Goal: Task Accomplishment & Management: Use online tool/utility

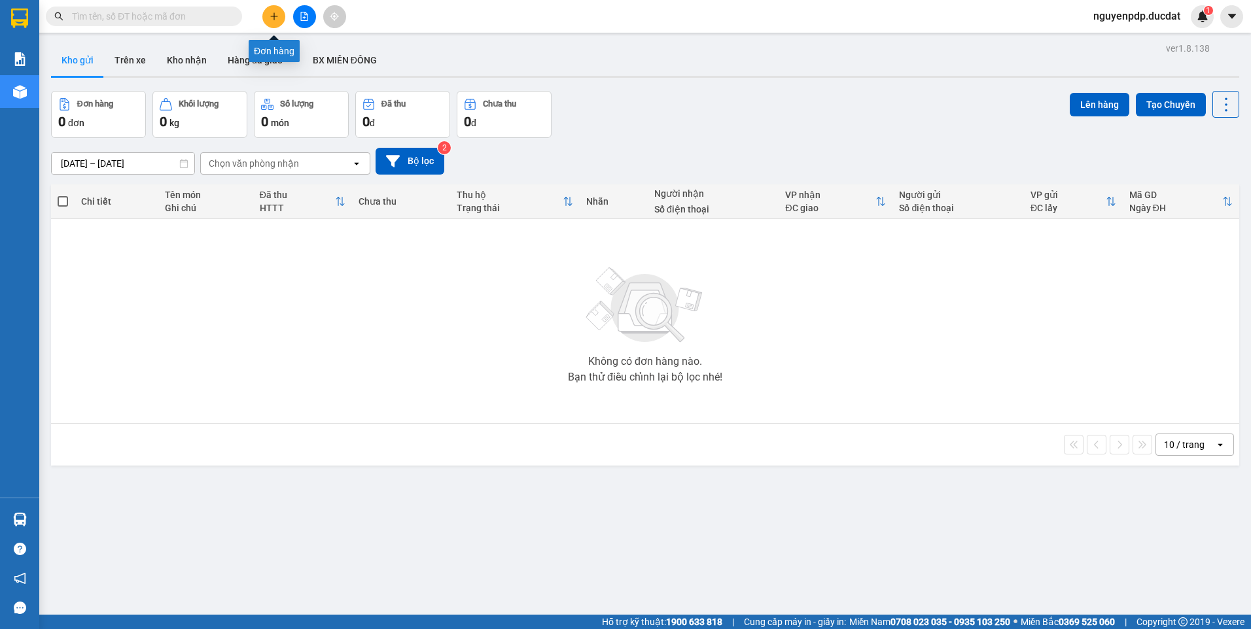
click at [274, 22] on button at bounding box center [273, 16] width 23 height 23
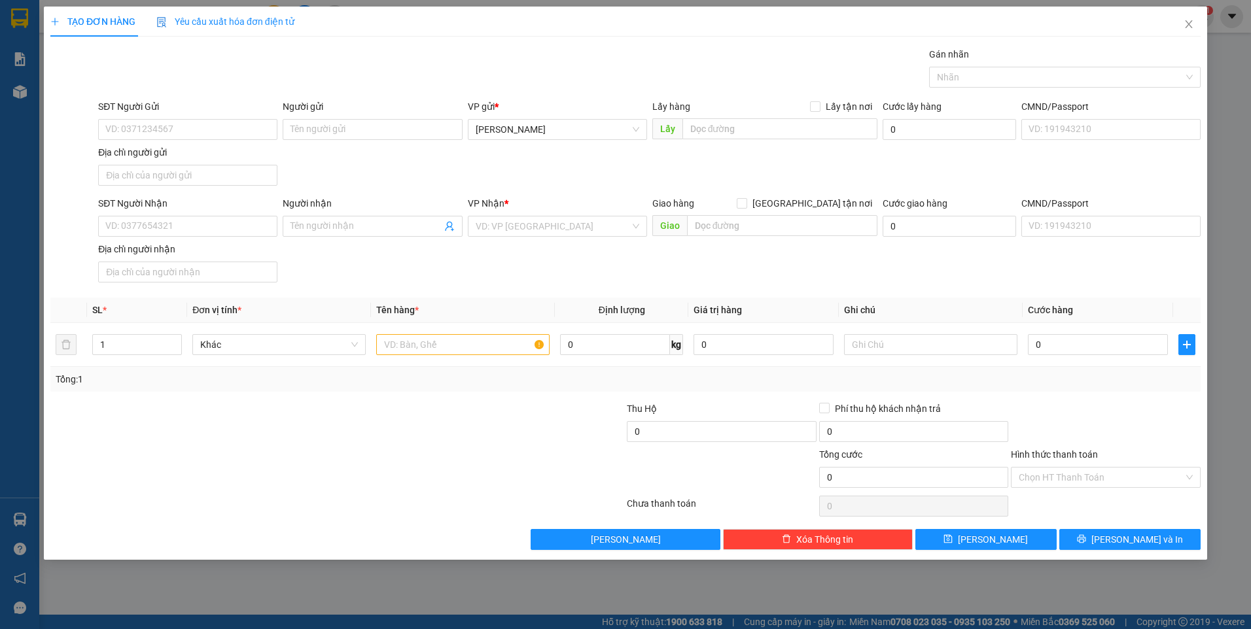
click at [217, 213] on div "SĐT Người Nhận" at bounding box center [187, 206] width 179 height 20
click at [217, 215] on div "SĐT Người Nhận" at bounding box center [187, 206] width 179 height 20
click at [219, 221] on input "SĐT Người Nhận" at bounding box center [187, 226] width 179 height 21
type input "0908688398"
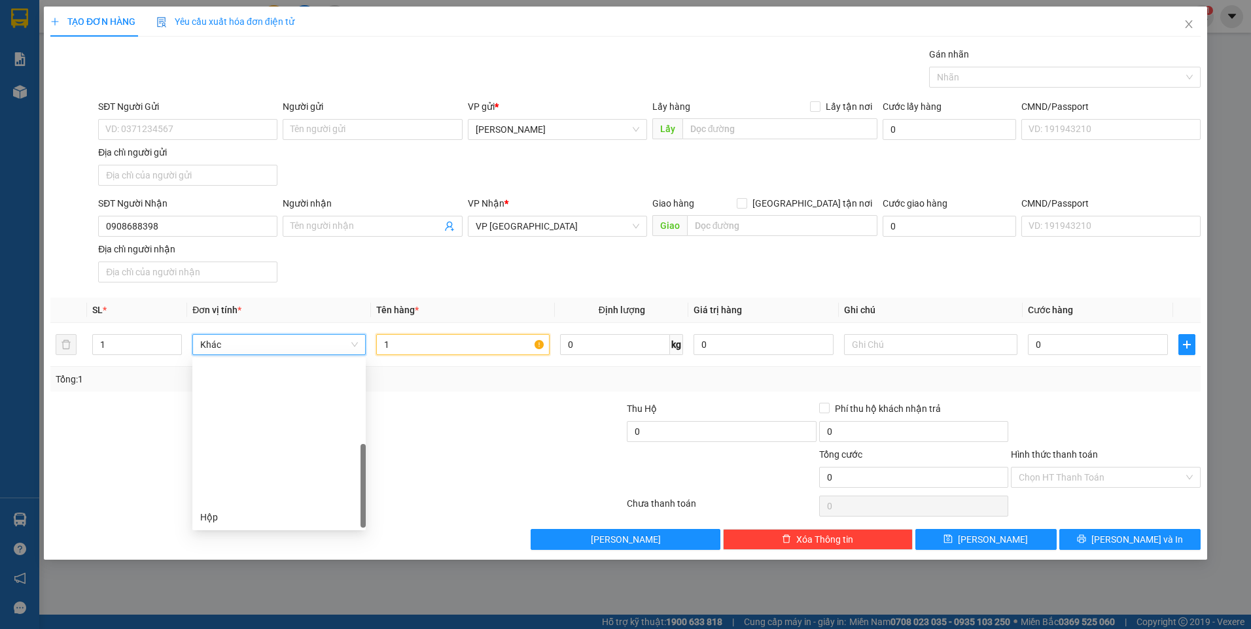
scroll to position [168, 0]
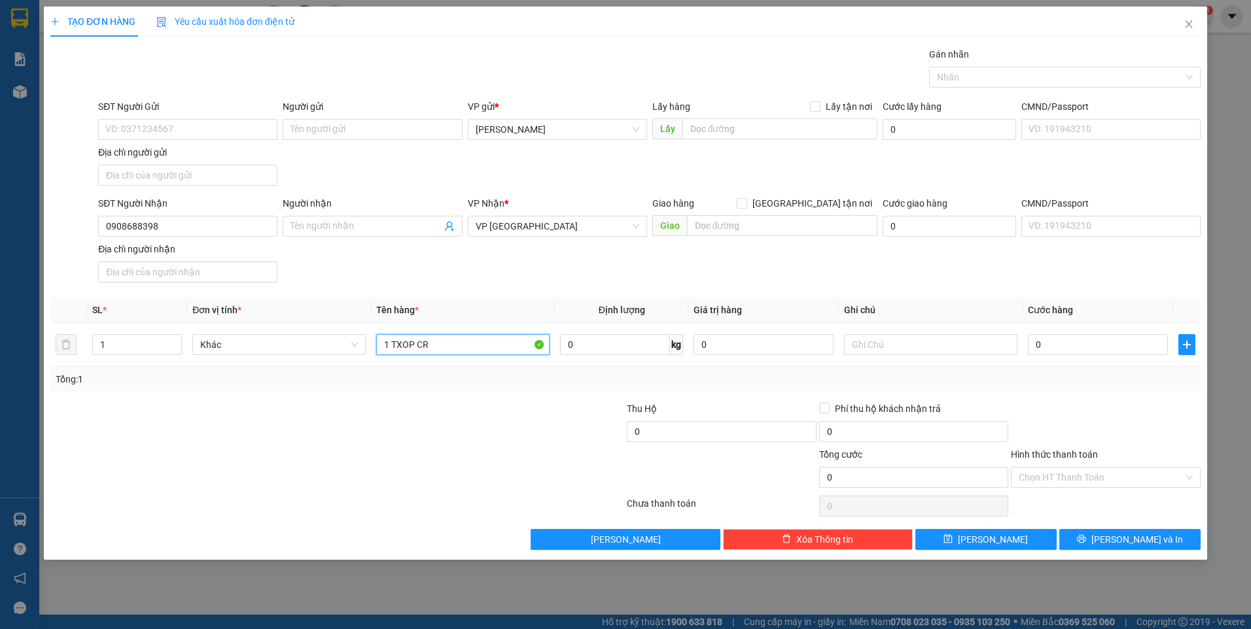
type input "1 TXOP CR"
type input "BXĐ;"
type input "5"
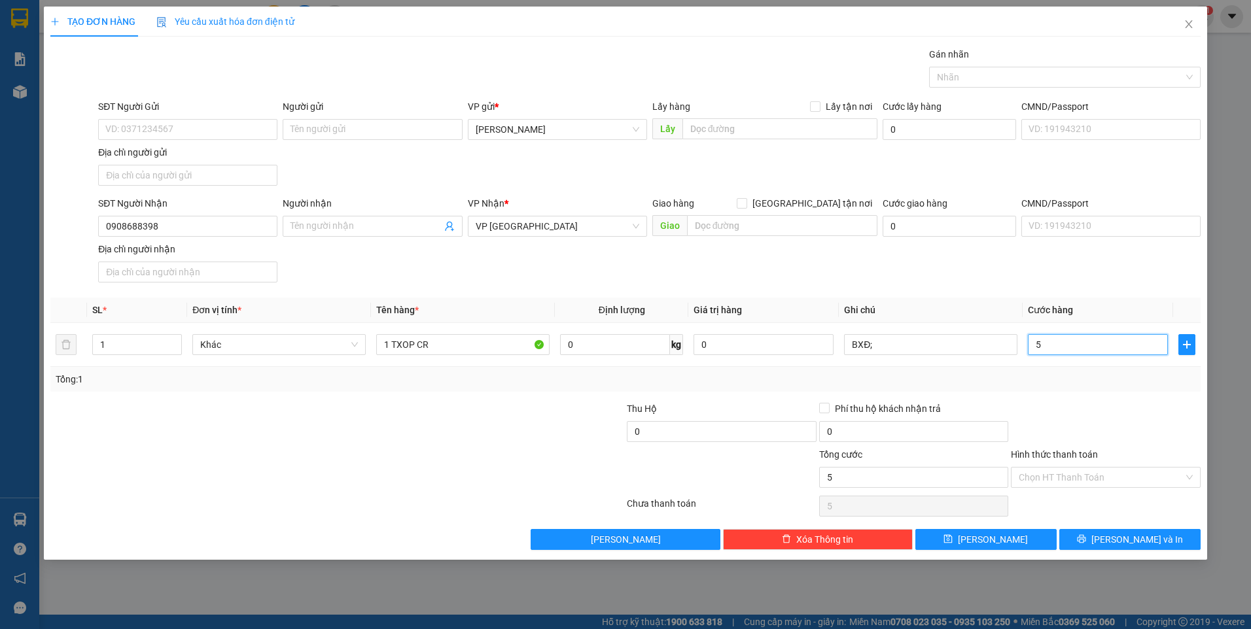
type input "50"
click at [1115, 493] on div "Chọn HT Thanh Toán" at bounding box center [1106, 506] width 192 height 26
type input "50.000"
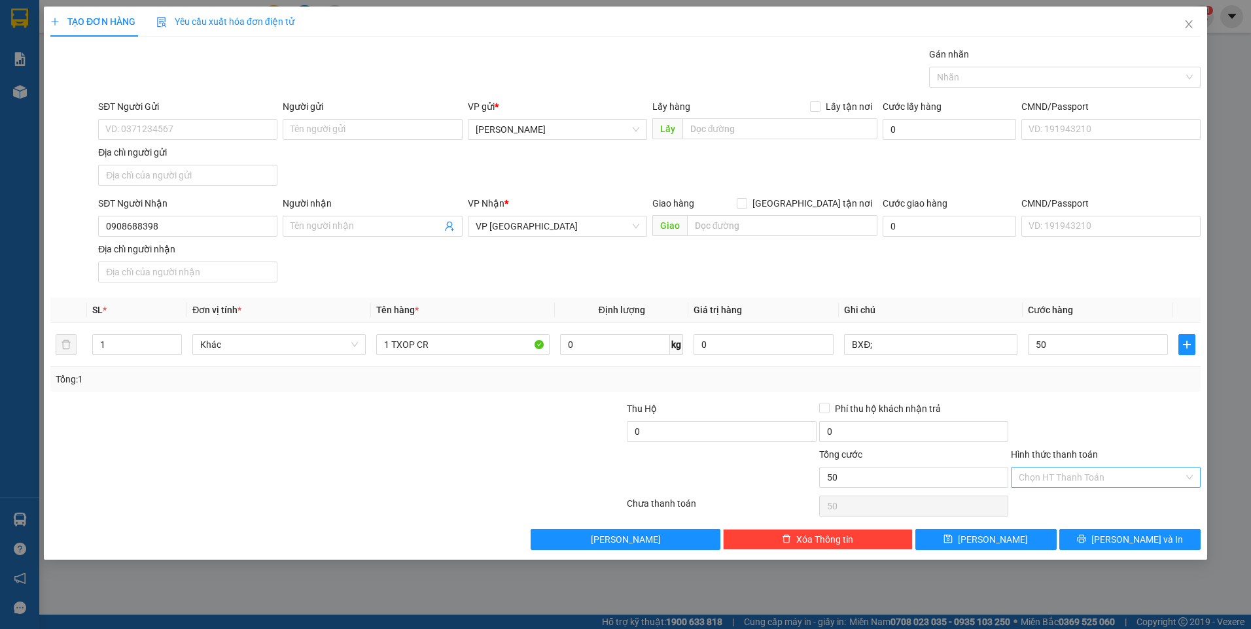
type input "50.000"
click at [1115, 486] on input "Hình thức thanh toán" at bounding box center [1101, 478] width 165 height 20
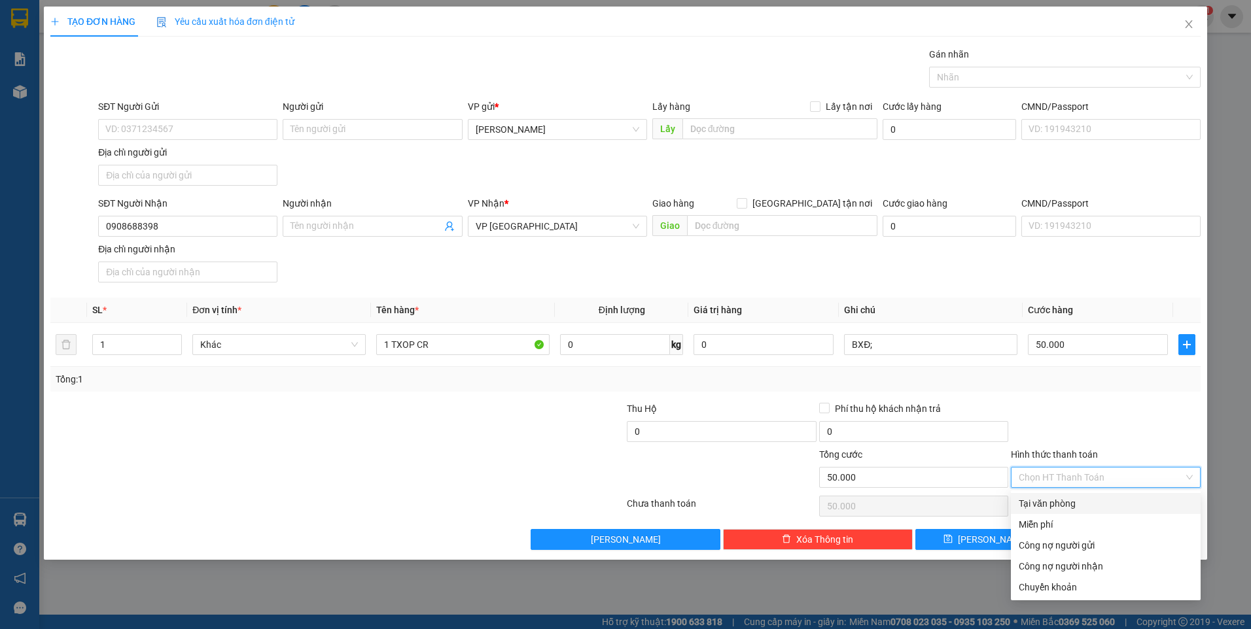
click at [1109, 506] on div "Tại văn phòng" at bounding box center [1106, 504] width 174 height 14
type input "0"
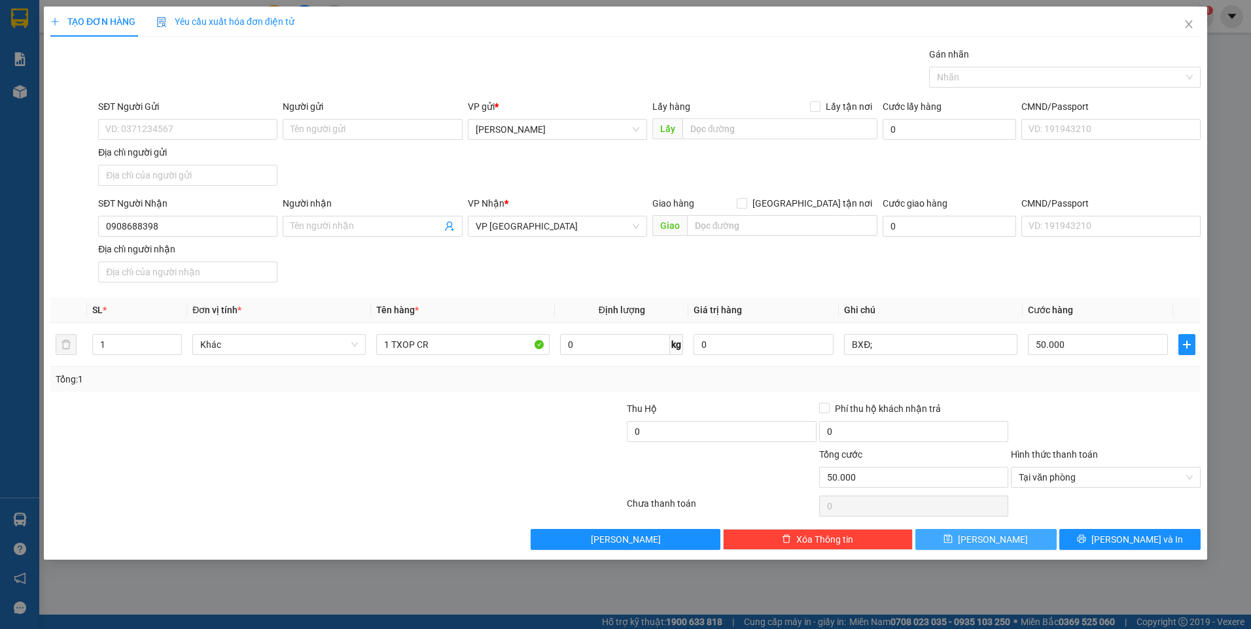
click at [982, 542] on button "[PERSON_NAME]" at bounding box center [985, 539] width 141 height 21
type input "0"
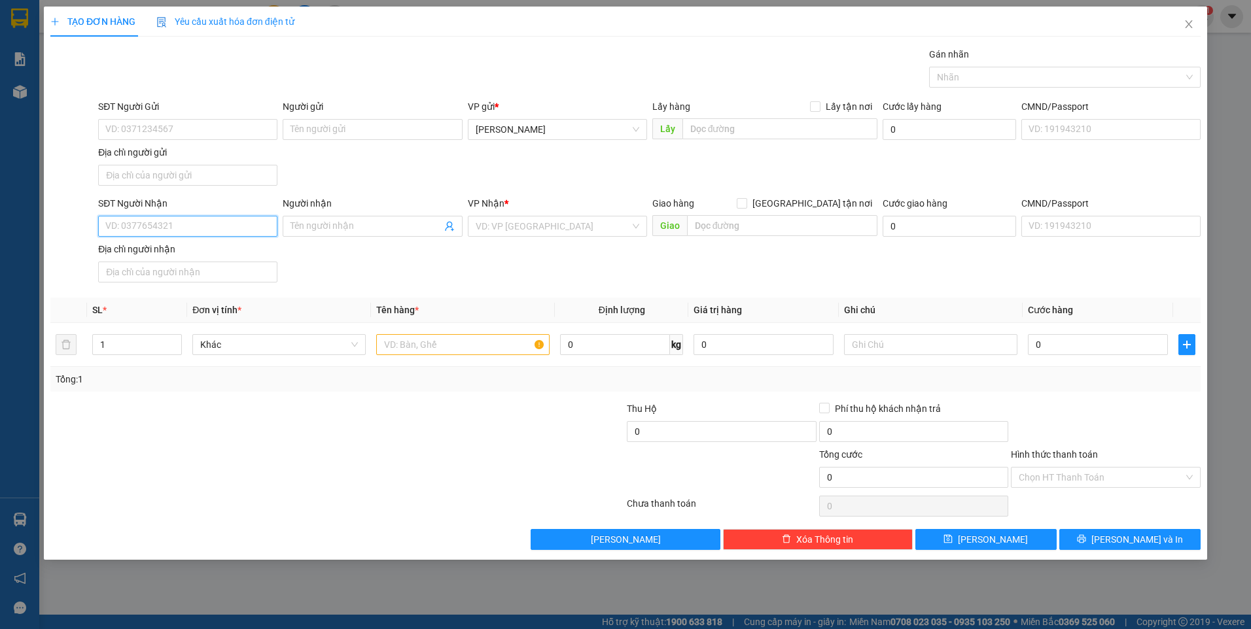
click at [230, 234] on input "SĐT Người Nhận" at bounding box center [187, 226] width 179 height 21
type input "0974608680"
type input "TÌNH"
type input "185/4A [PERSON_NAME], BÌNH THẠNH"
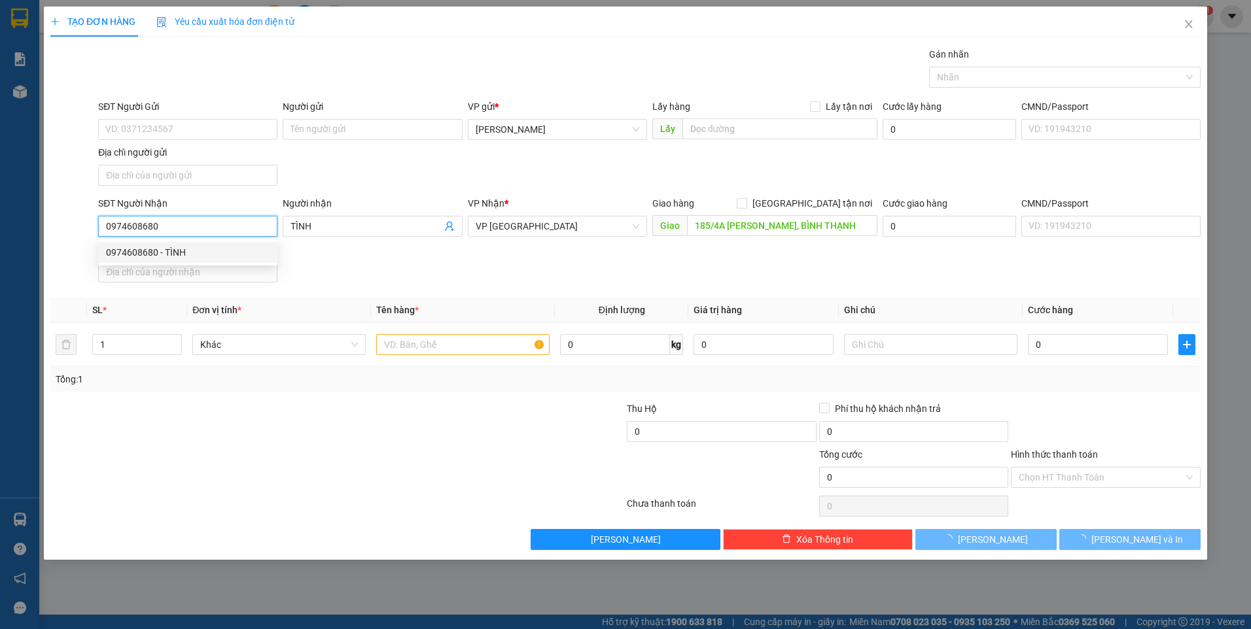
type input "0974608680"
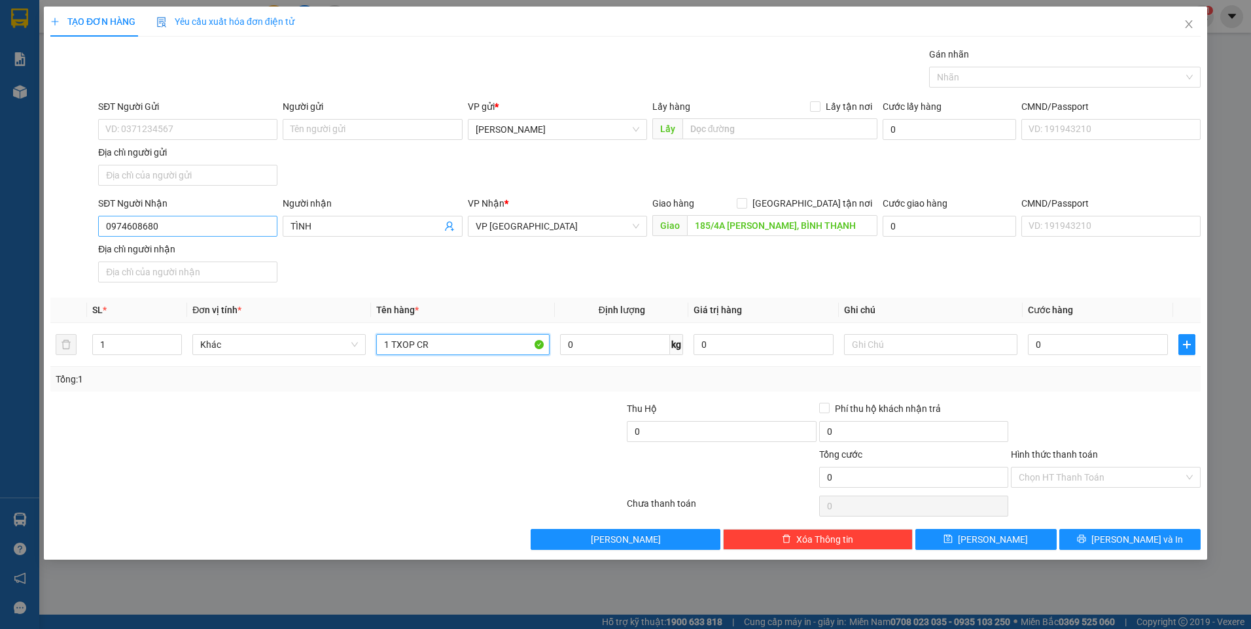
type input "1 TXOP CR"
type input "BXĐL"
type input "4"
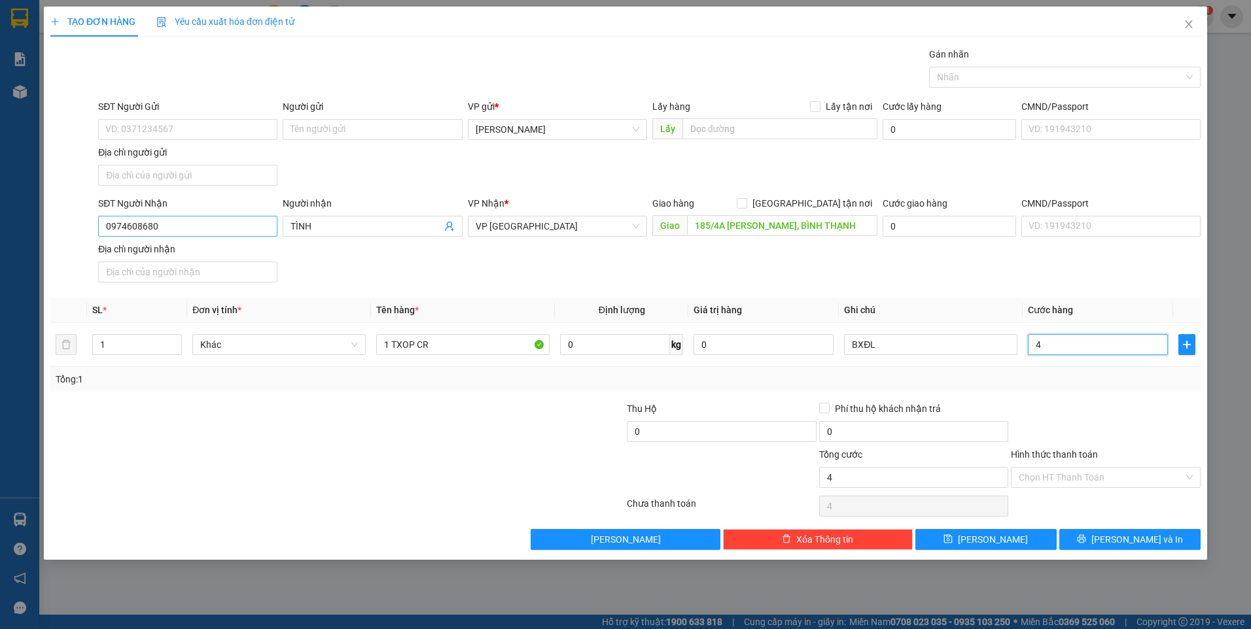
type input "40"
type input "40.000"
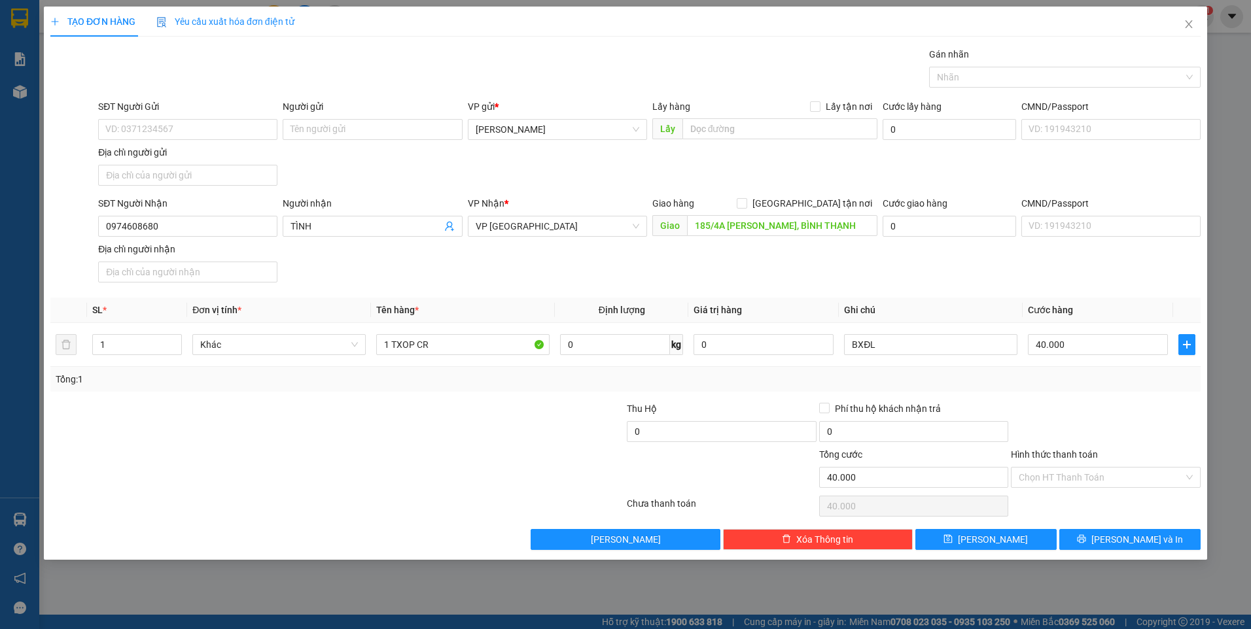
click at [1049, 425] on div at bounding box center [1106, 425] width 192 height 46
click at [1075, 478] on input "Hình thức thanh toán" at bounding box center [1101, 478] width 165 height 20
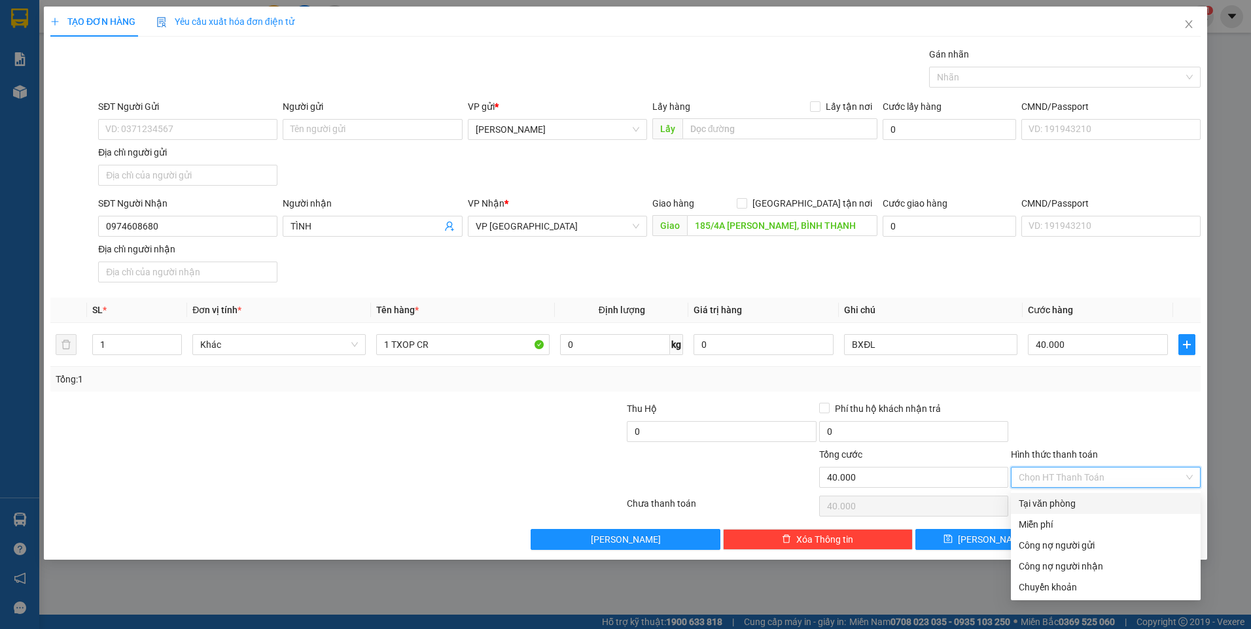
click at [1077, 497] on div "Tại văn phòng" at bounding box center [1106, 504] width 174 height 14
type input "0"
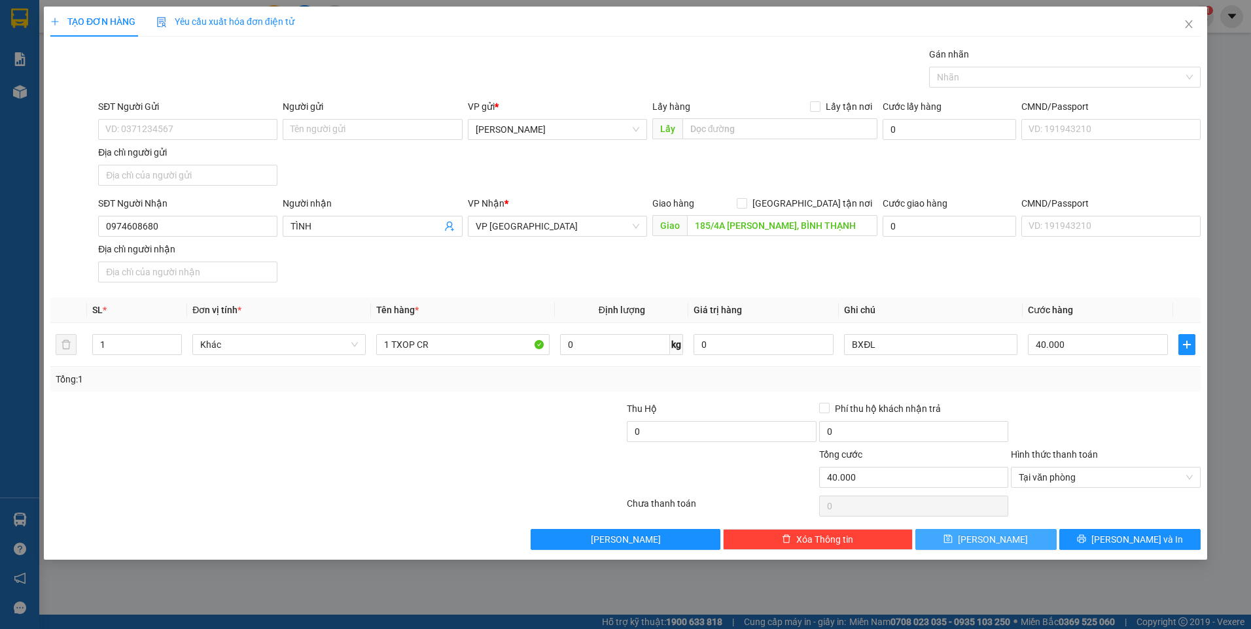
click at [1007, 533] on button "[PERSON_NAME]" at bounding box center [985, 539] width 141 height 21
type input "0"
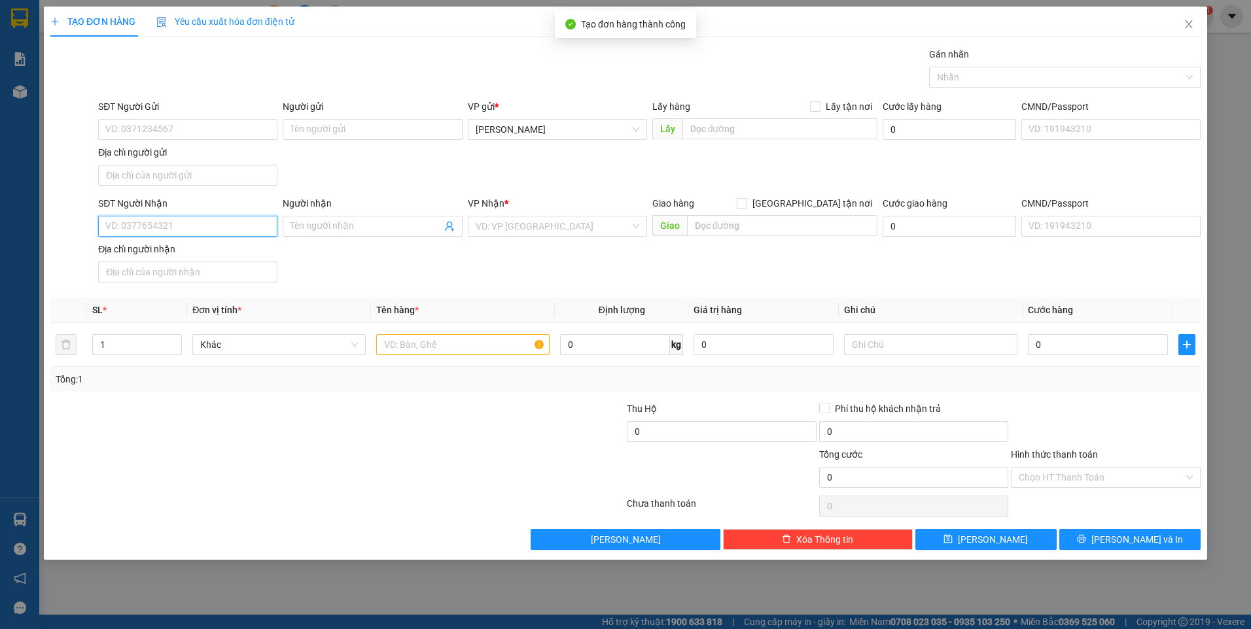
click at [152, 226] on input "SĐT Người Nhận" at bounding box center [187, 226] width 179 height 21
type input "0906789577"
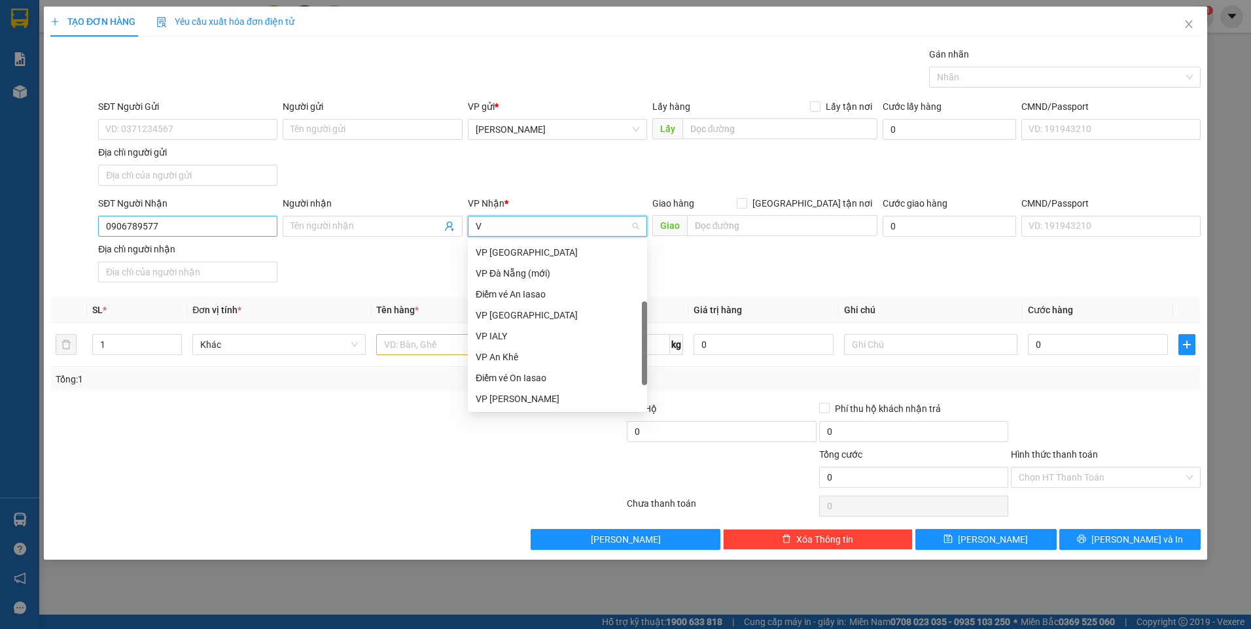
type input "VP"
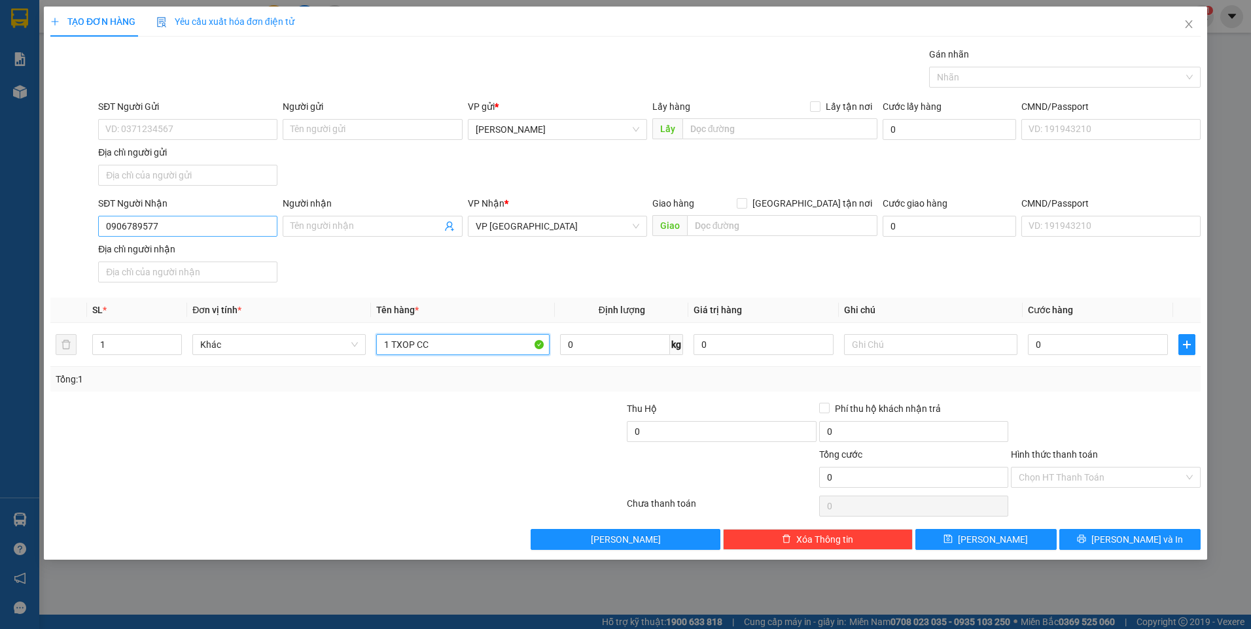
type input "1 TXOP CC"
type input "BXĐL"
type input "4"
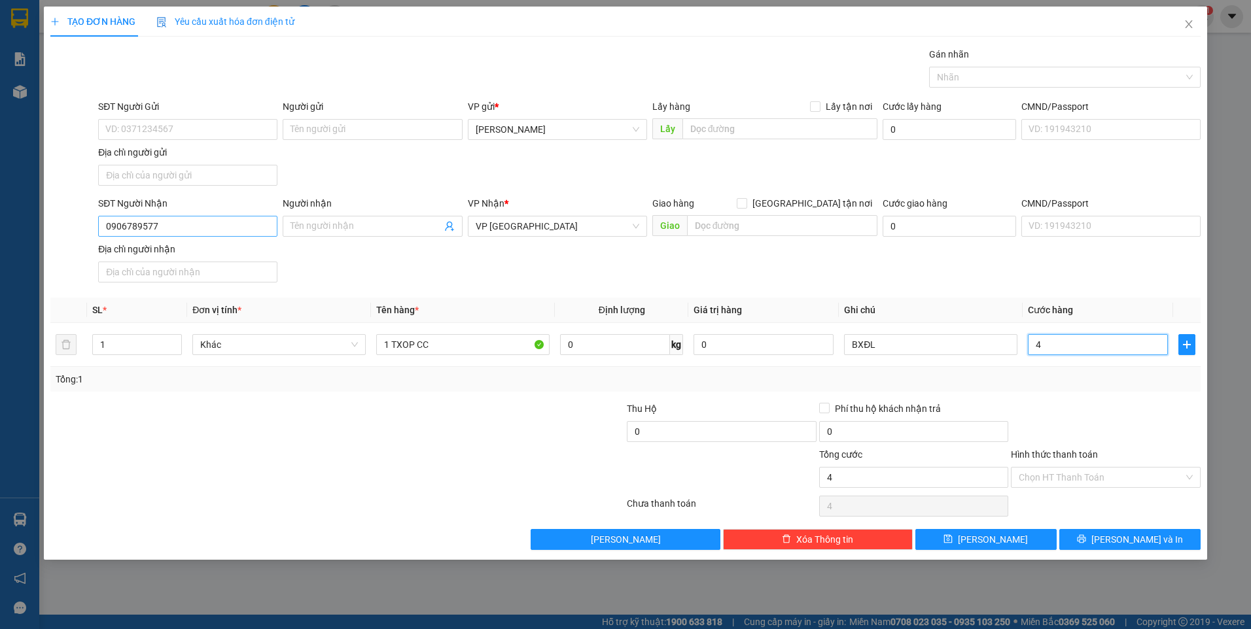
type input "40"
type input "40.000"
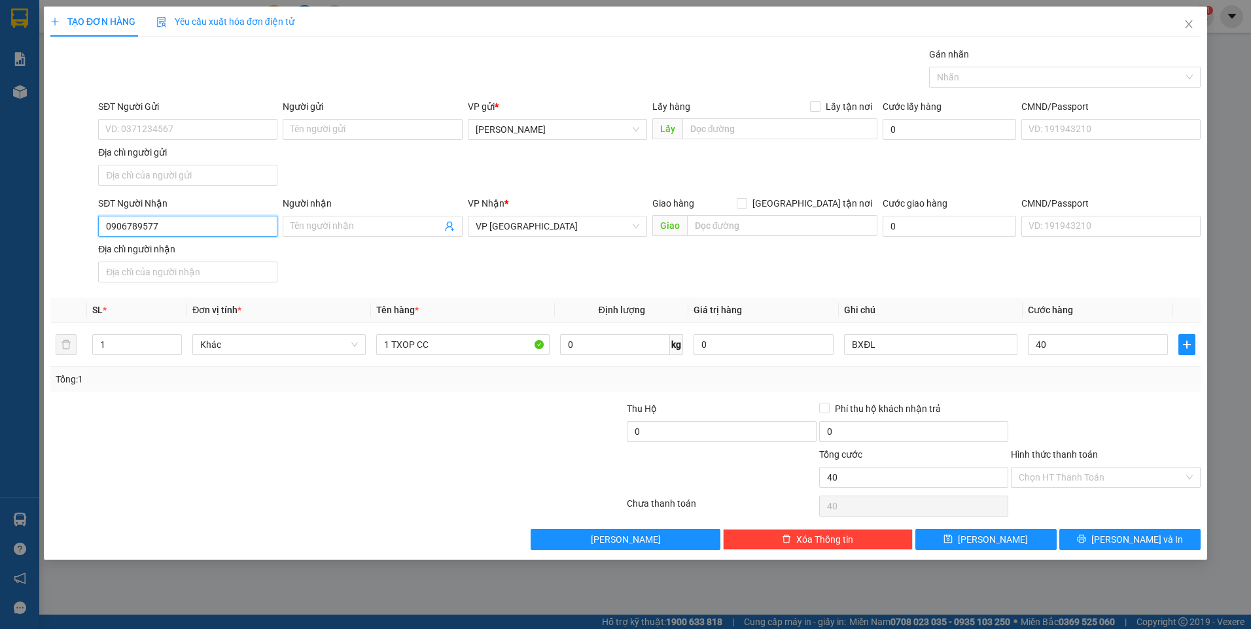
type input "40.000"
click at [152, 226] on input "0906789577" at bounding box center [187, 226] width 179 height 21
click at [953, 535] on icon "save" at bounding box center [948, 539] width 9 height 9
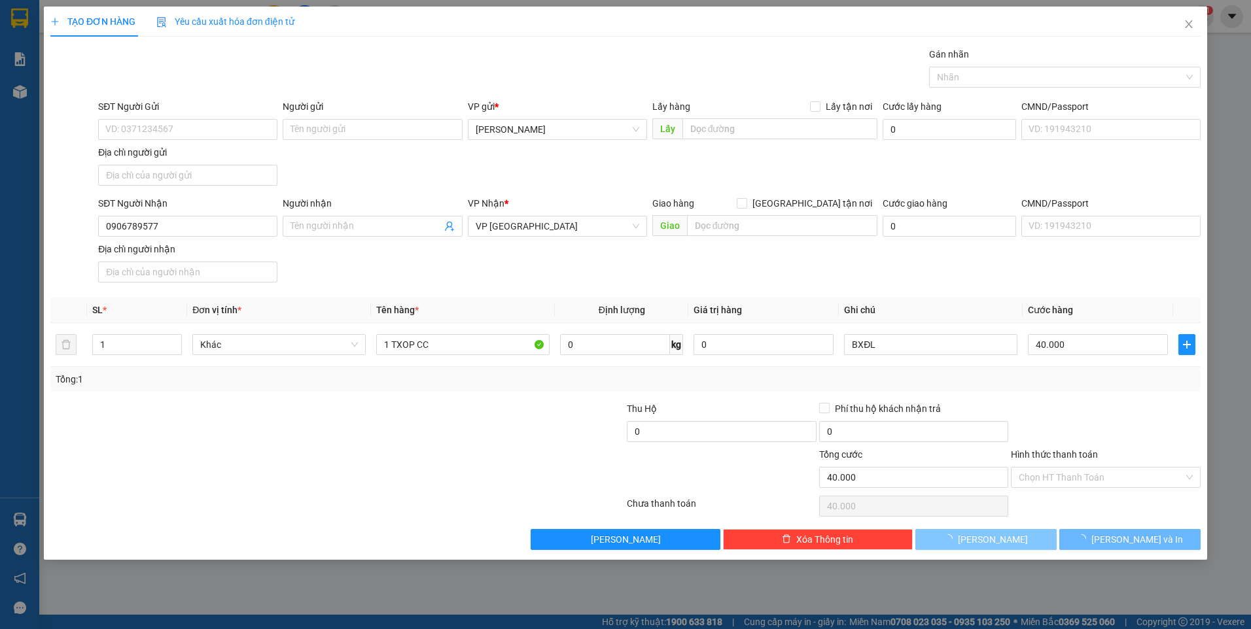
type input "0"
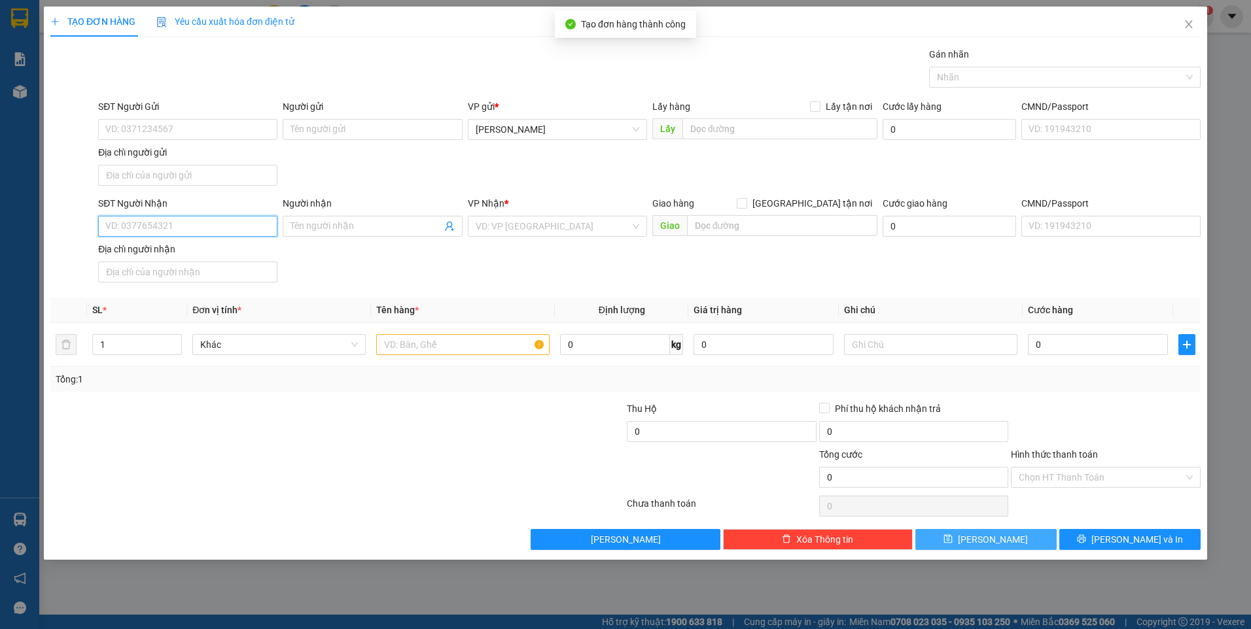
click at [223, 223] on input "SĐT Người Nhận" at bounding box center [187, 226] width 179 height 21
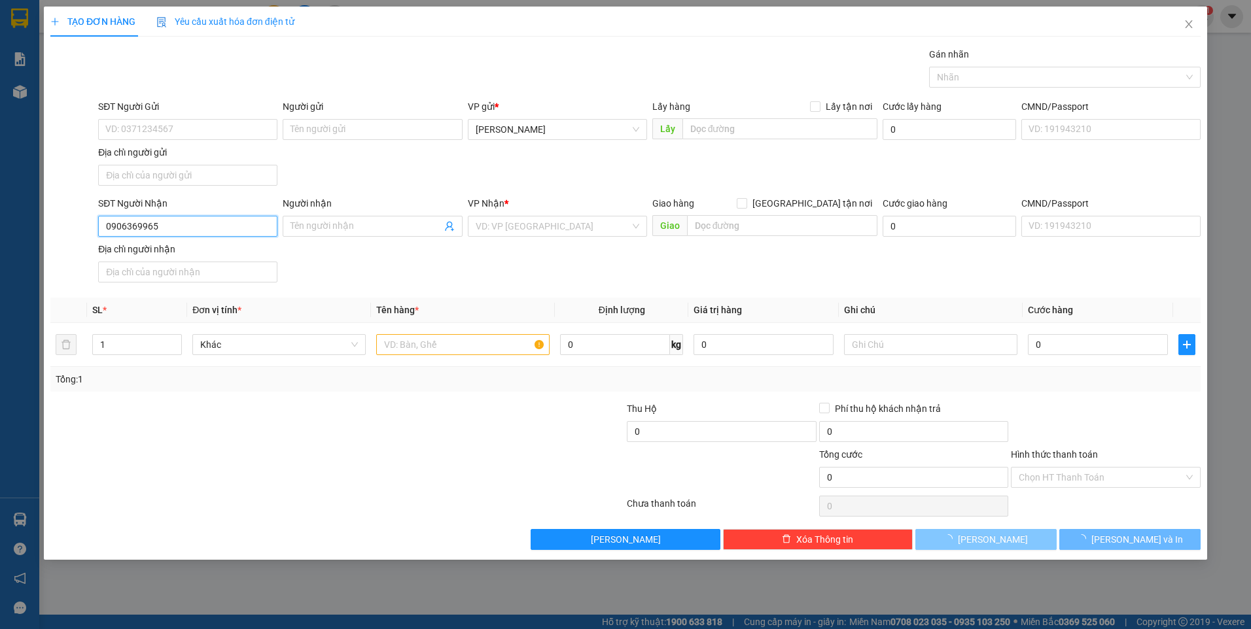
type input "0906369965"
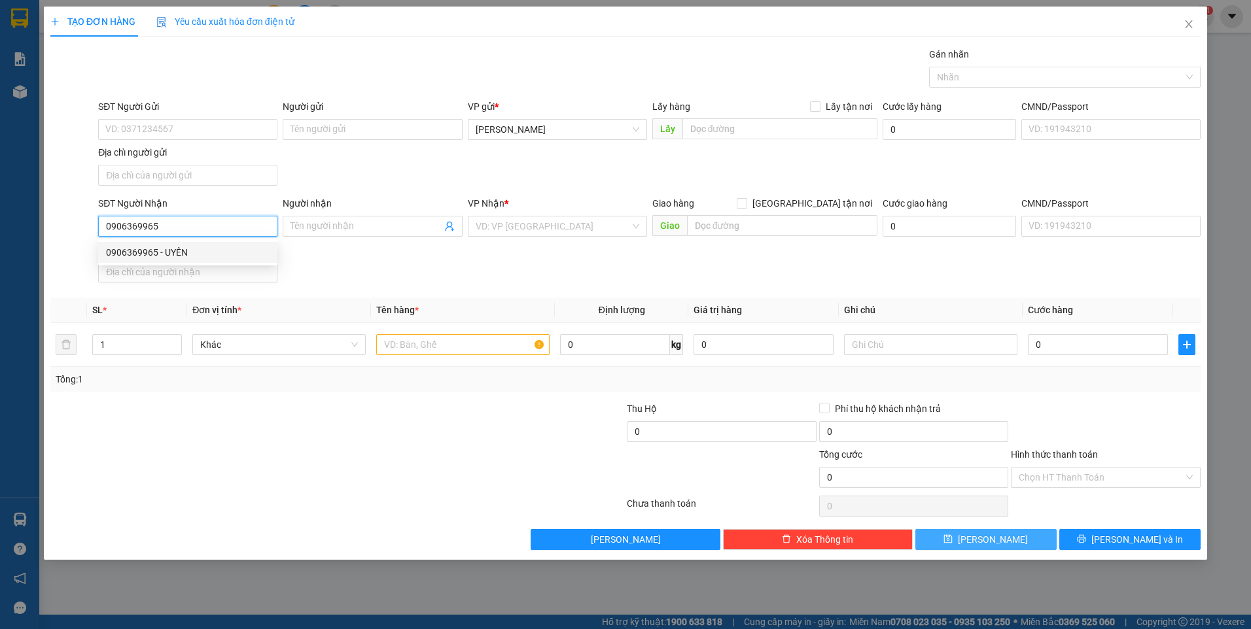
type input "UYÊN"
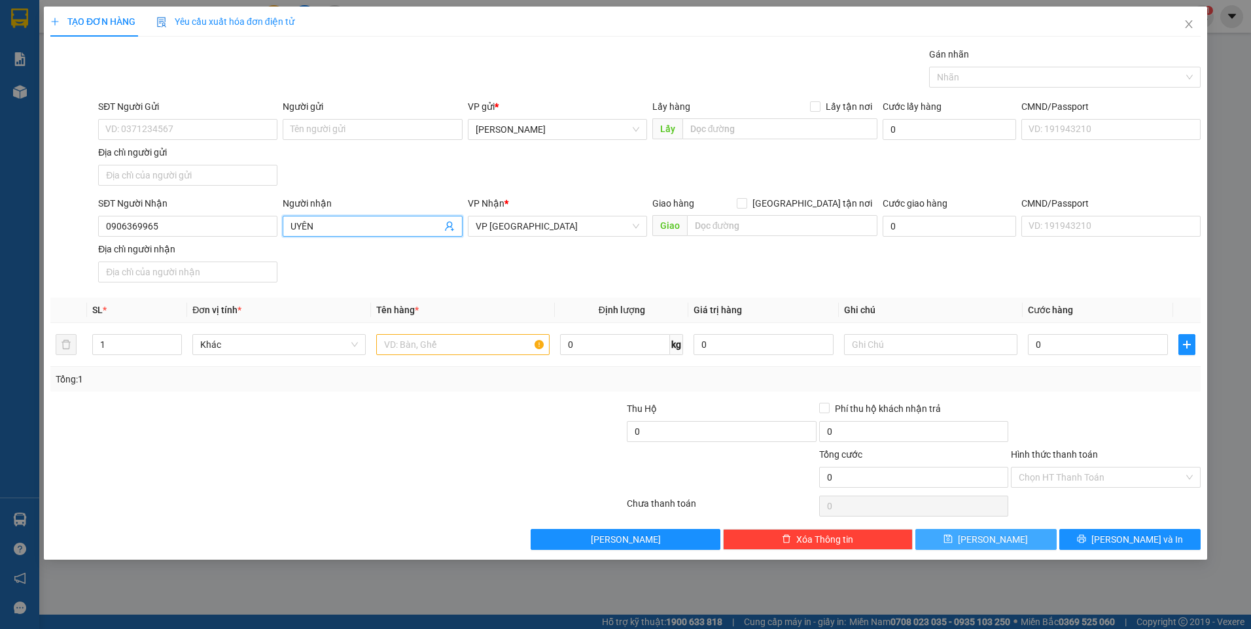
scroll to position [105, 0]
type input "1 TGIAY CC"
type input "BXĐL"
type input "5"
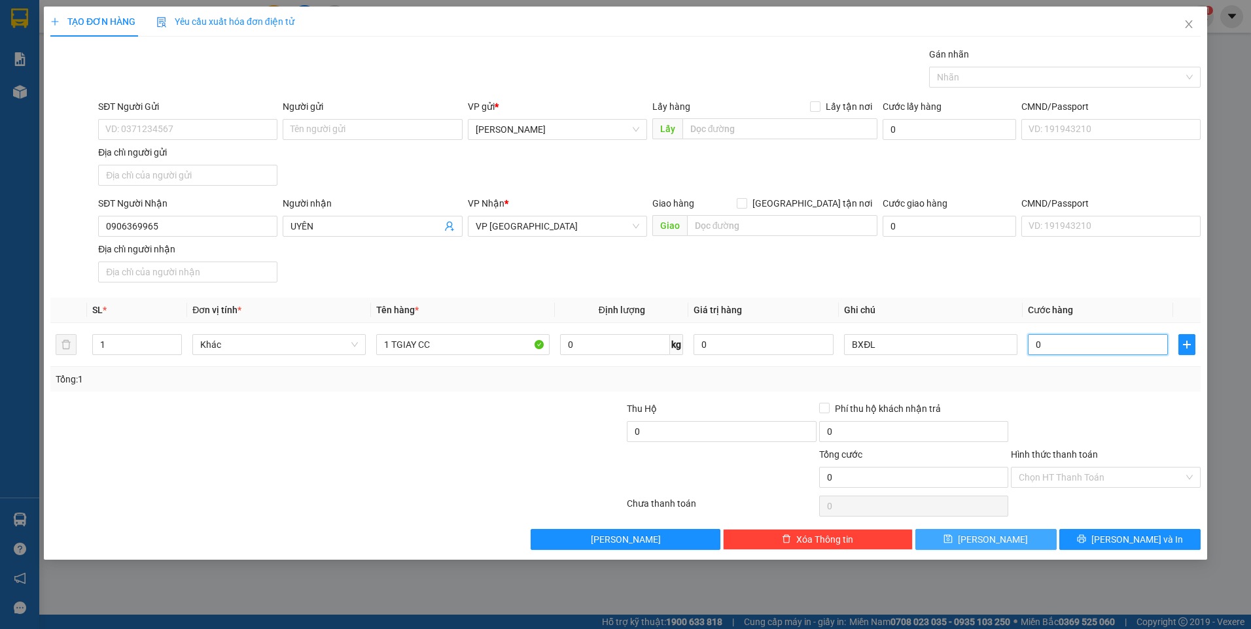
type input "5"
type input "50"
type input "50.000"
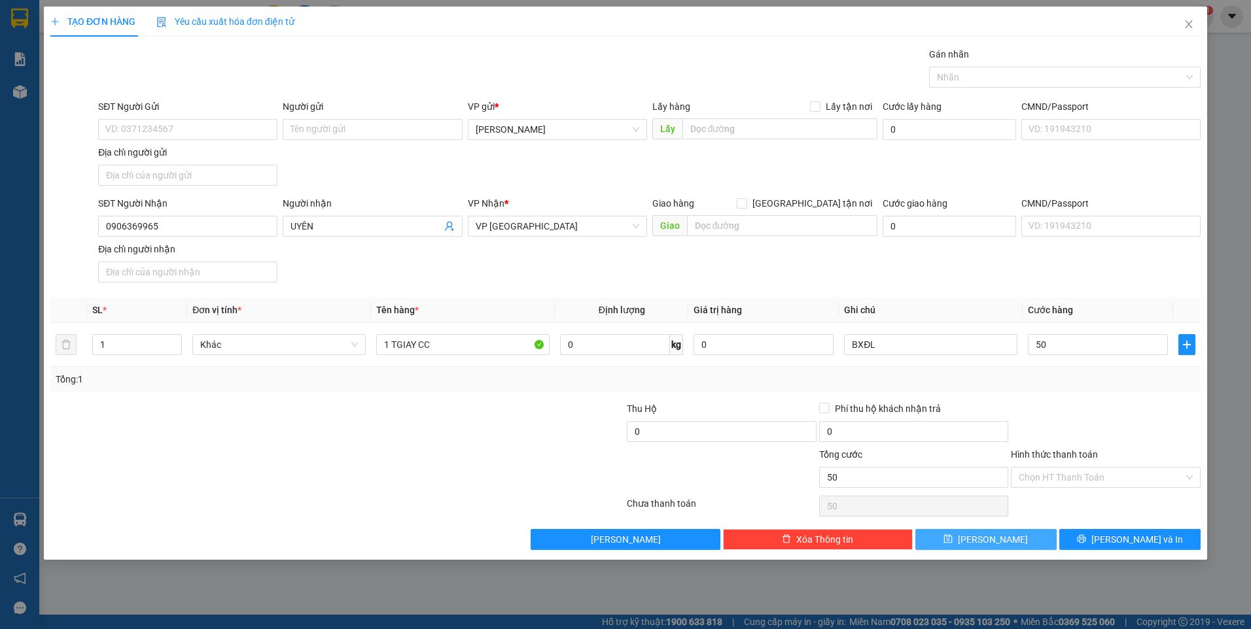
type input "50.000"
click at [1135, 448] on div "Hình thức thanh toán" at bounding box center [1106, 458] width 190 height 20
click at [1129, 476] on input "Hình thức thanh toán" at bounding box center [1101, 478] width 165 height 20
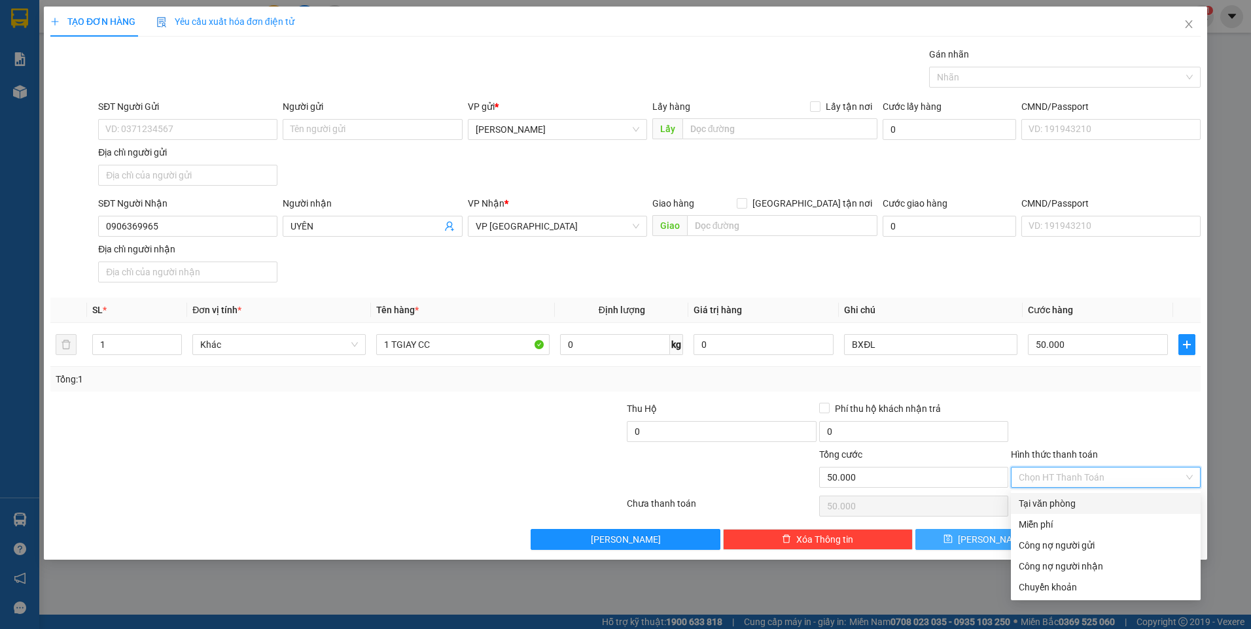
click at [1064, 410] on div at bounding box center [1106, 425] width 192 height 46
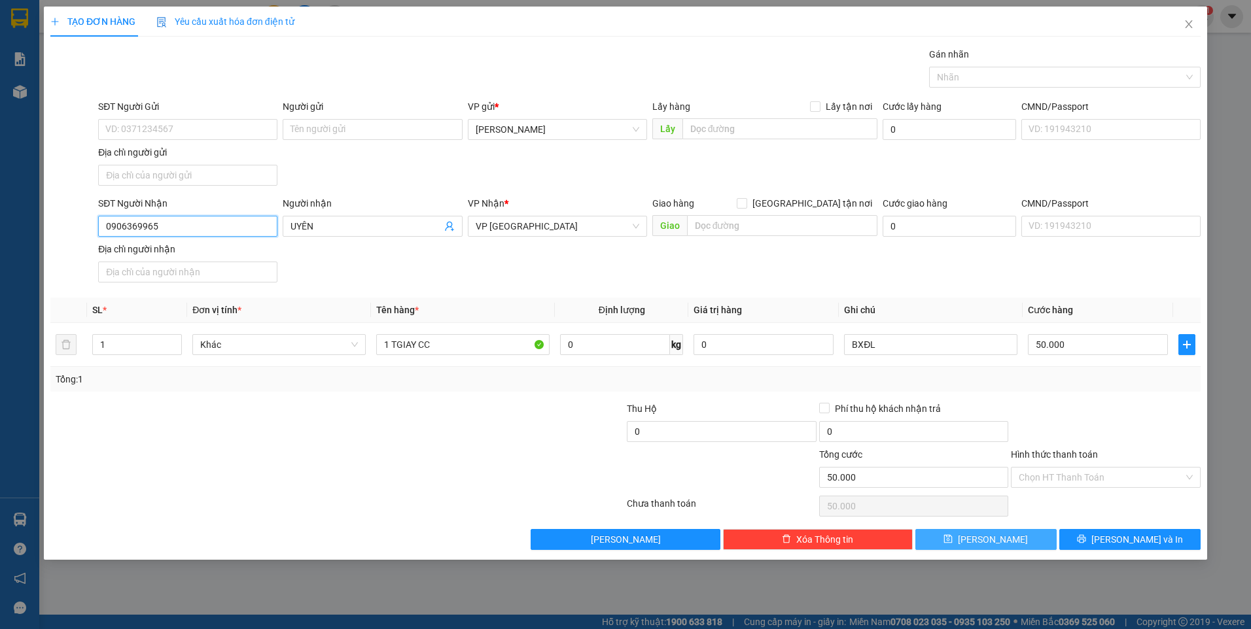
click at [195, 230] on input "0906369965" at bounding box center [187, 226] width 179 height 21
click at [952, 536] on button "[PERSON_NAME]" at bounding box center [985, 539] width 141 height 21
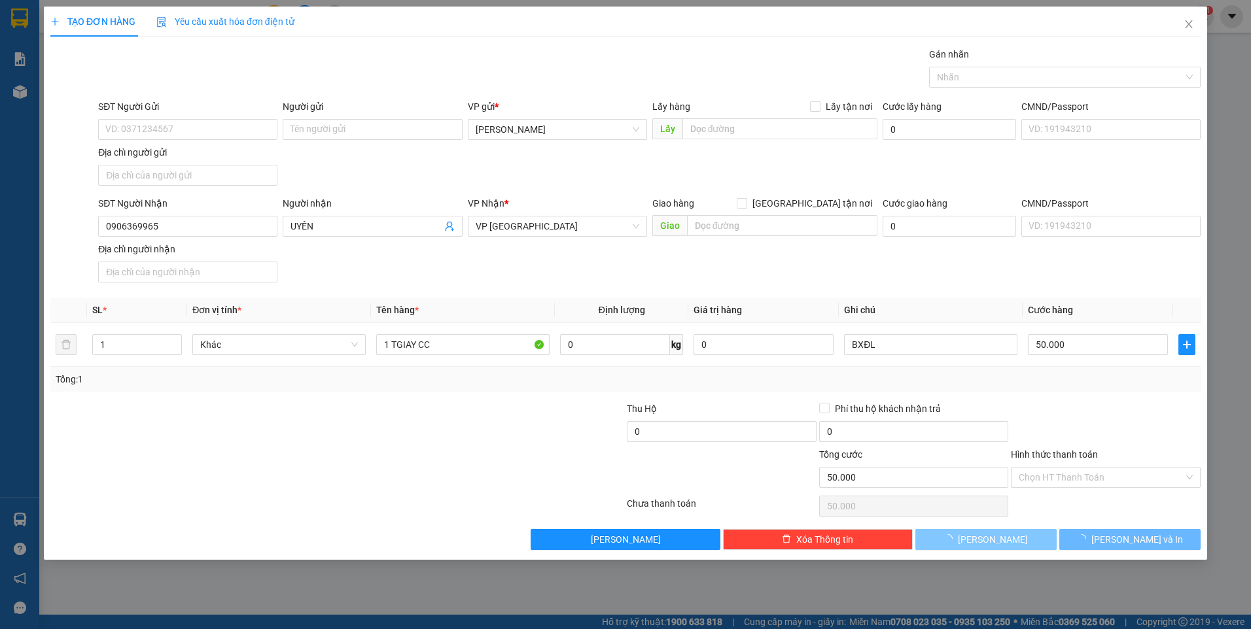
type input "0"
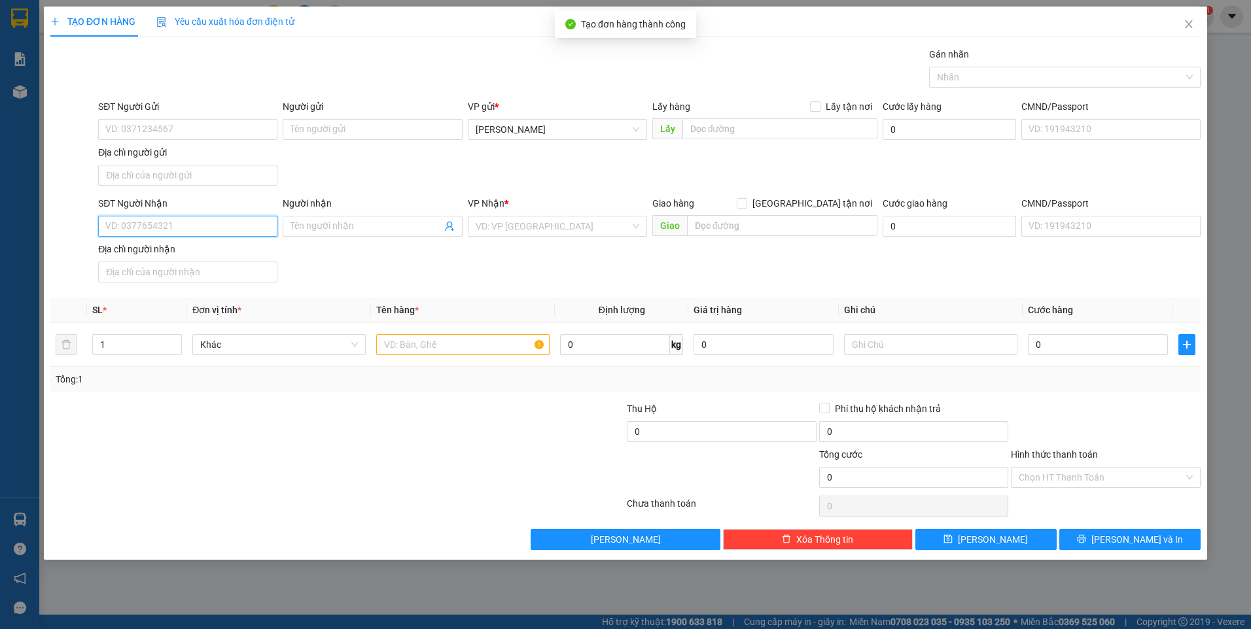
click at [250, 231] on input "SĐT Người Nhận" at bounding box center [187, 226] width 179 height 21
type input "0906957379"
type input "CHÍNH"
type input "0906957379"
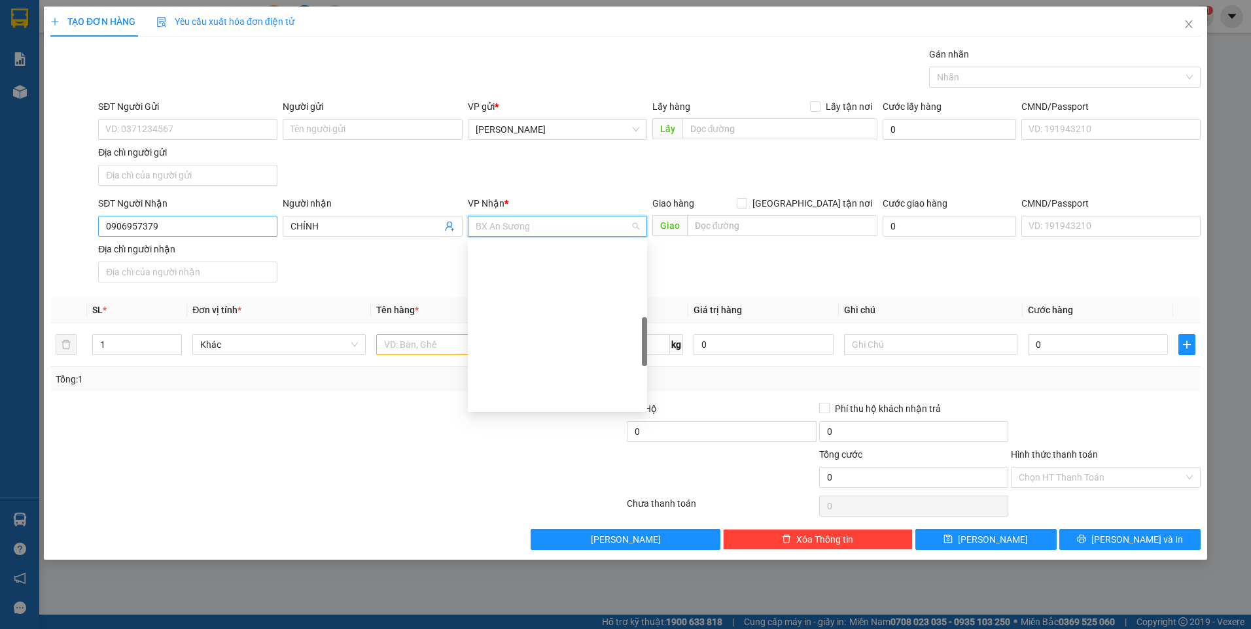
scroll to position [335, 0]
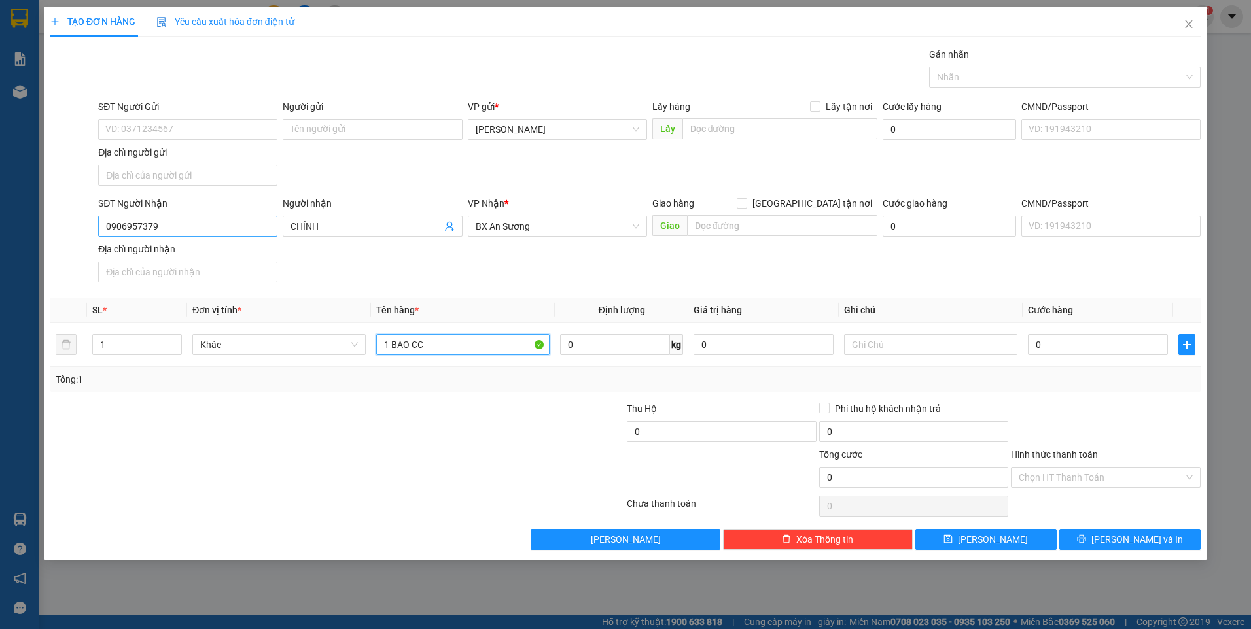
type input "1 BAO CC"
type input "BXĐL"
type input "1"
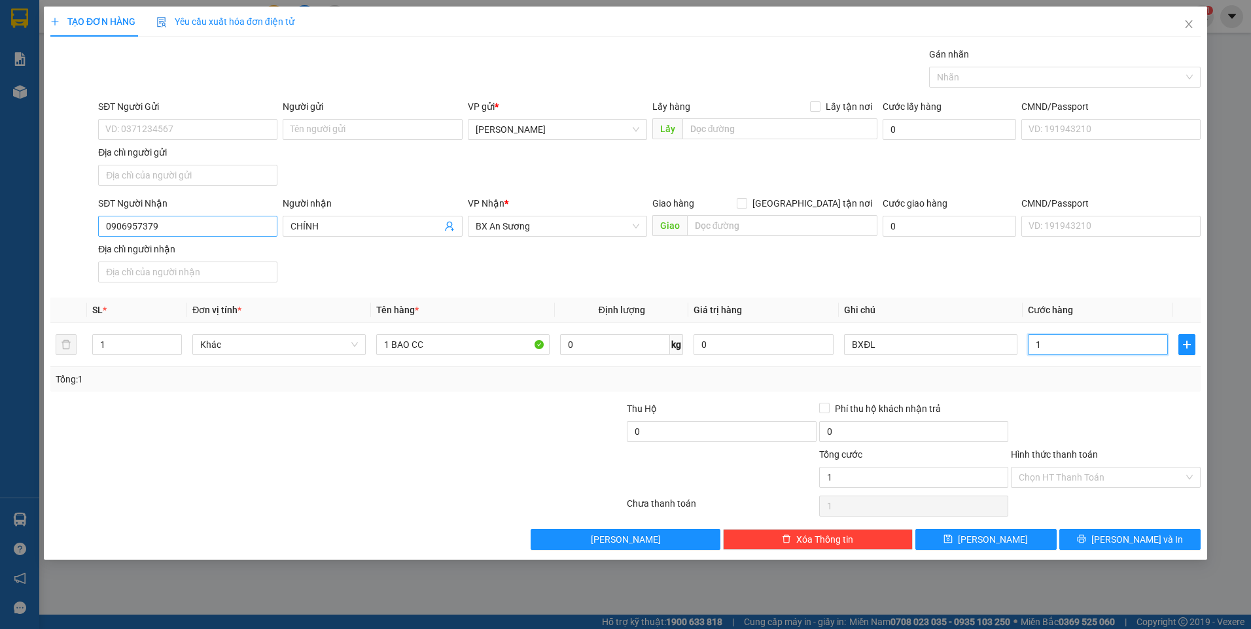
type input "12"
type input "120"
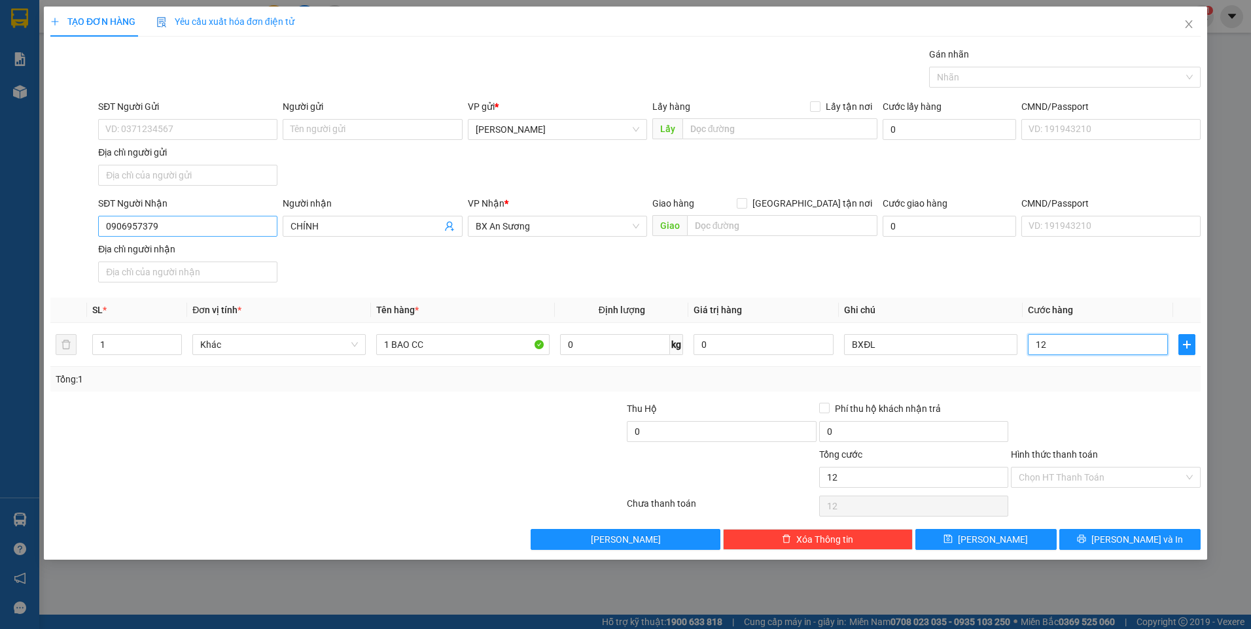
type input "120"
type input "120.000"
click at [1063, 393] on div "Transit Pickup Surcharge Ids Transit Deliver Surcharge Ids Transit Deliver Surc…" at bounding box center [625, 298] width 1150 height 503
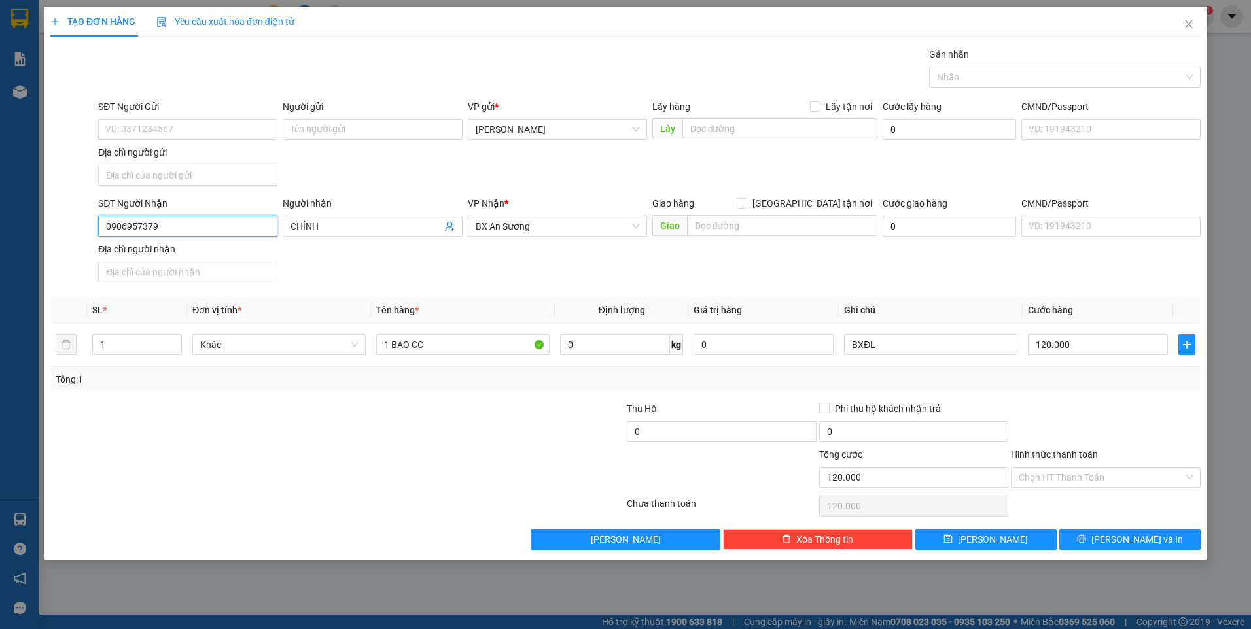
click at [220, 232] on input "0906957379" at bounding box center [187, 226] width 179 height 21
click at [953, 540] on icon "save" at bounding box center [948, 539] width 9 height 9
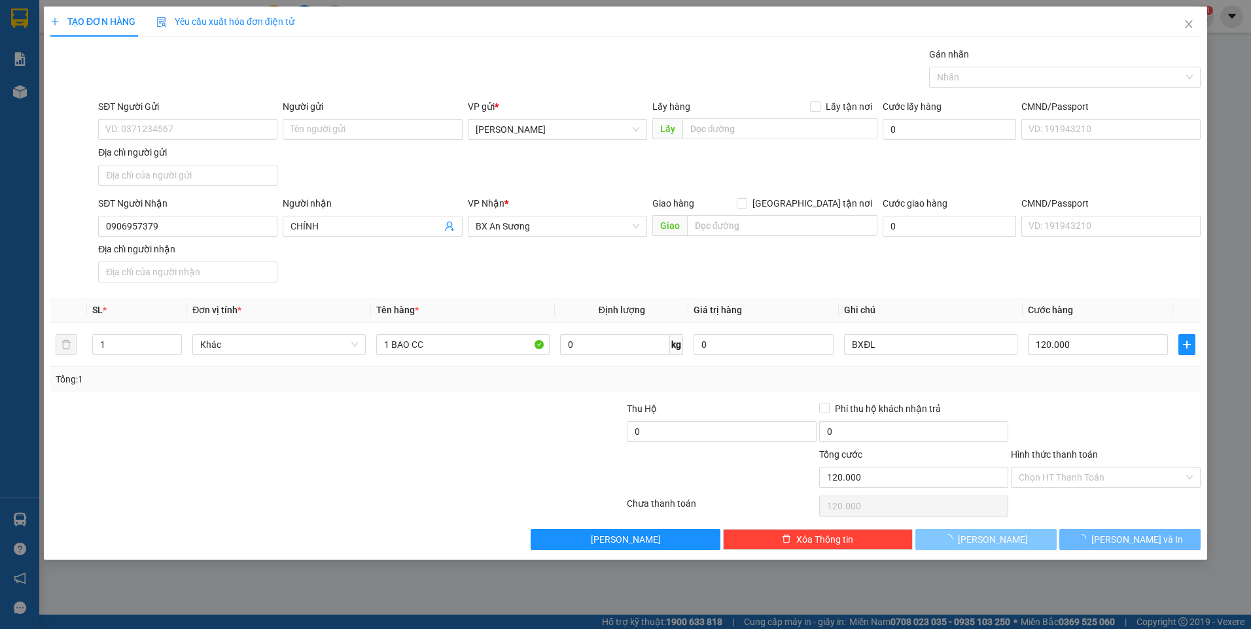
type input "0"
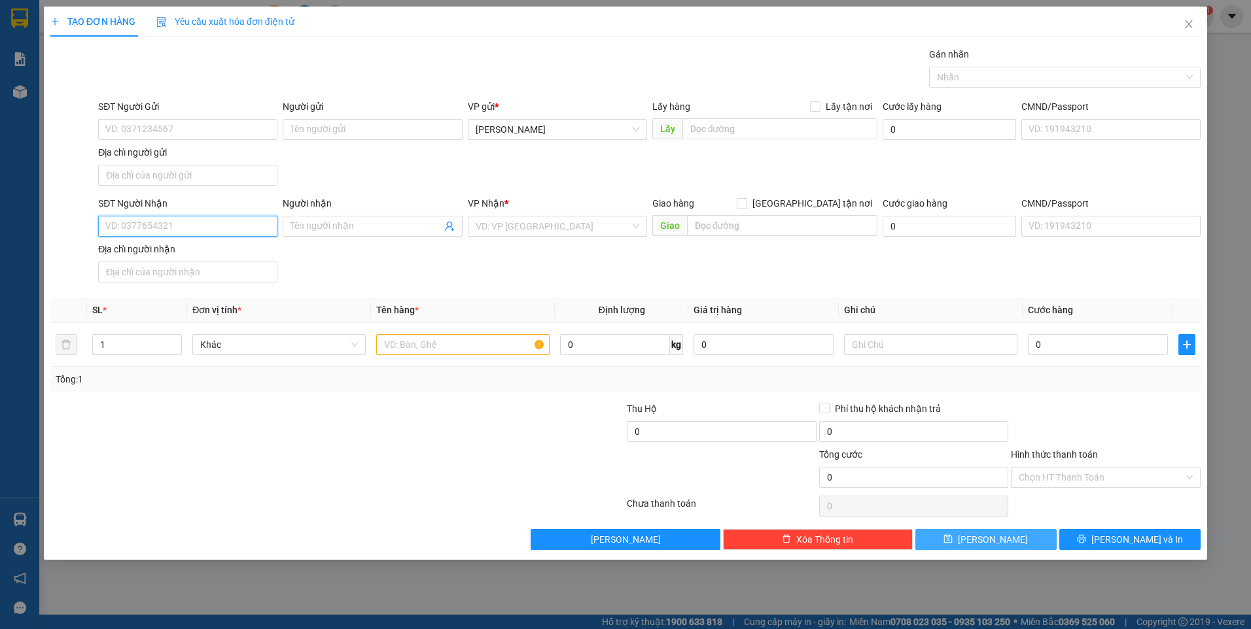
click at [224, 232] on input "SĐT Người Nhận" at bounding box center [187, 226] width 179 height 21
type input "0906518736"
type input "HẠNH"
type input "CẦU CÂU LÂU ĐIỆN BÀN"
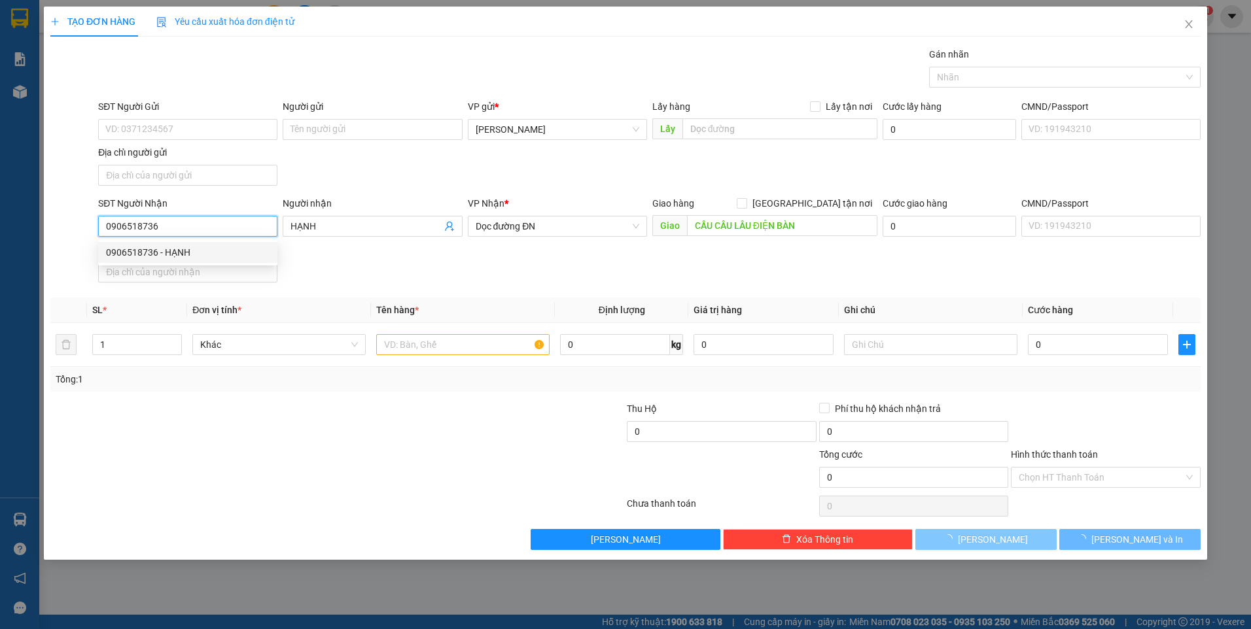
type input "0906518736"
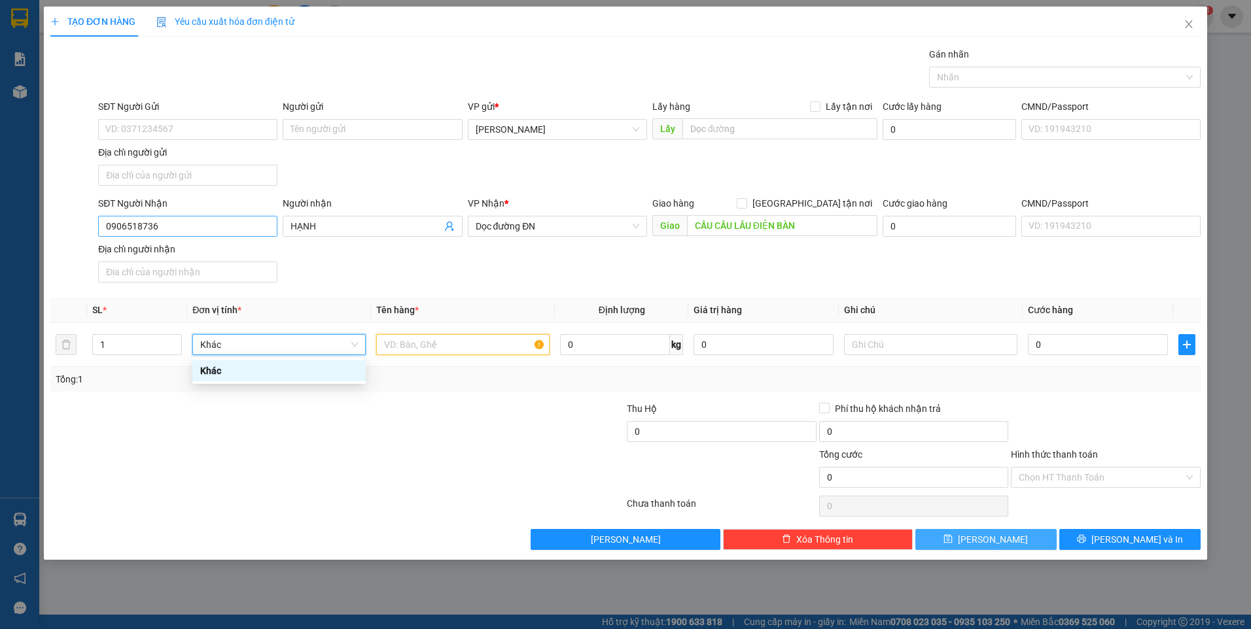
scroll to position [0, 0]
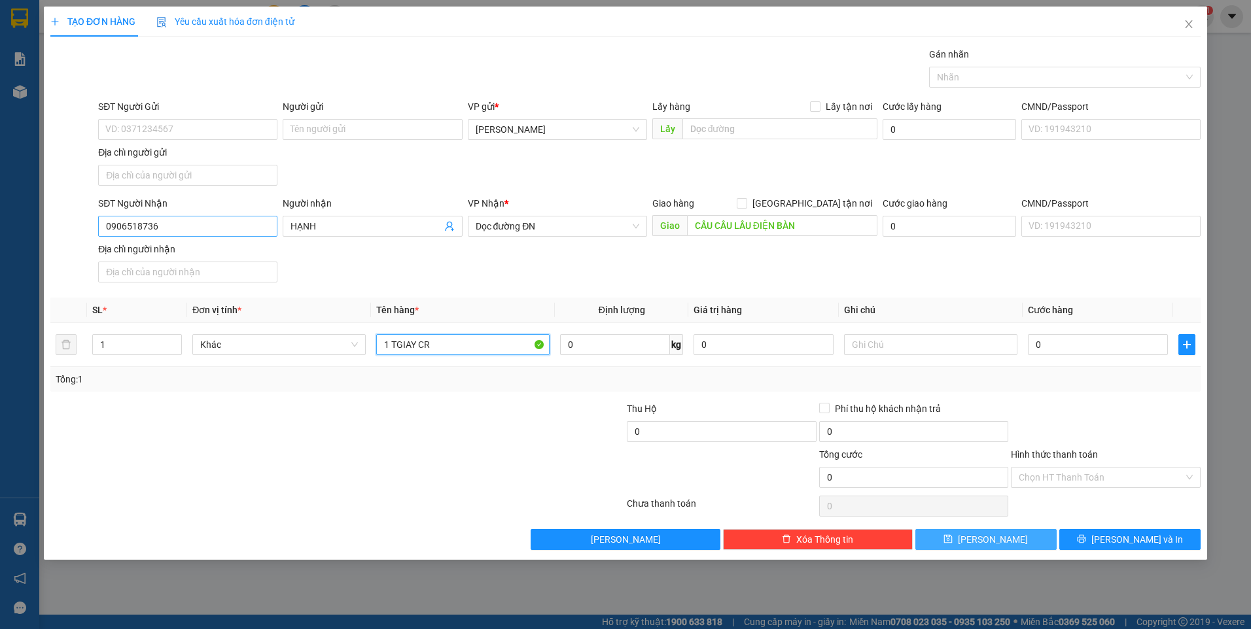
type input "1 TGIAY CR"
type input "BXĐL"
type input "5"
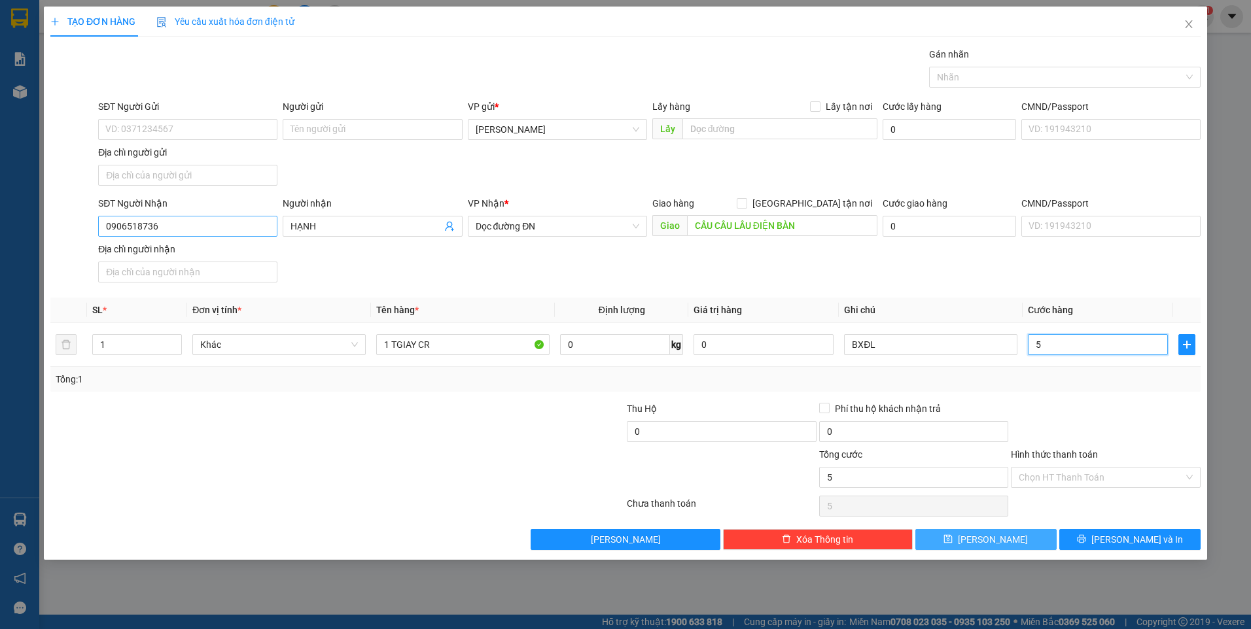
type input "50"
type input "50.000"
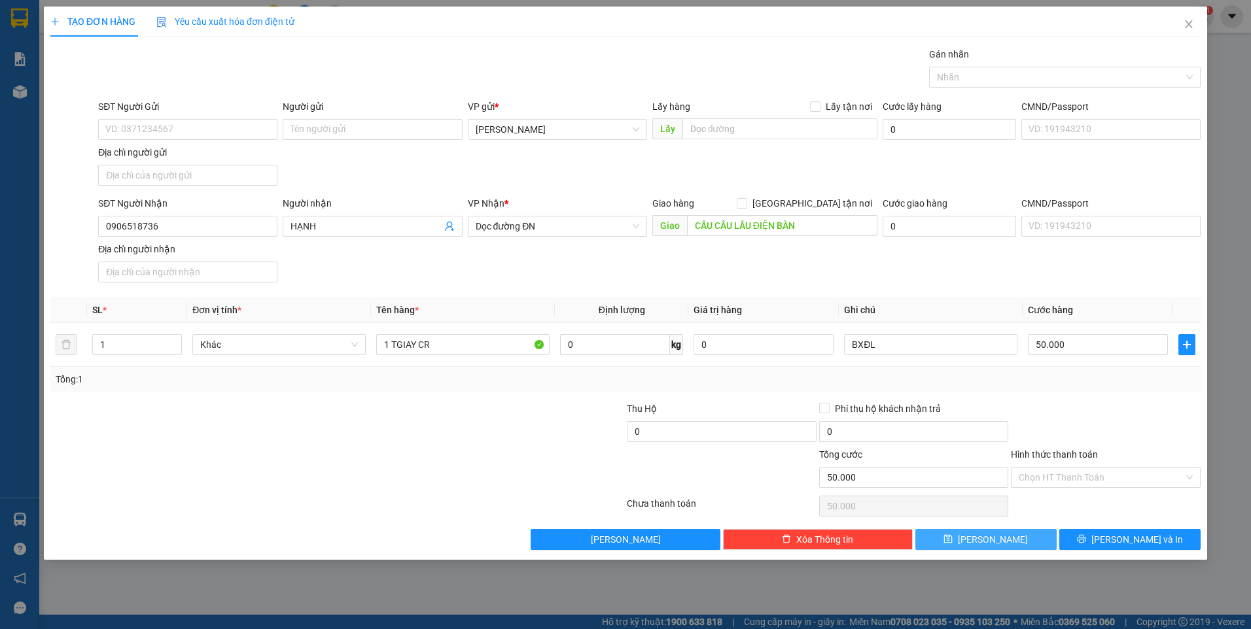
click at [1114, 433] on div at bounding box center [1106, 425] width 192 height 46
click at [1101, 483] on input "Hình thức thanh toán" at bounding box center [1101, 478] width 165 height 20
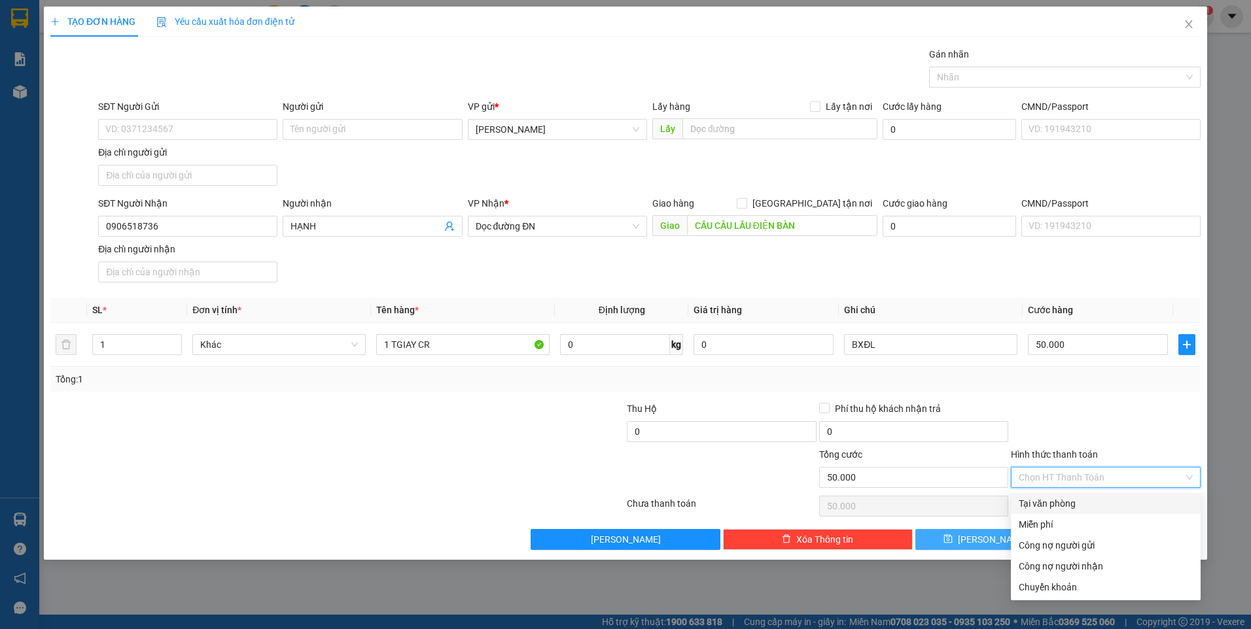
click at [1099, 506] on div "Tại văn phòng" at bounding box center [1106, 504] width 174 height 14
type input "0"
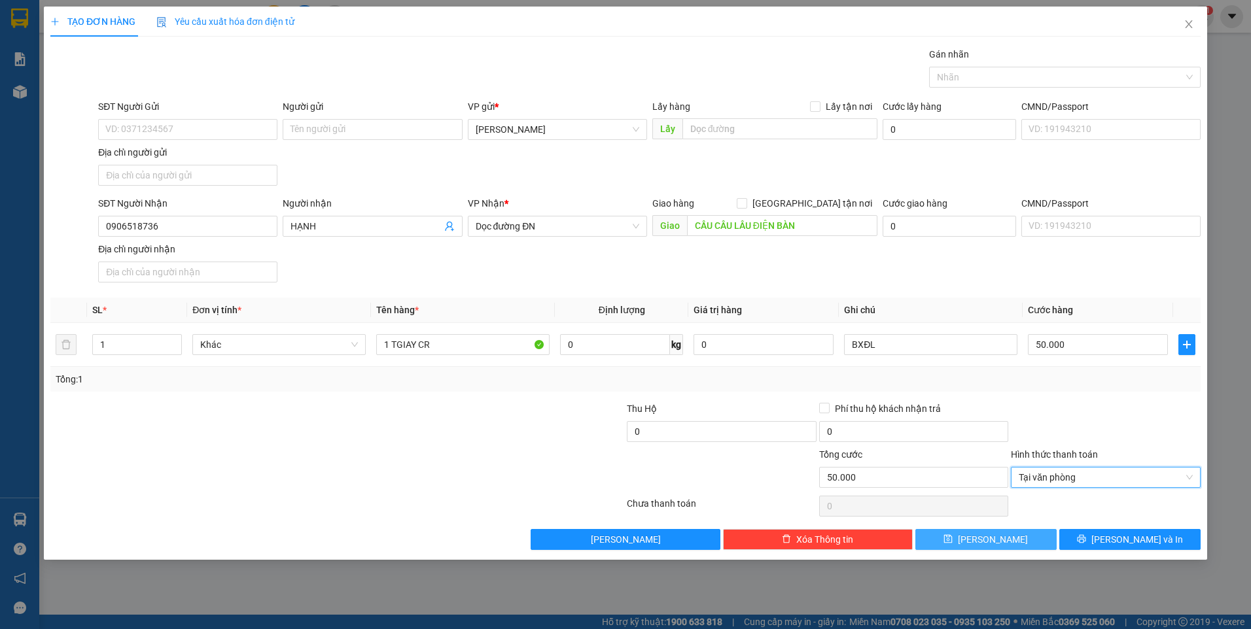
drag, startPoint x: 1008, startPoint y: 539, endPoint x: 902, endPoint y: 524, distance: 106.3
click at [1007, 539] on button "[PERSON_NAME]" at bounding box center [985, 539] width 141 height 21
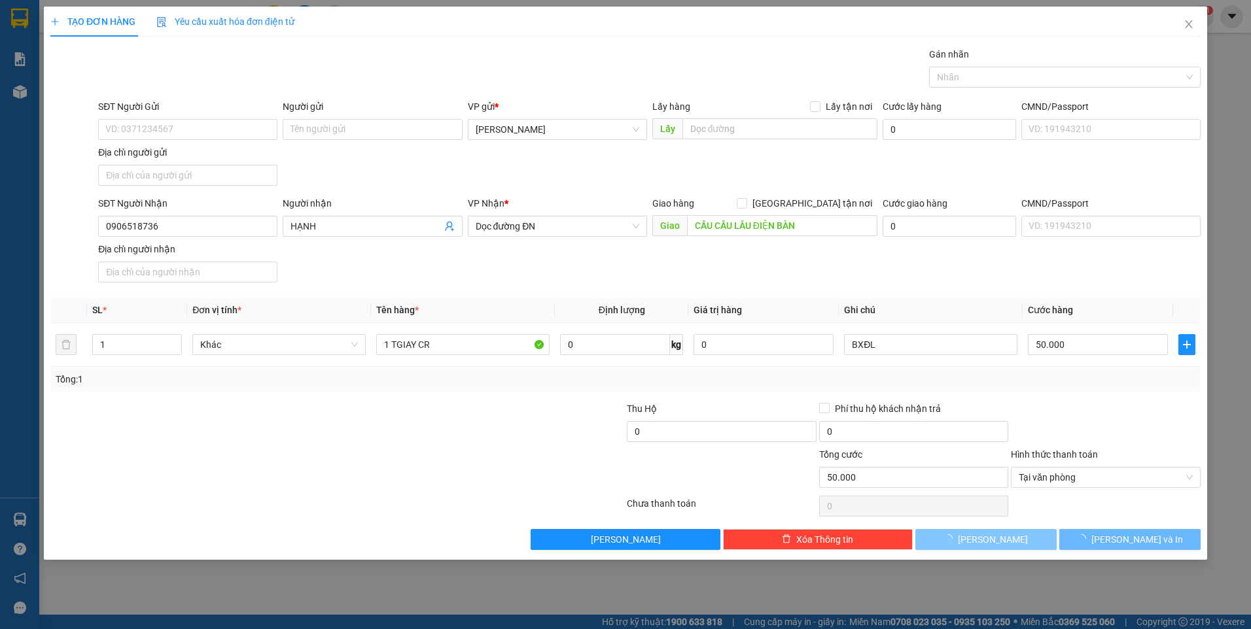
type input "0"
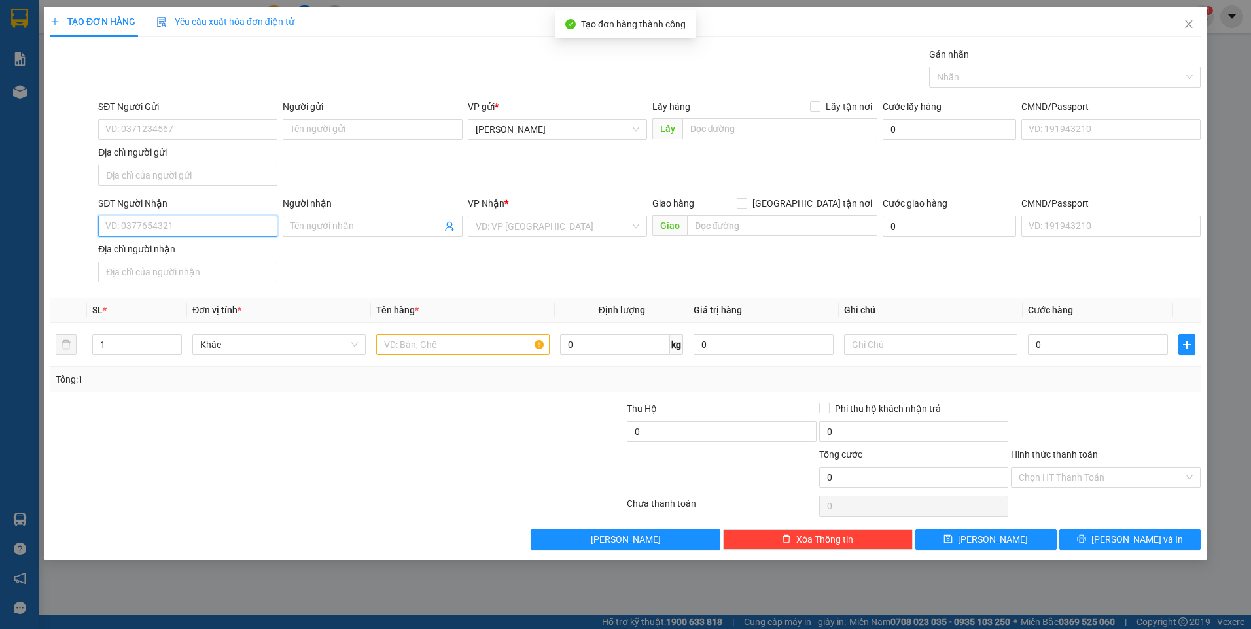
click at [227, 228] on input "SĐT Người Nhận" at bounding box center [187, 226] width 179 height 21
type input "0903634694"
type input "TRUNG"
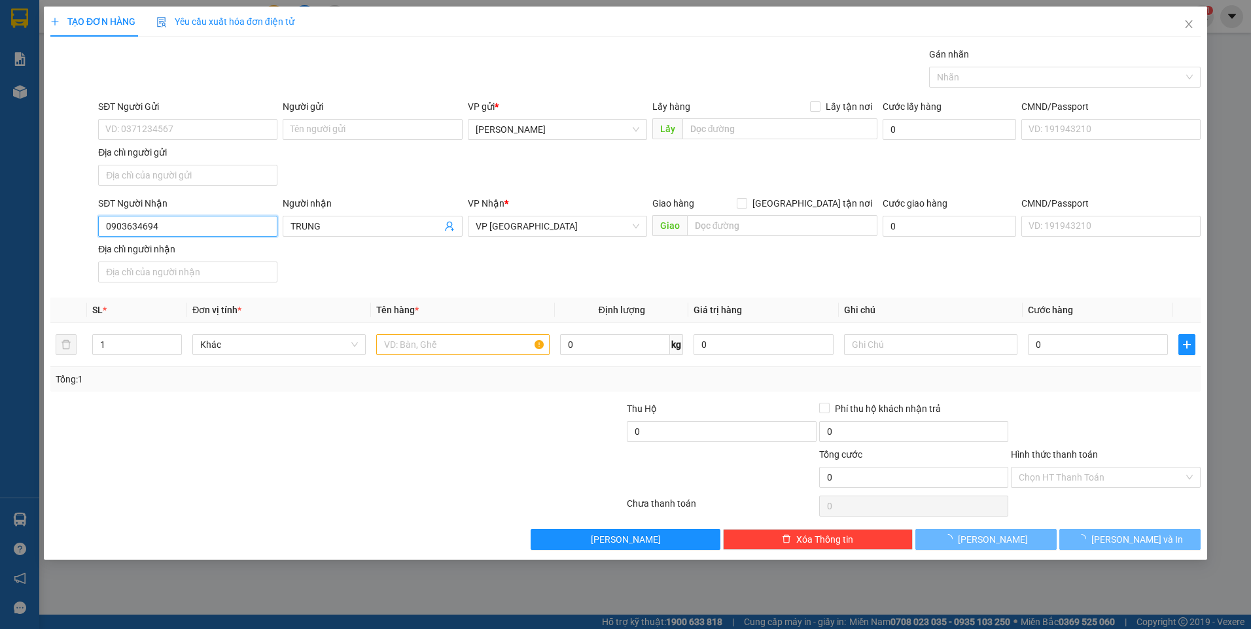
type input "0903634694"
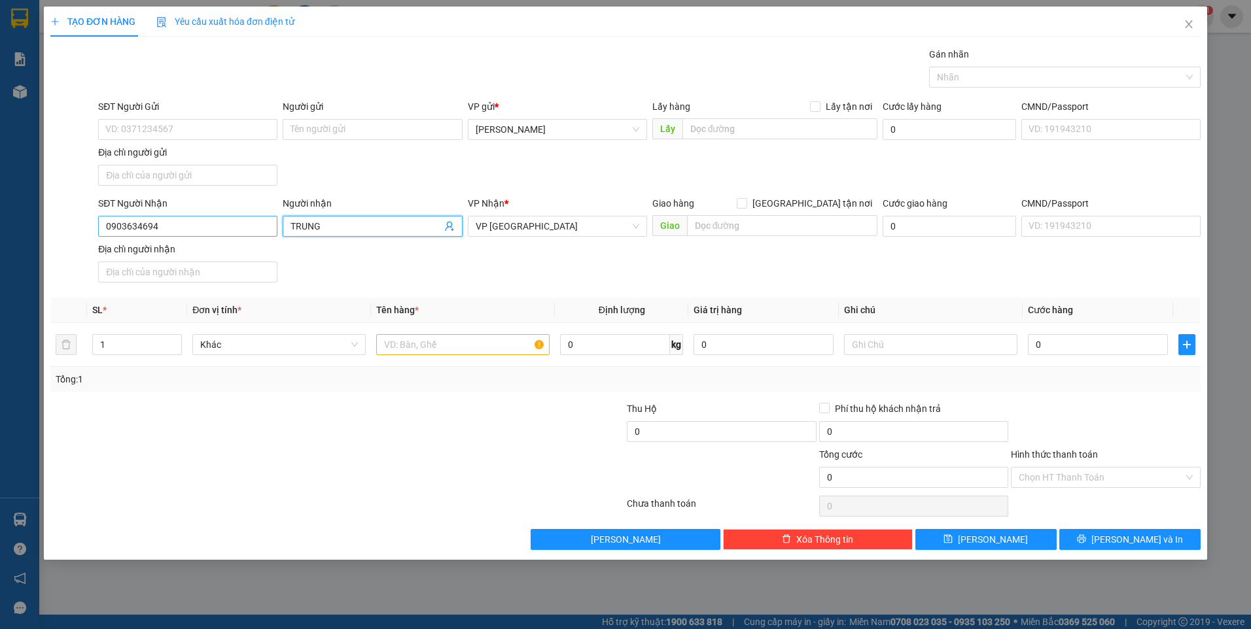
scroll to position [251, 0]
type input "2"
type input "1 GIẤY + 1 XỐP CR"
type input "BXĐL"
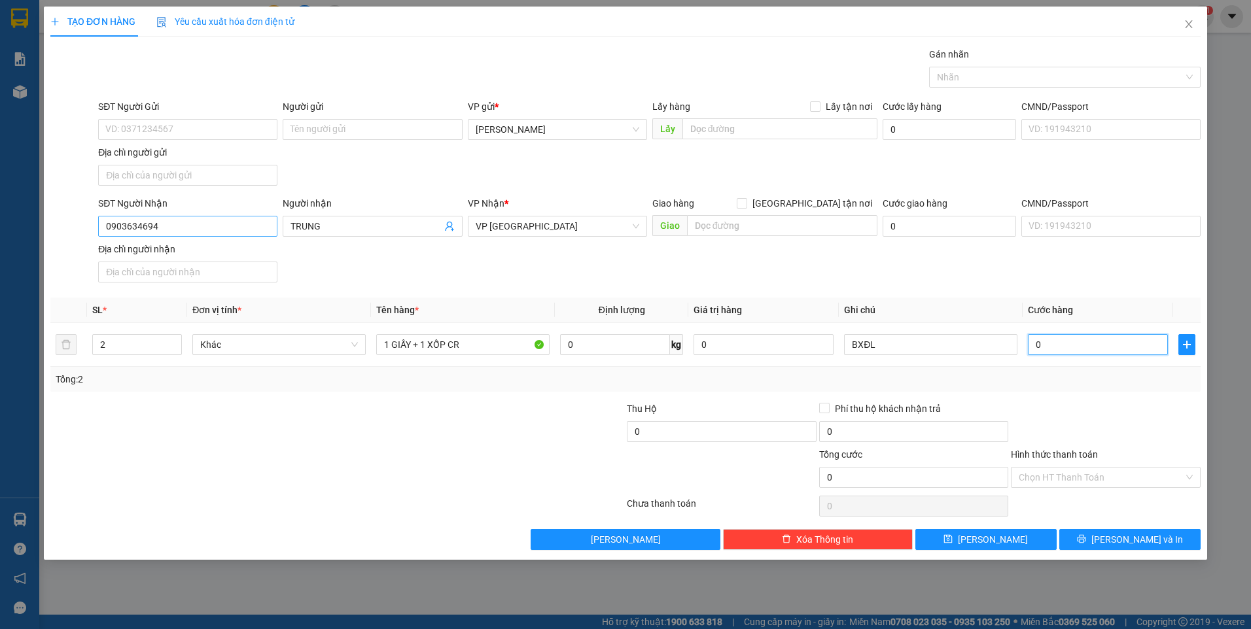
type input "8"
type input "80"
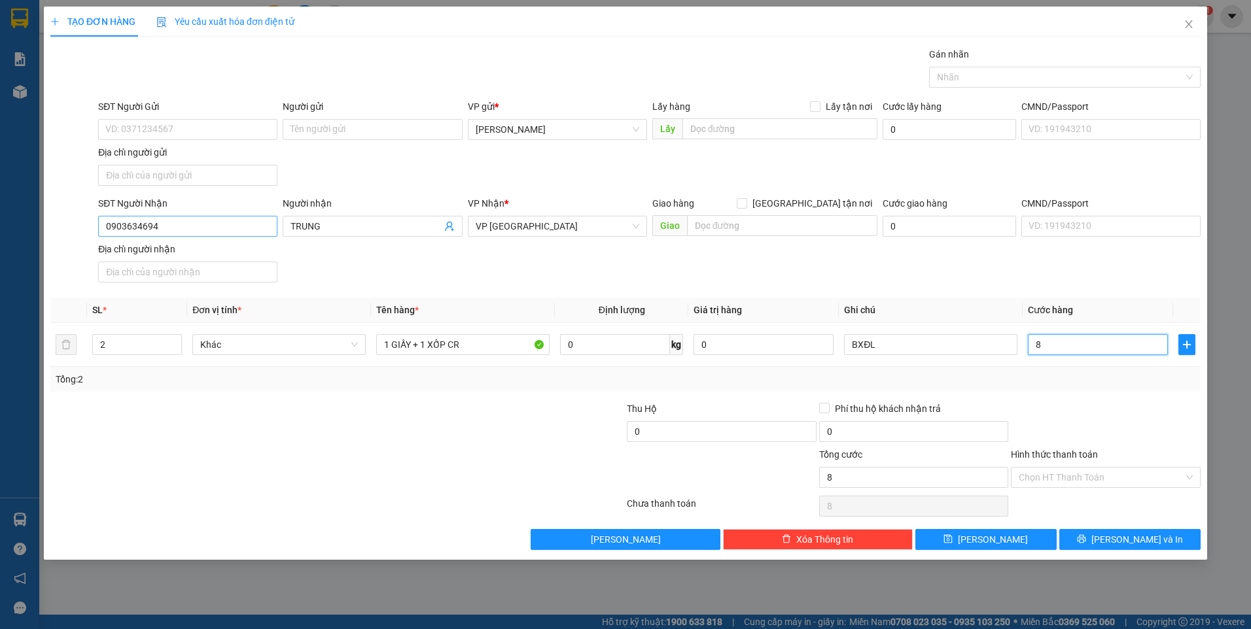
type input "80"
type input "80.000"
click at [1086, 409] on div at bounding box center [1106, 425] width 192 height 46
click at [1093, 487] on div "Chọn HT Thanh Toán" at bounding box center [1106, 477] width 190 height 21
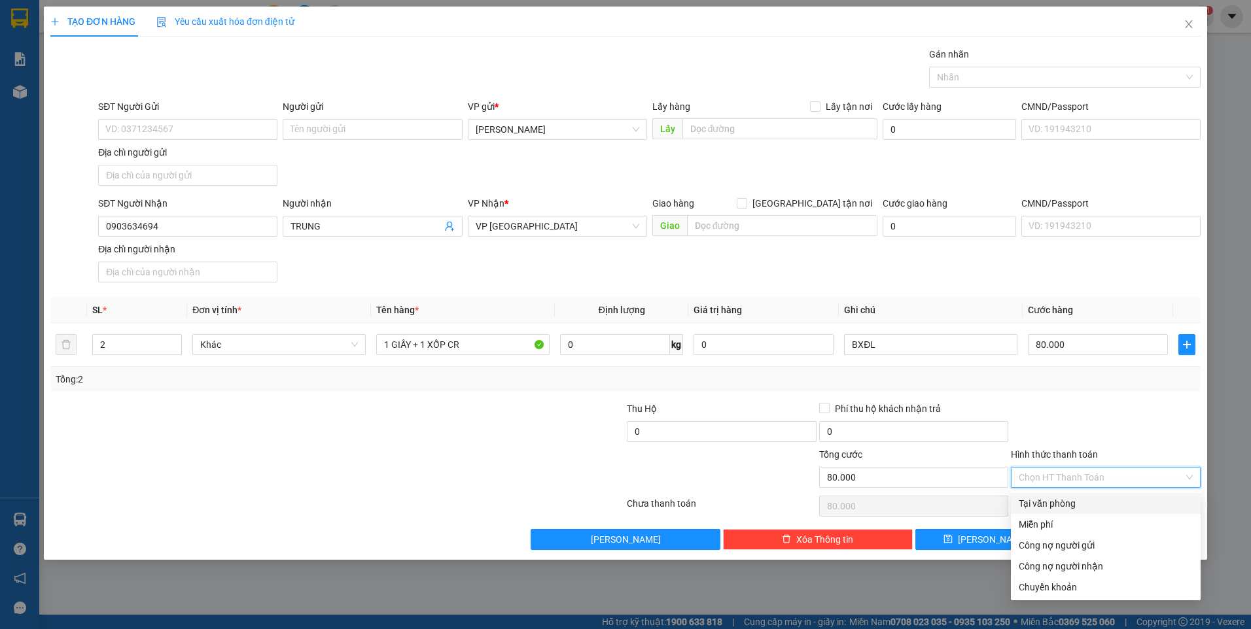
click at [1096, 476] on input "Hình thức thanh toán" at bounding box center [1101, 478] width 165 height 20
click at [1089, 506] on div "Tại văn phòng" at bounding box center [1106, 504] width 174 height 14
type input "0"
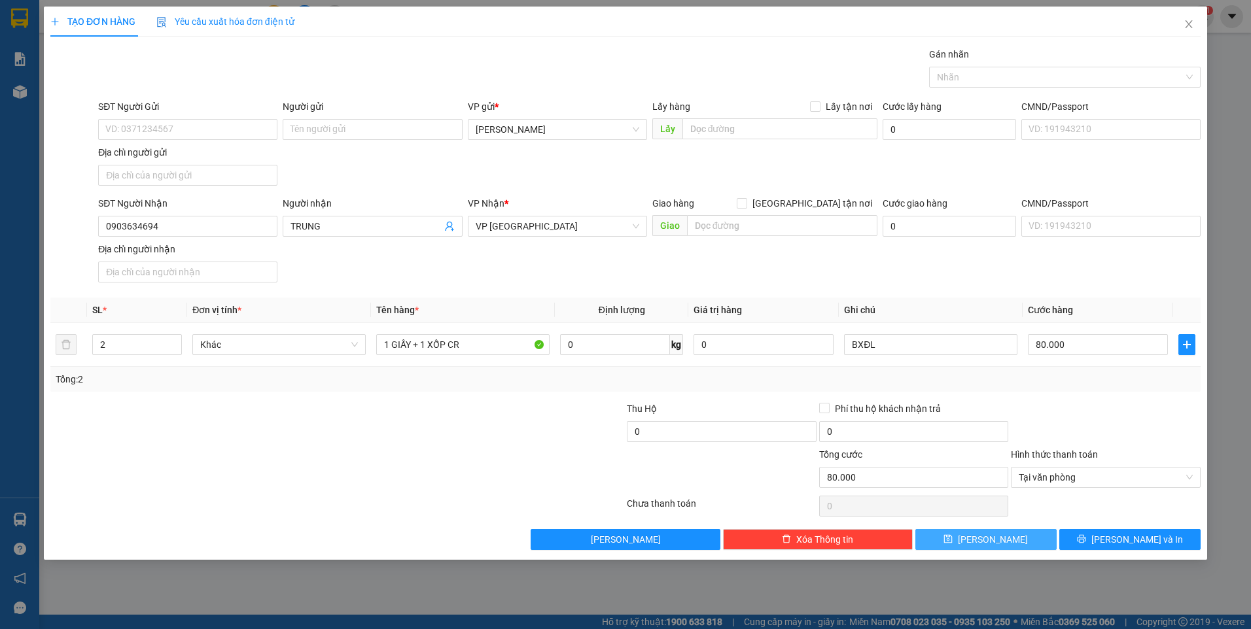
click at [1003, 535] on button "[PERSON_NAME]" at bounding box center [985, 539] width 141 height 21
type input "1"
type input "0"
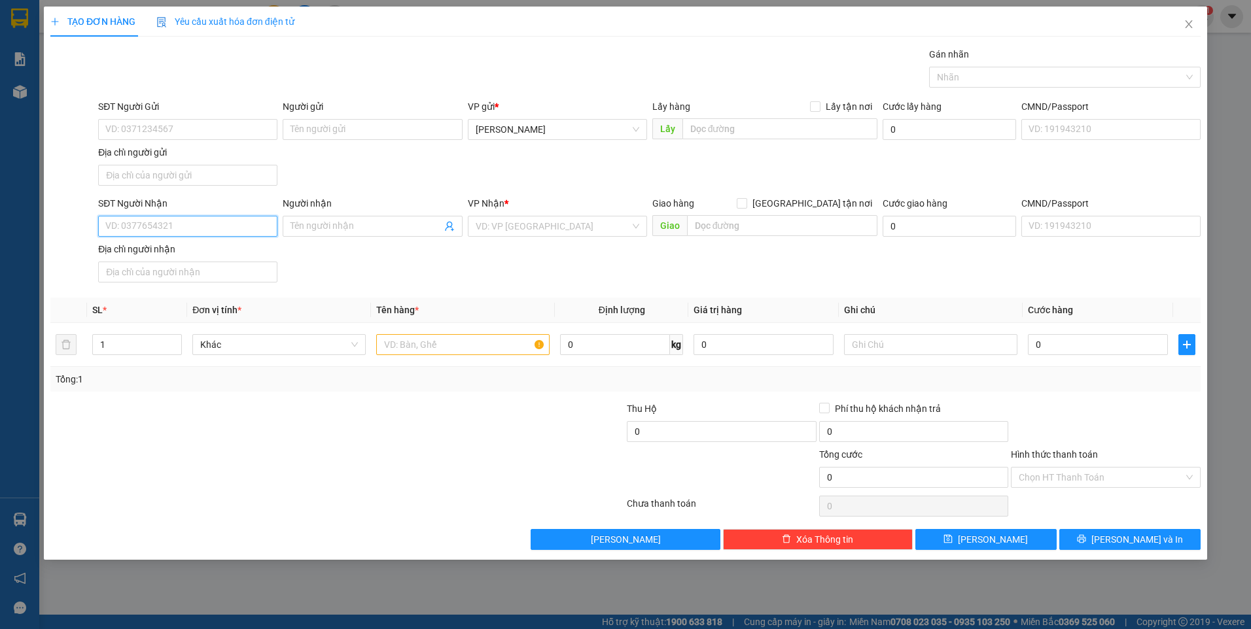
click at [236, 232] on input "SĐT Người Nhận" at bounding box center [187, 226] width 179 height 21
type input "0336222289"
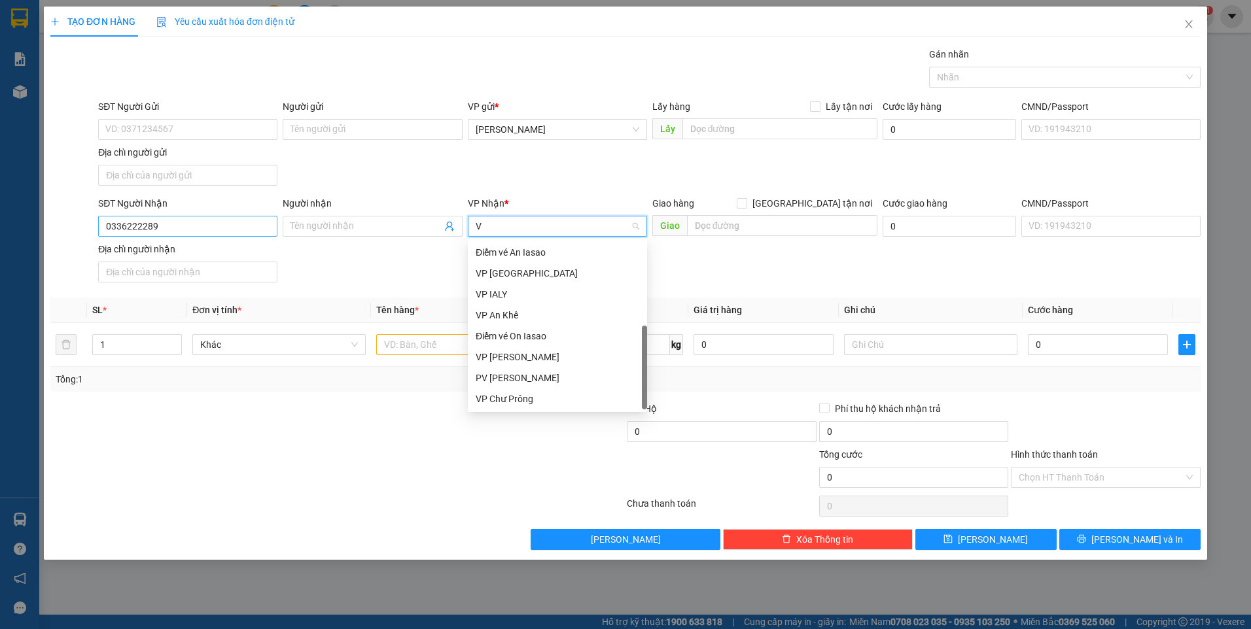
scroll to position [147, 0]
type input "VP"
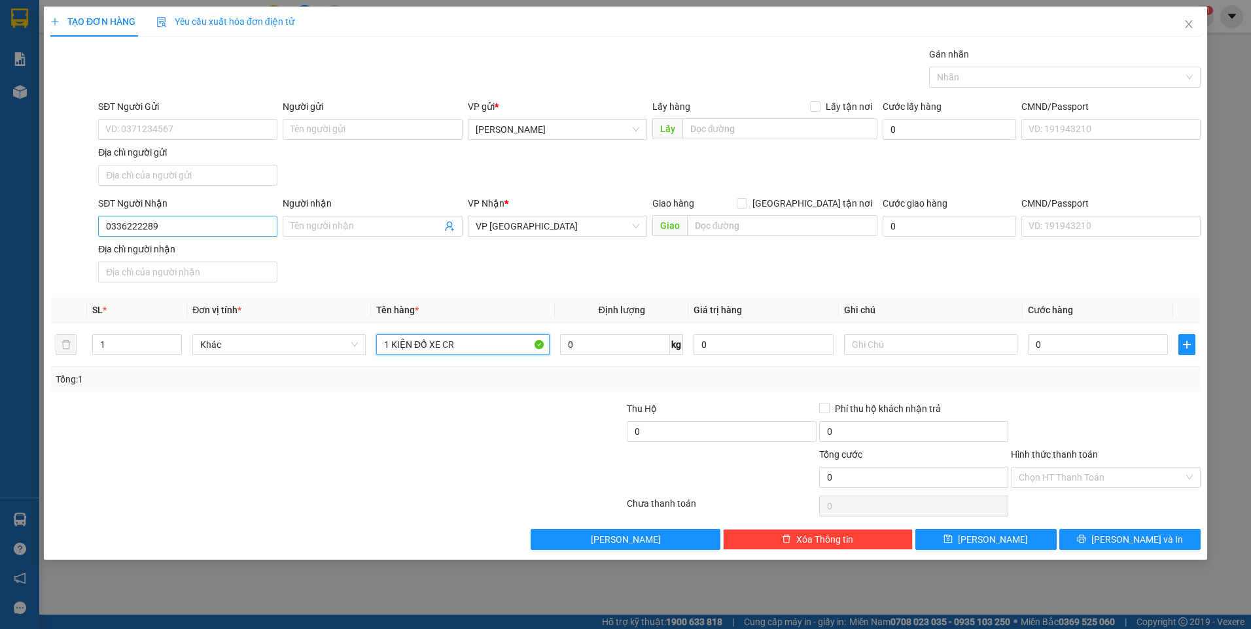
type input "1 KIỆN ĐỒ XE CR"
type input "BXĐL"
type input "1"
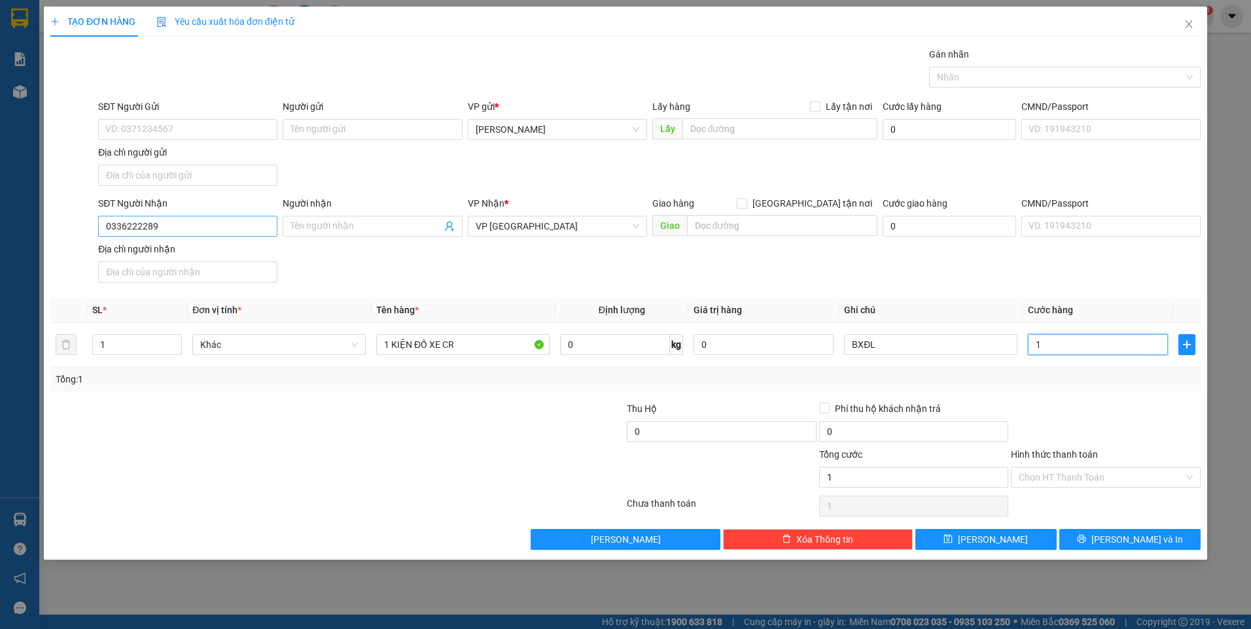
type input "10"
type input "100"
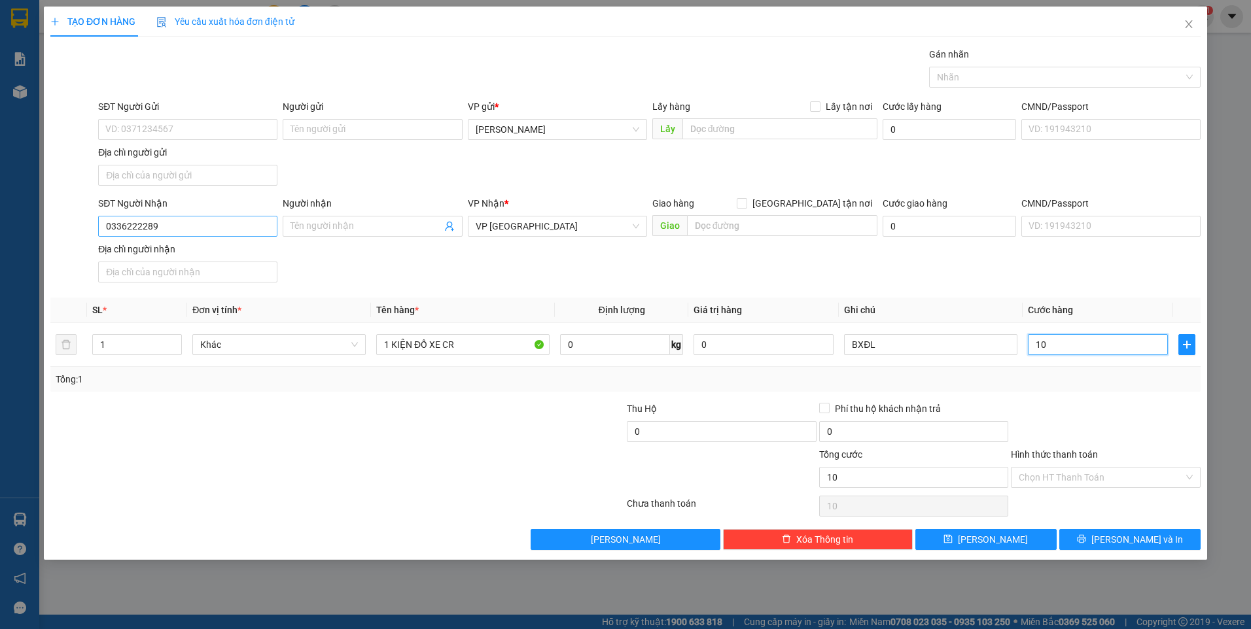
type input "100"
type input "100.000"
click at [1102, 409] on div at bounding box center [1106, 425] width 192 height 46
drag, startPoint x: 1103, startPoint y: 470, endPoint x: 1097, endPoint y: 492, distance: 22.6
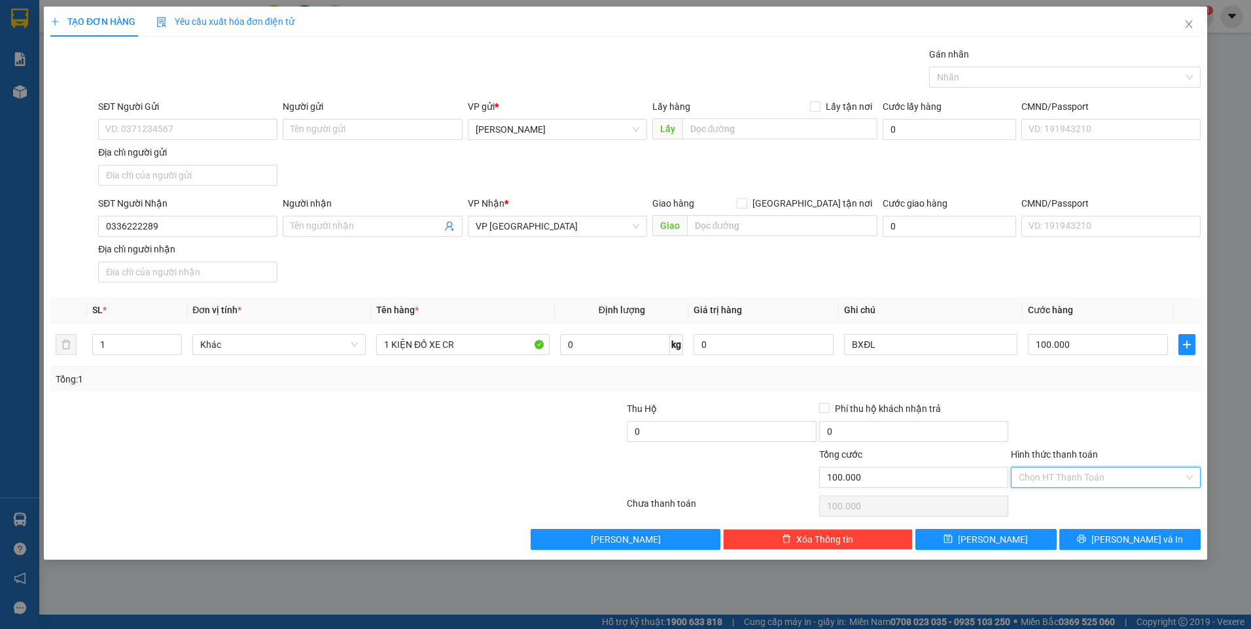
click at [1103, 471] on input "Hình thức thanh toán" at bounding box center [1101, 478] width 165 height 20
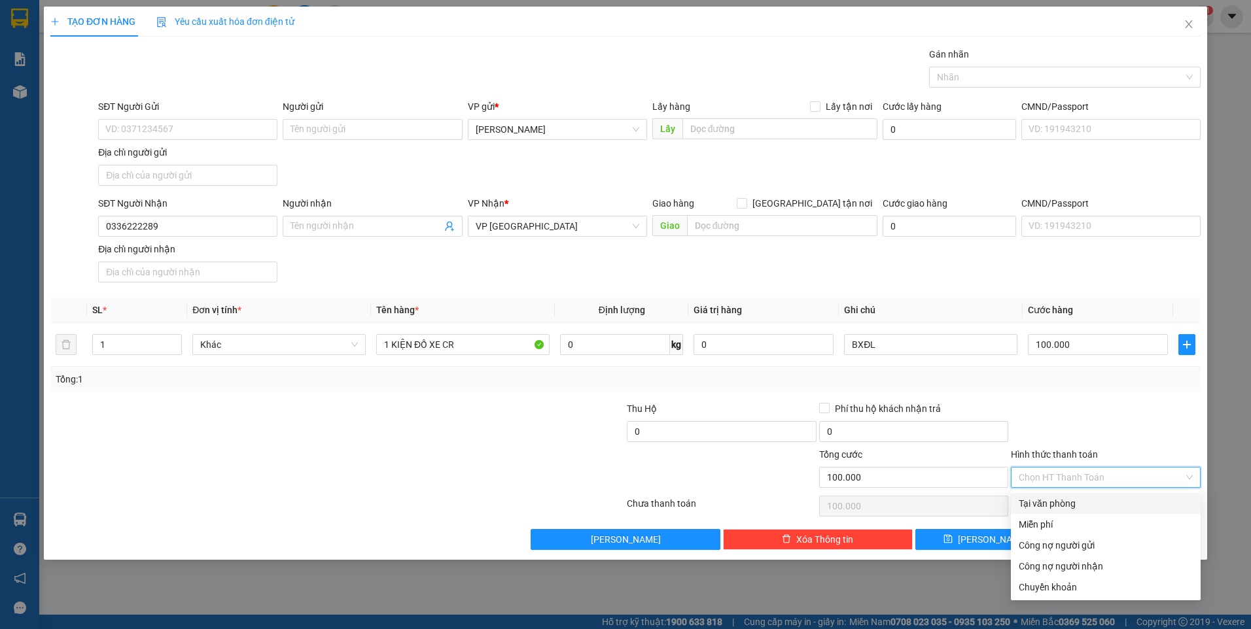
click at [1093, 498] on div "Tại văn phòng" at bounding box center [1106, 504] width 174 height 14
type input "0"
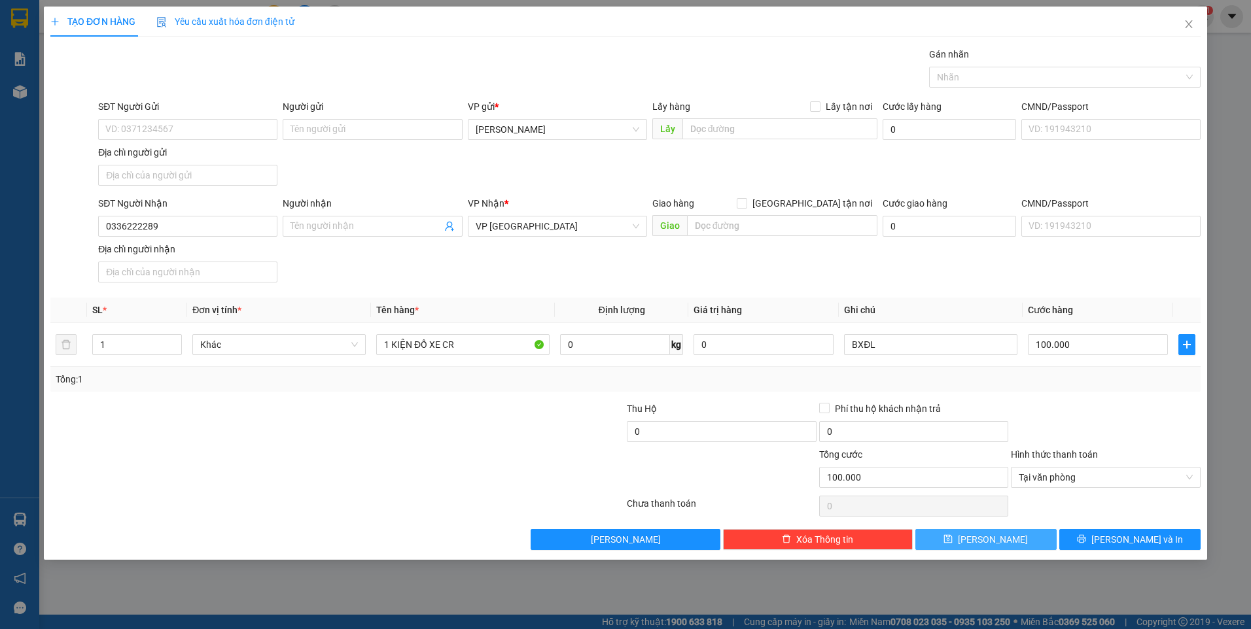
click at [996, 535] on span "[PERSON_NAME]" at bounding box center [993, 540] width 70 height 14
type input "0"
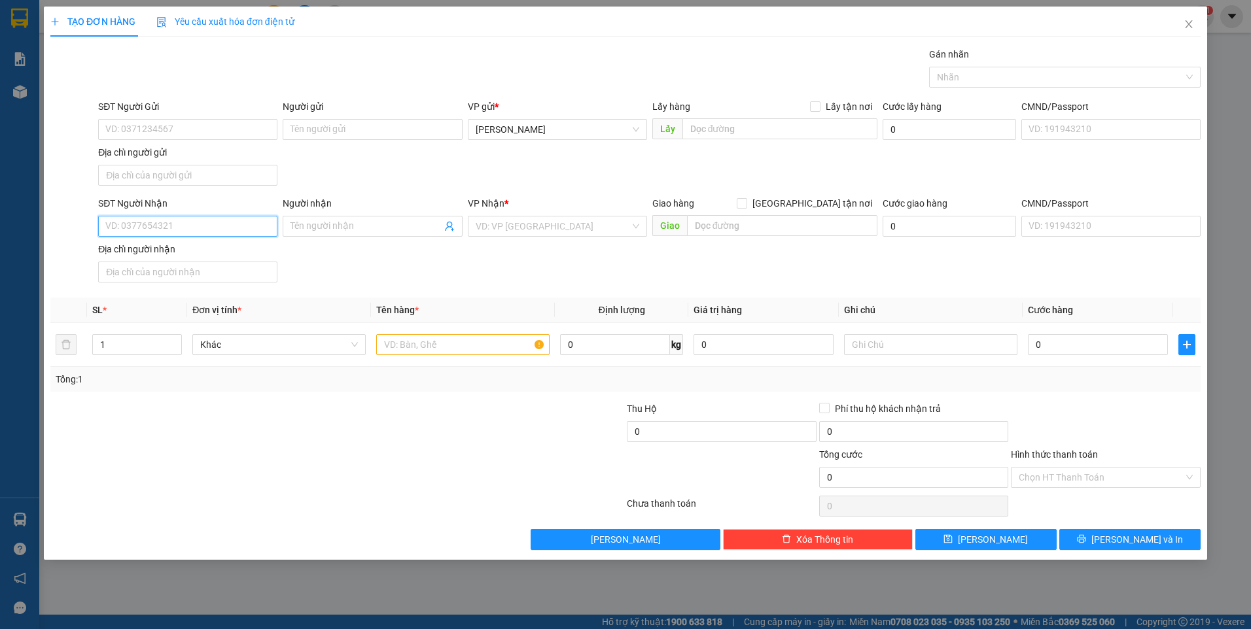
click at [216, 230] on input "SĐT Người Nhận" at bounding box center [187, 226] width 179 height 21
type input "0944911982"
type input "NGHĨA"
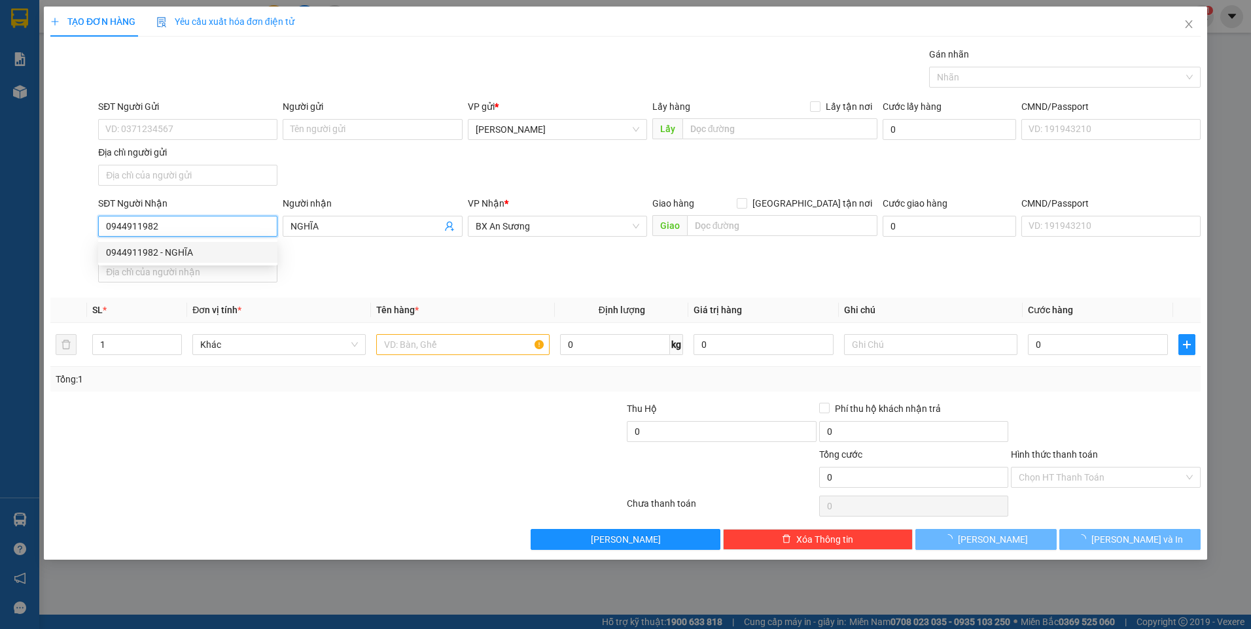
type input "0944911982"
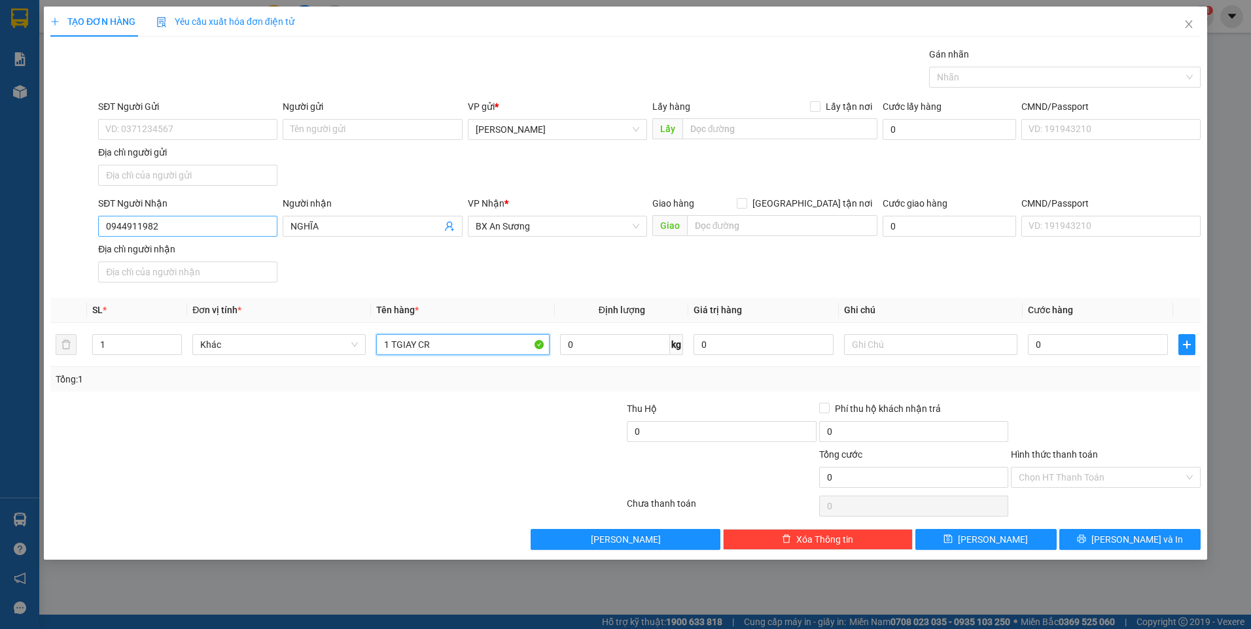
type input "1 TGIAY CR"
type input "BXĐL"
type input "4"
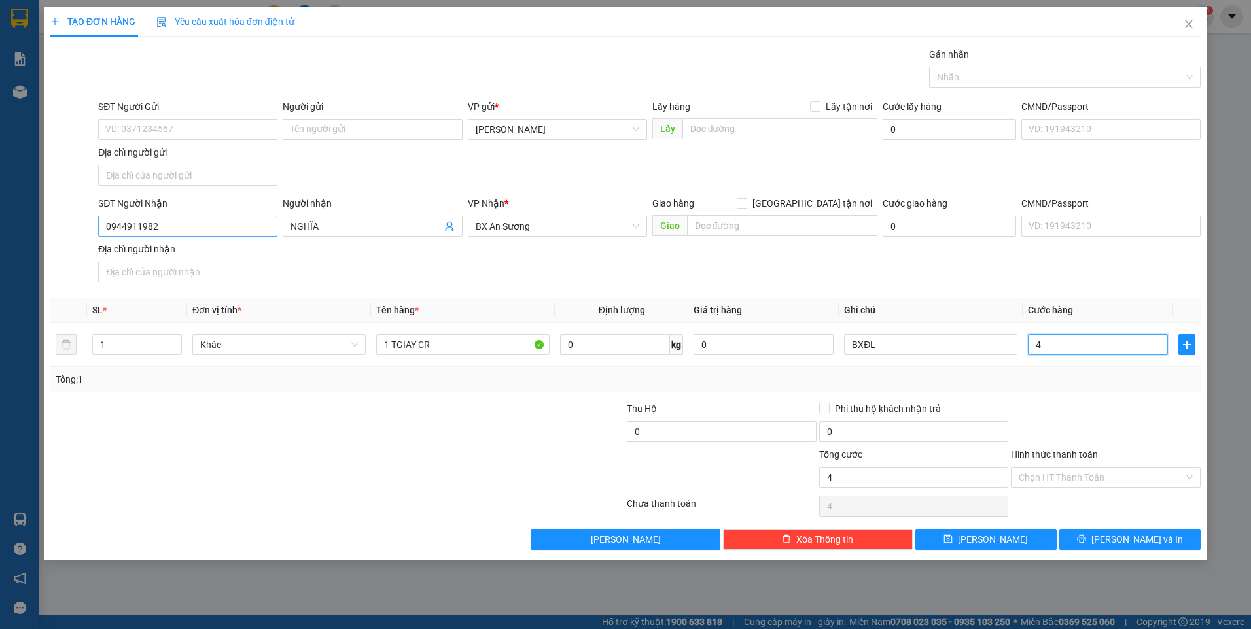
type input "40"
type input "40.000"
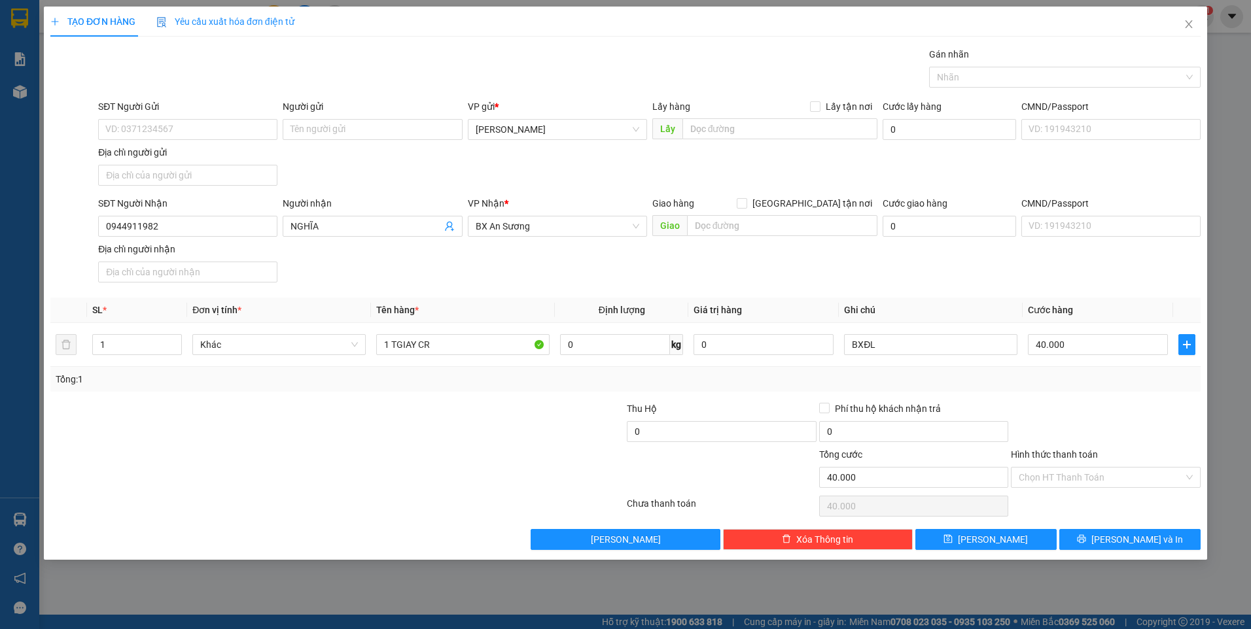
click at [1104, 417] on div at bounding box center [1106, 425] width 192 height 46
click at [1093, 472] on input "Hình thức thanh toán" at bounding box center [1101, 478] width 165 height 20
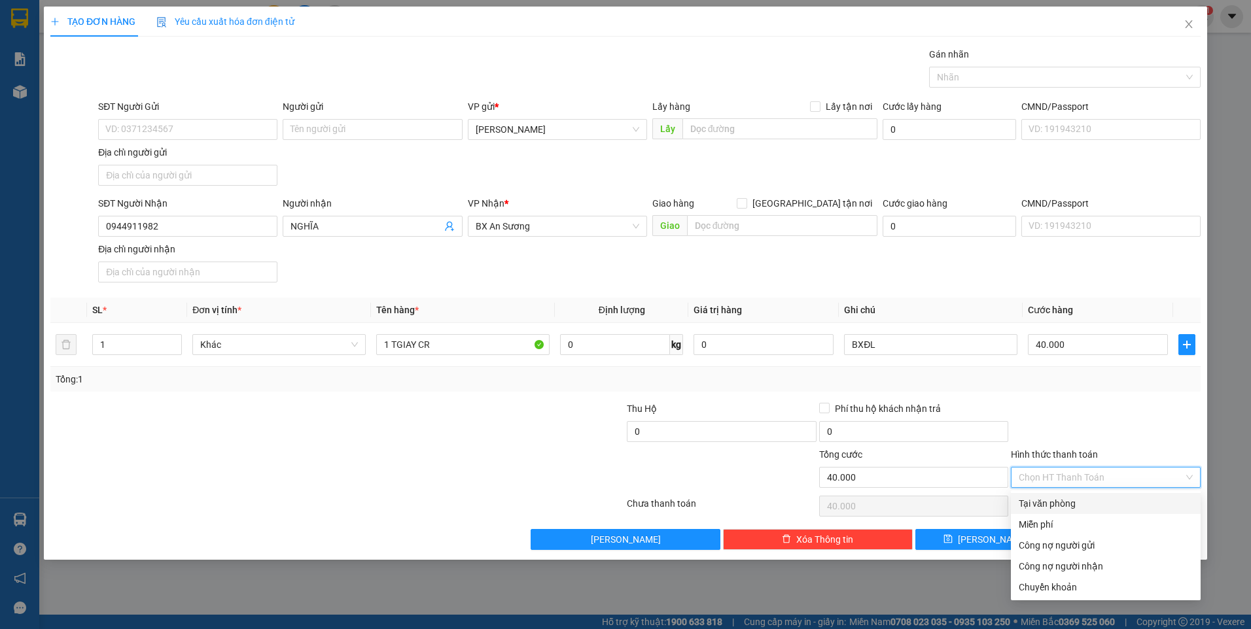
click at [1084, 502] on div "Tại văn phòng" at bounding box center [1106, 504] width 174 height 14
type input "0"
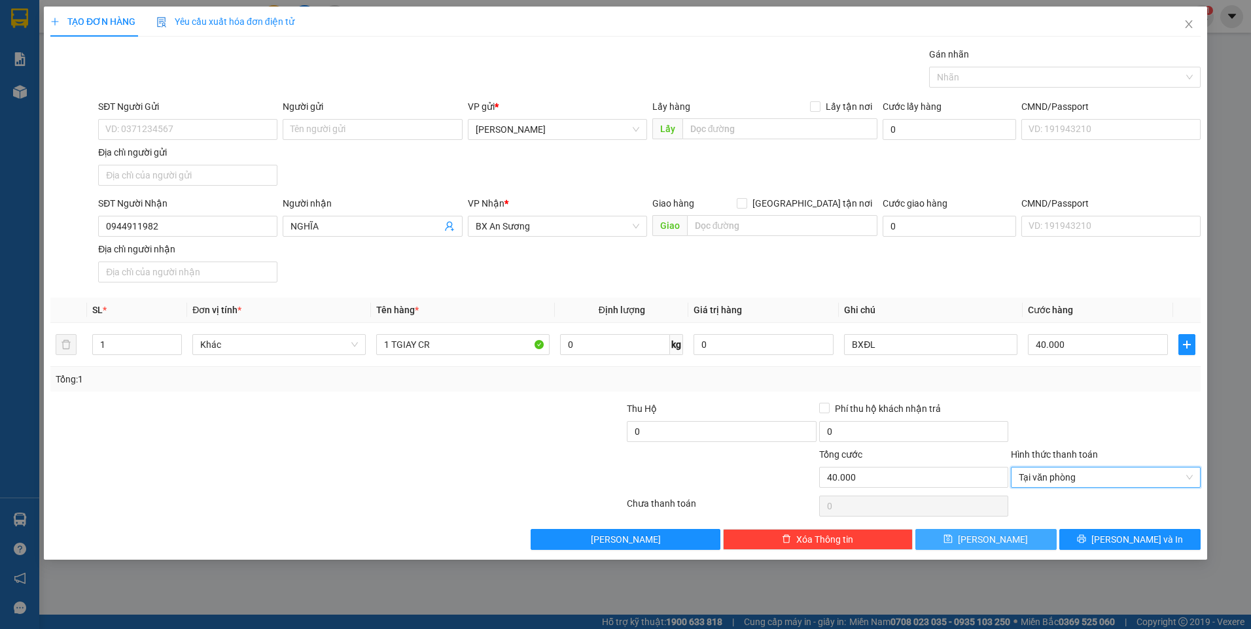
drag, startPoint x: 1023, startPoint y: 540, endPoint x: 1012, endPoint y: 539, distance: 11.9
click at [1023, 540] on button "[PERSON_NAME]" at bounding box center [985, 539] width 141 height 21
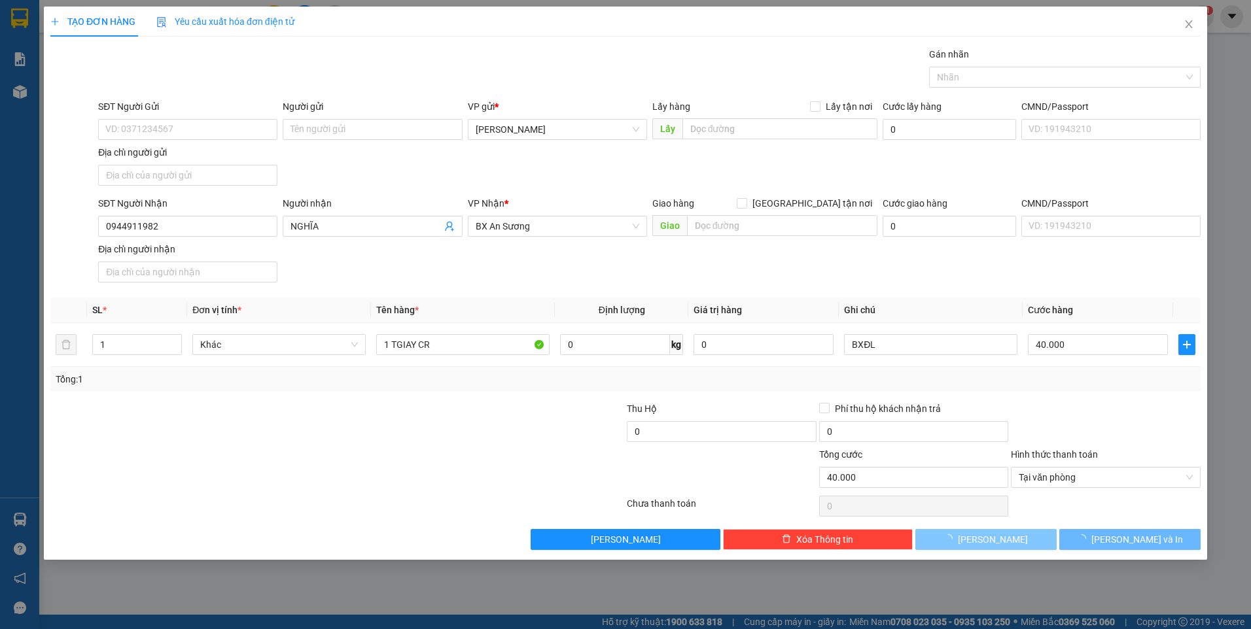
type input "0"
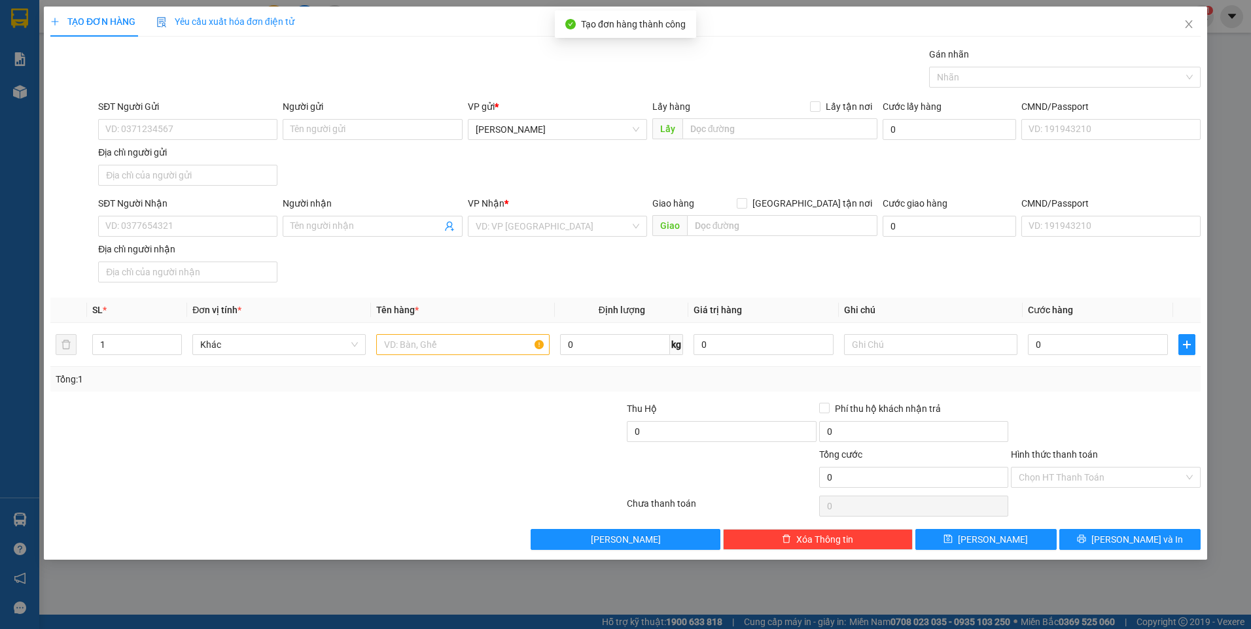
click at [198, 238] on div "SĐT Người Nhận VD: 0377654321" at bounding box center [187, 219] width 179 height 46
click at [204, 230] on input "SĐT Người Nhận" at bounding box center [187, 226] width 179 height 21
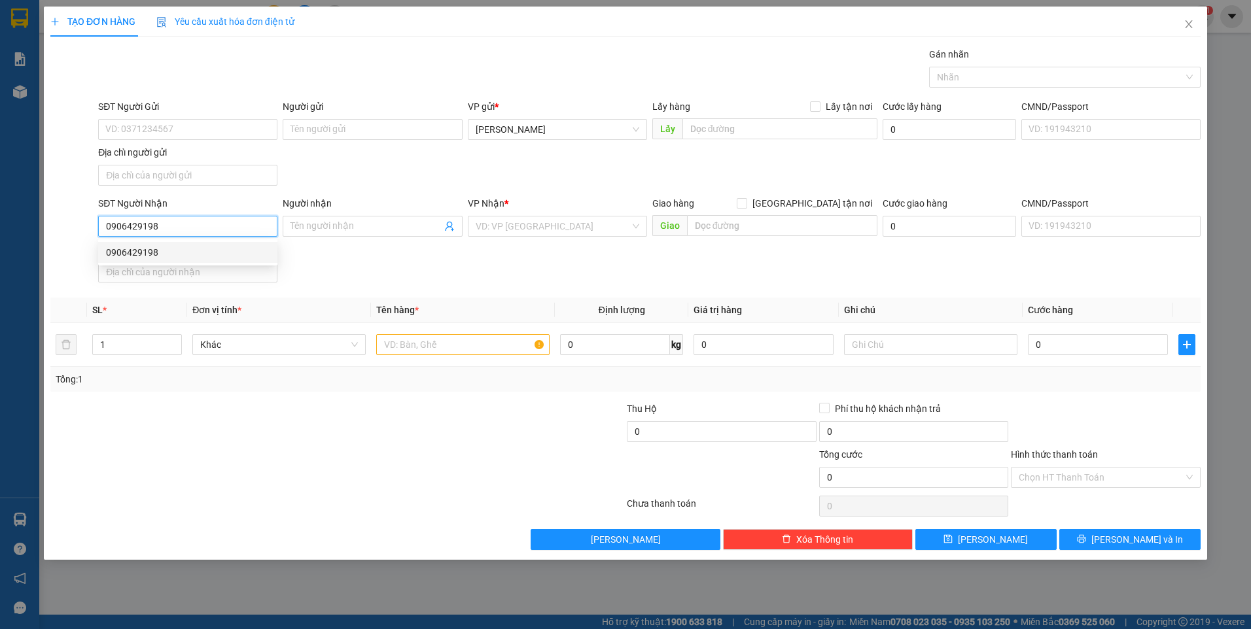
type input "0906429198"
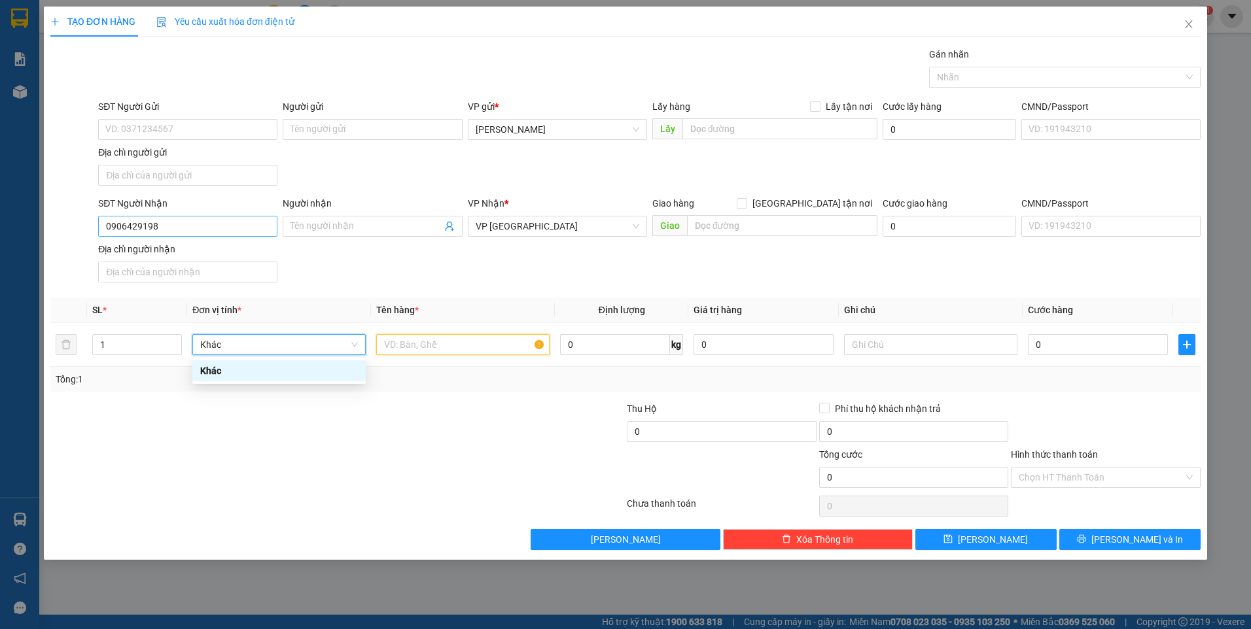
scroll to position [0, 0]
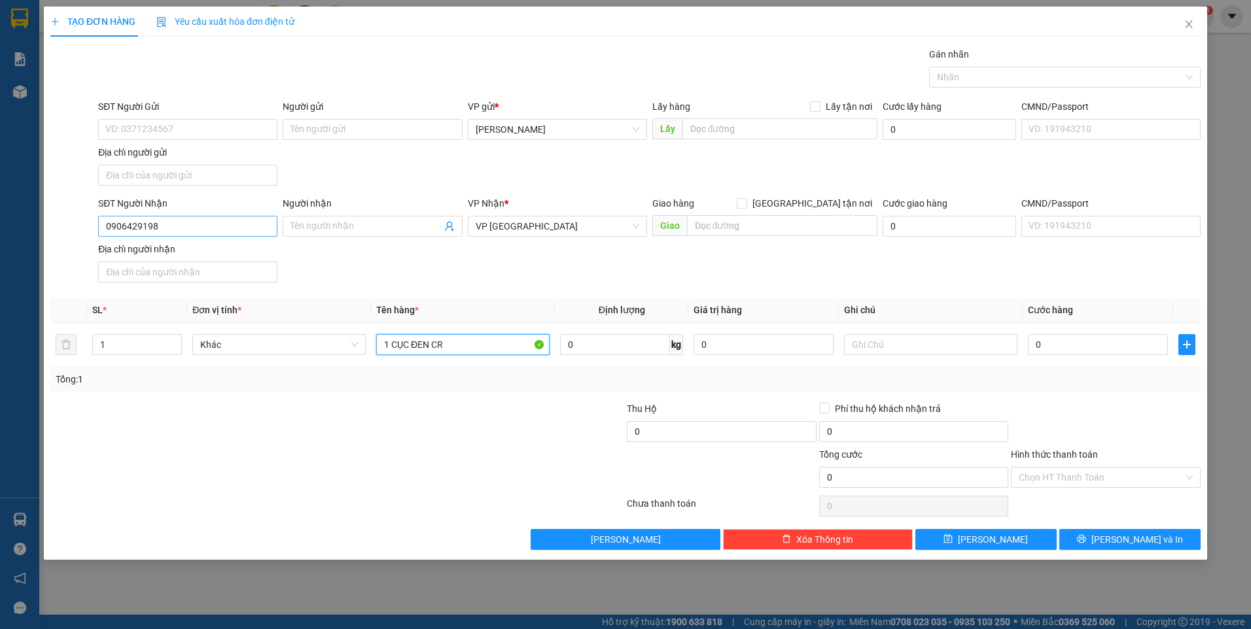
type input "1 CỤC ĐEN CR"
type input "BXĐL"
type input "4"
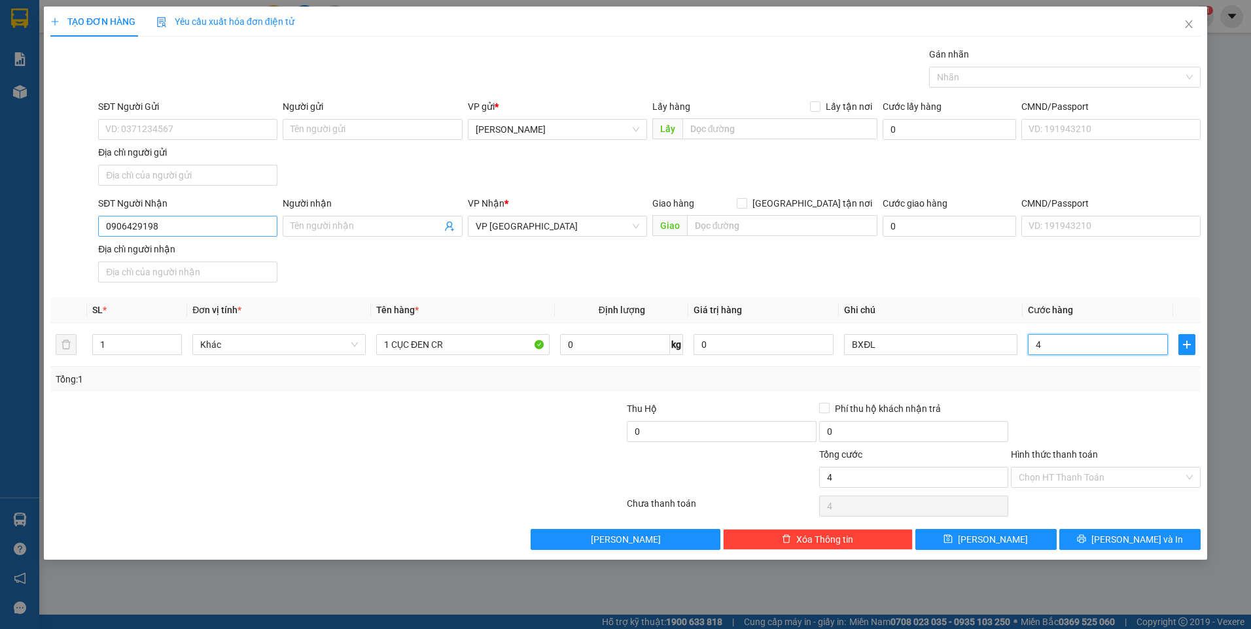
type input "40"
type input "40.000"
click at [1046, 429] on div at bounding box center [1106, 425] width 192 height 46
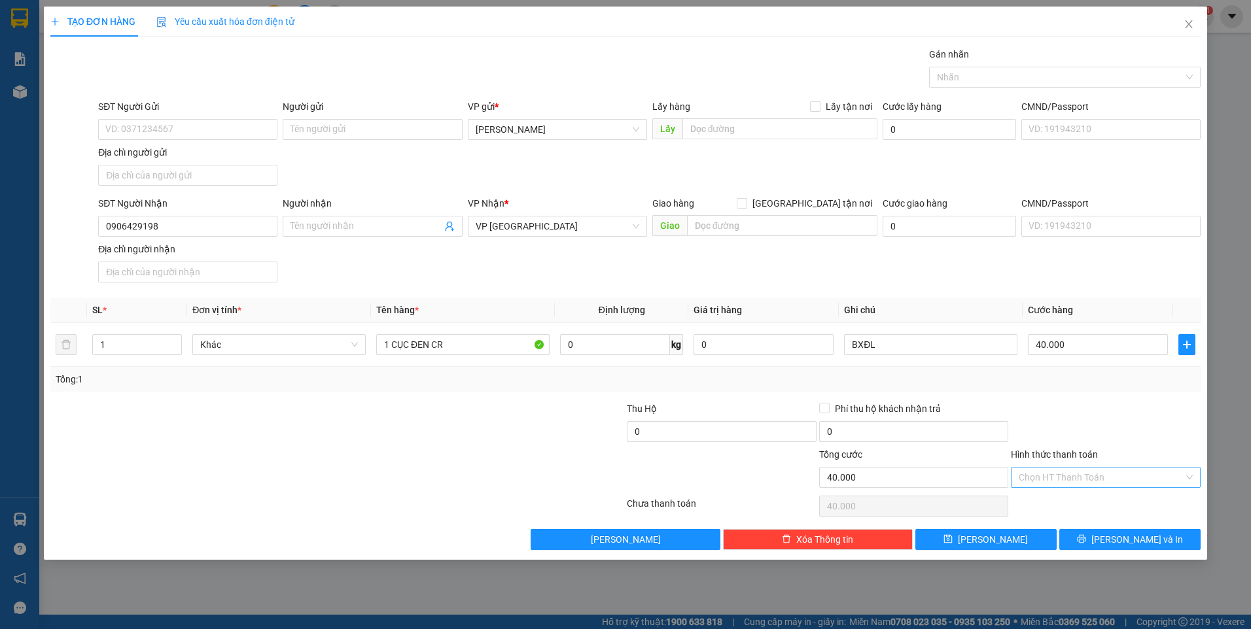
click at [1058, 482] on input "Hình thức thanh toán" at bounding box center [1101, 478] width 165 height 20
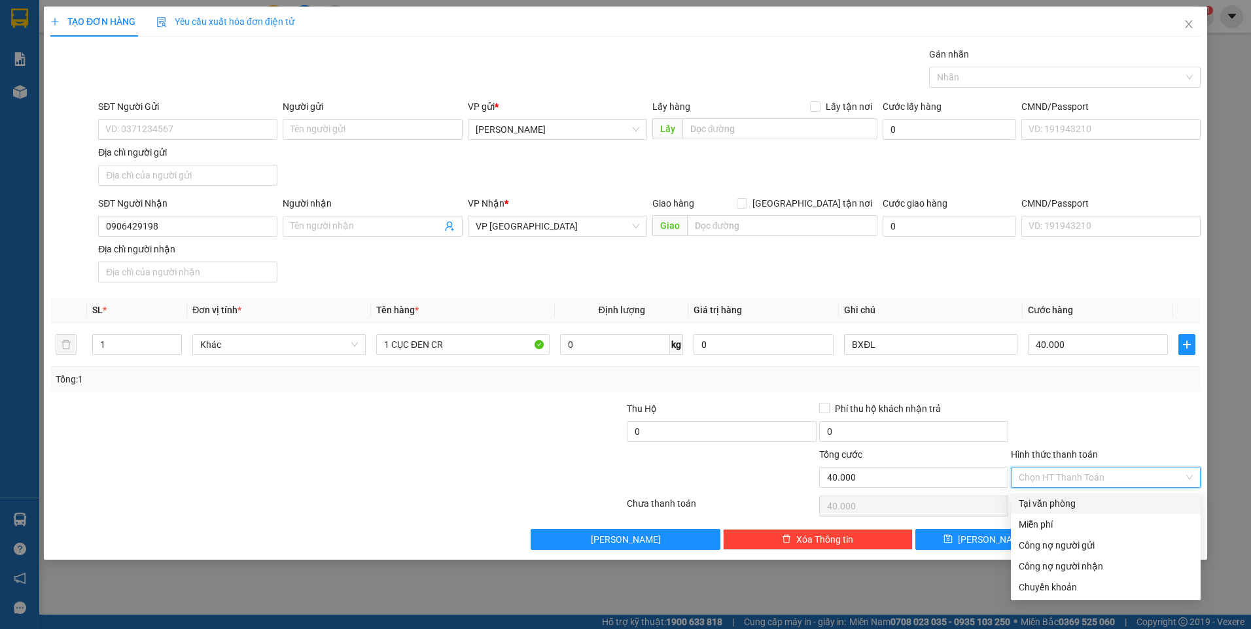
click at [1058, 501] on div "Tại văn phòng" at bounding box center [1106, 504] width 174 height 14
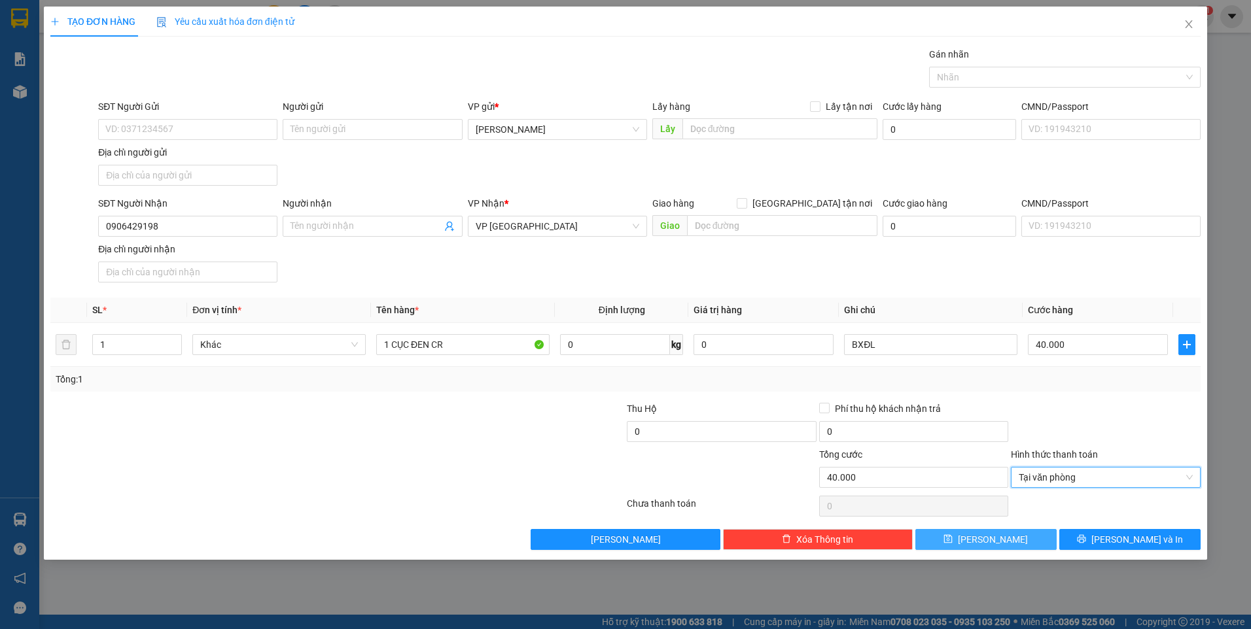
click at [966, 544] on button "[PERSON_NAME]" at bounding box center [985, 539] width 141 height 21
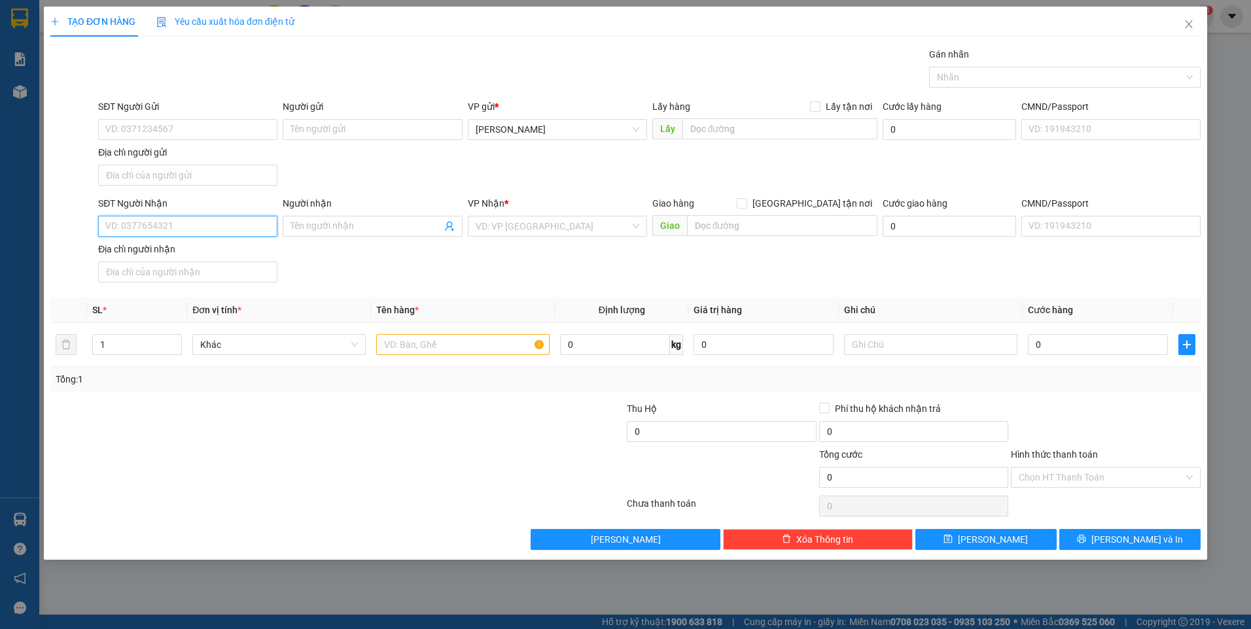
click at [255, 226] on input "SĐT Người Nhận" at bounding box center [187, 226] width 179 height 21
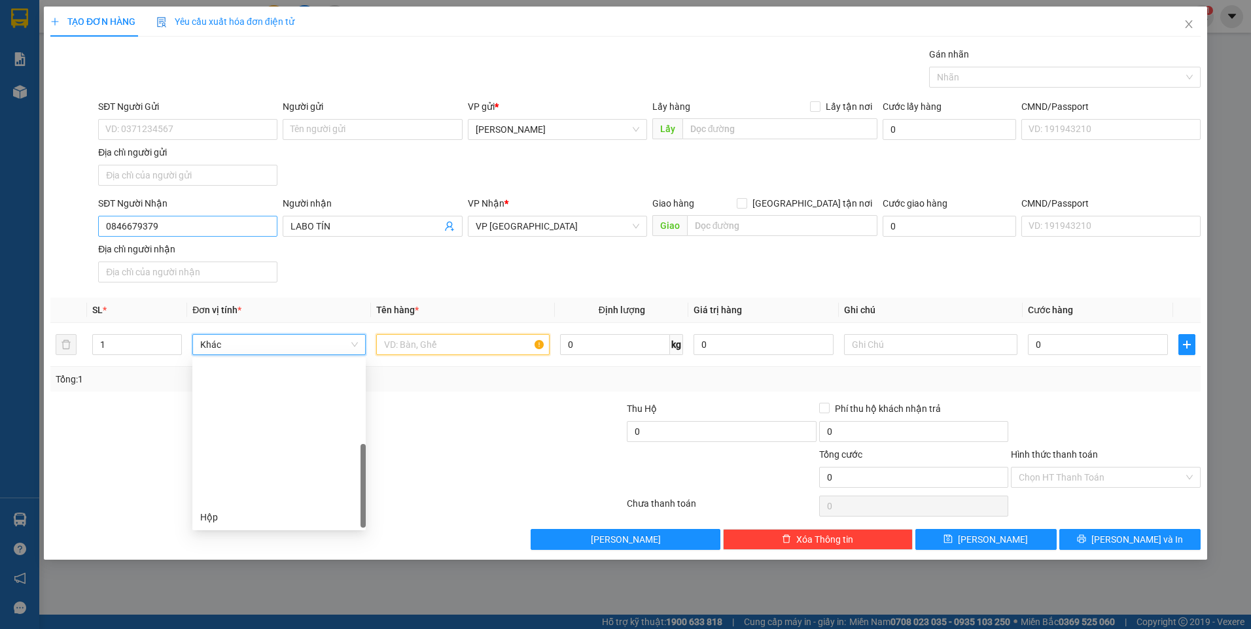
scroll to position [168, 0]
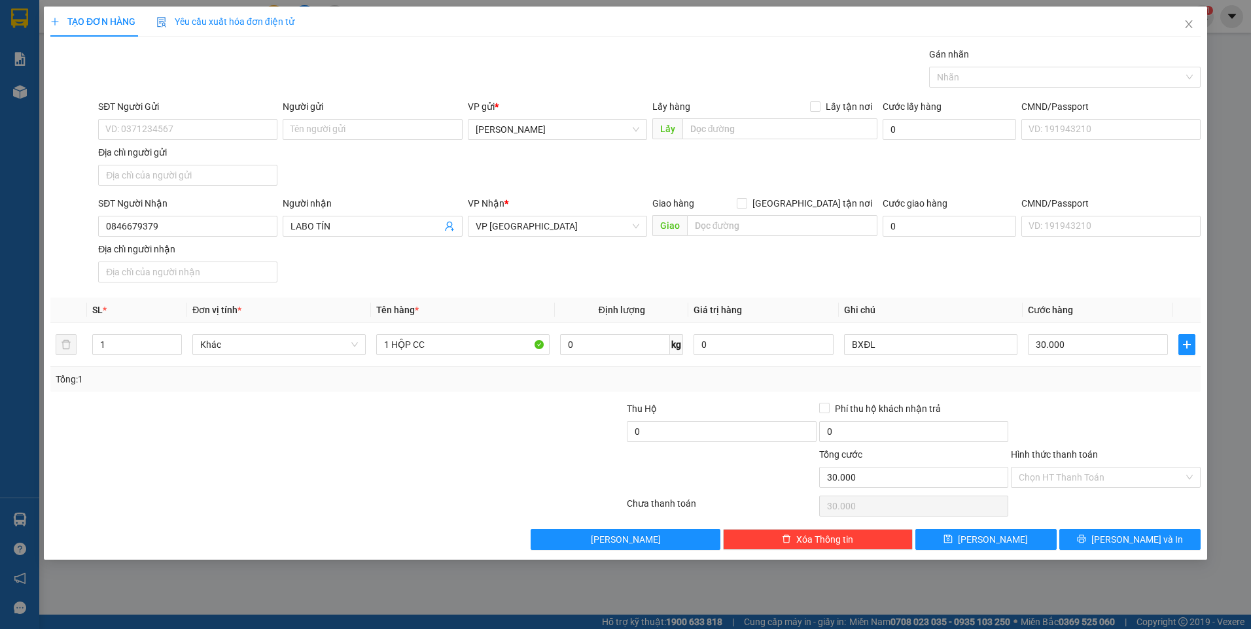
click at [1084, 409] on div at bounding box center [1106, 425] width 192 height 46
click at [1084, 486] on input "Hình thức thanh toán" at bounding box center [1101, 478] width 165 height 20
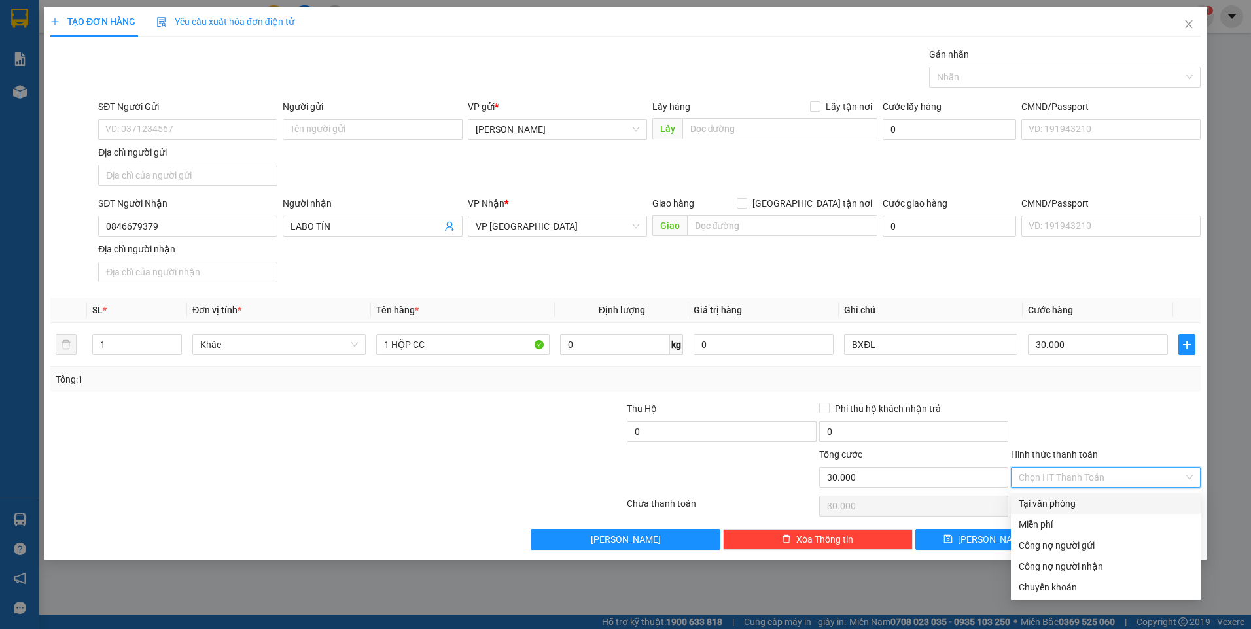
click at [1082, 506] on div "Tại văn phòng" at bounding box center [1106, 504] width 174 height 14
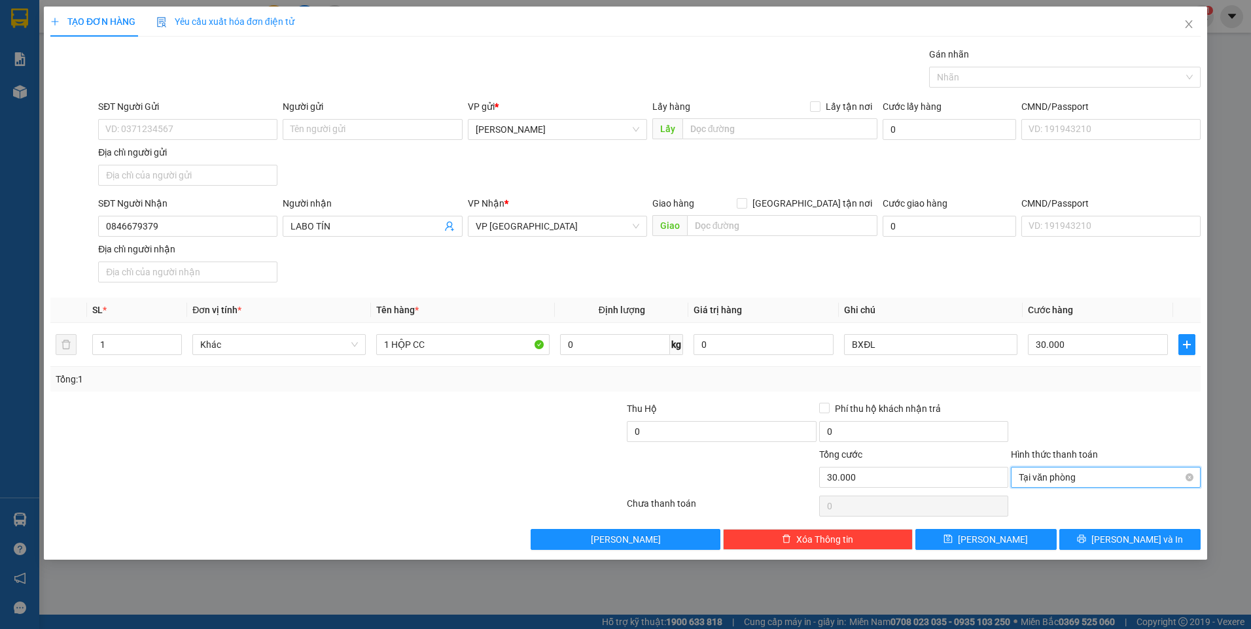
click at [1158, 474] on span "Tại văn phòng" at bounding box center [1106, 478] width 174 height 20
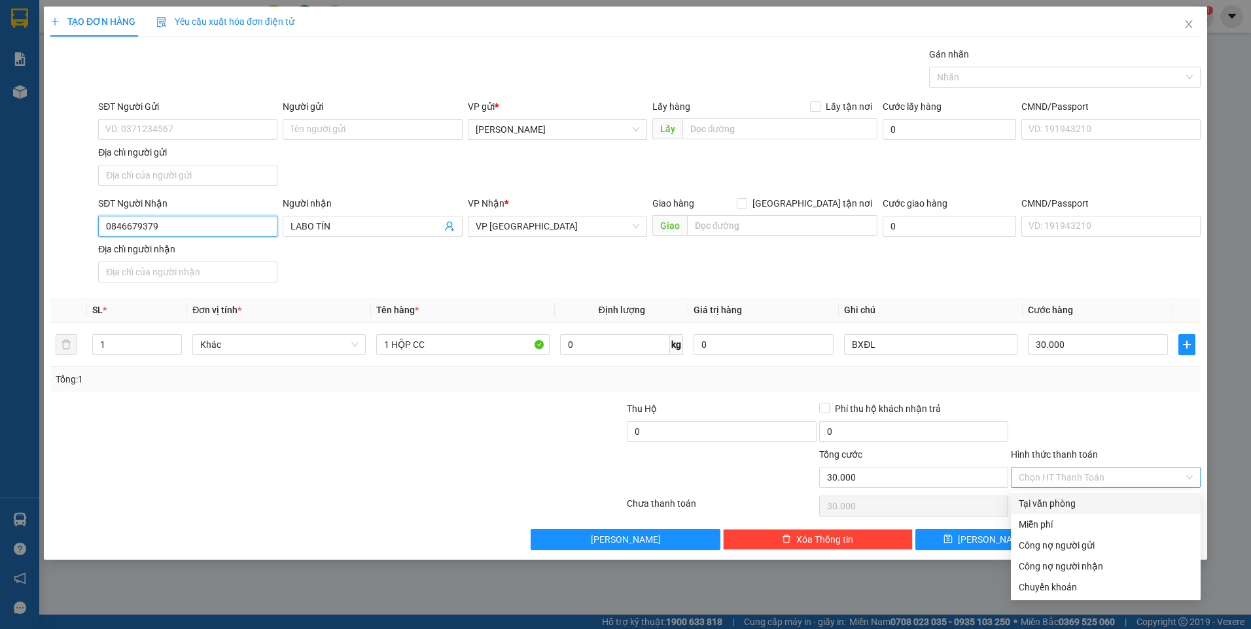
click at [195, 228] on input "0846679379" at bounding box center [187, 226] width 179 height 21
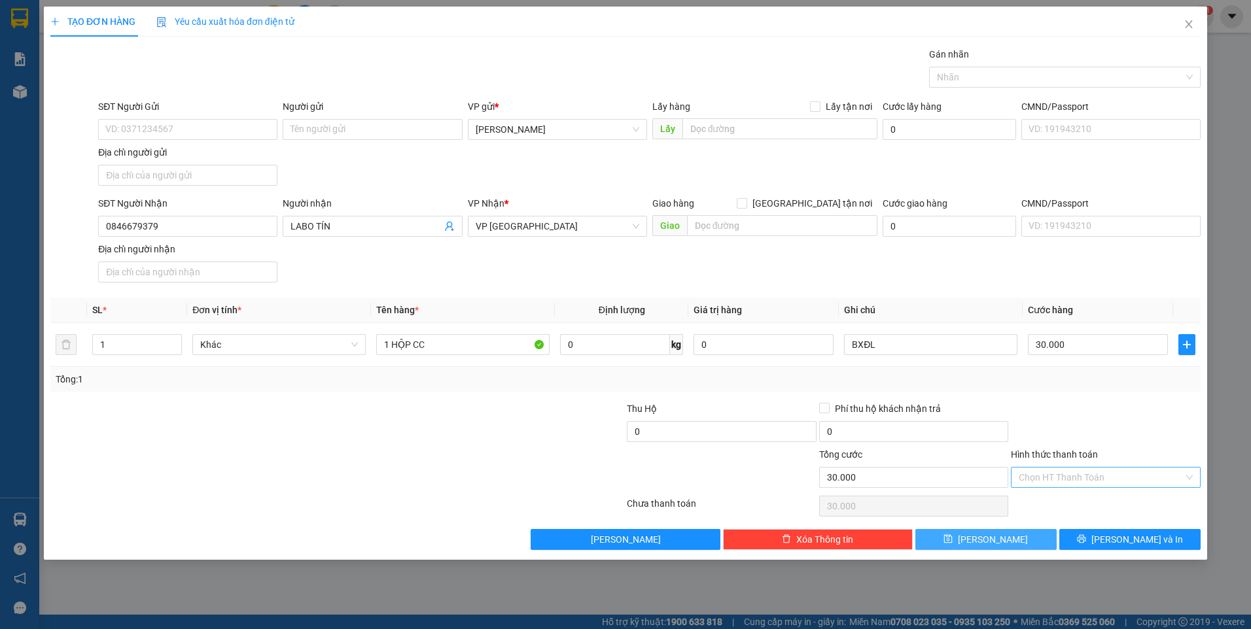
click at [1012, 533] on button "[PERSON_NAME]" at bounding box center [985, 539] width 141 height 21
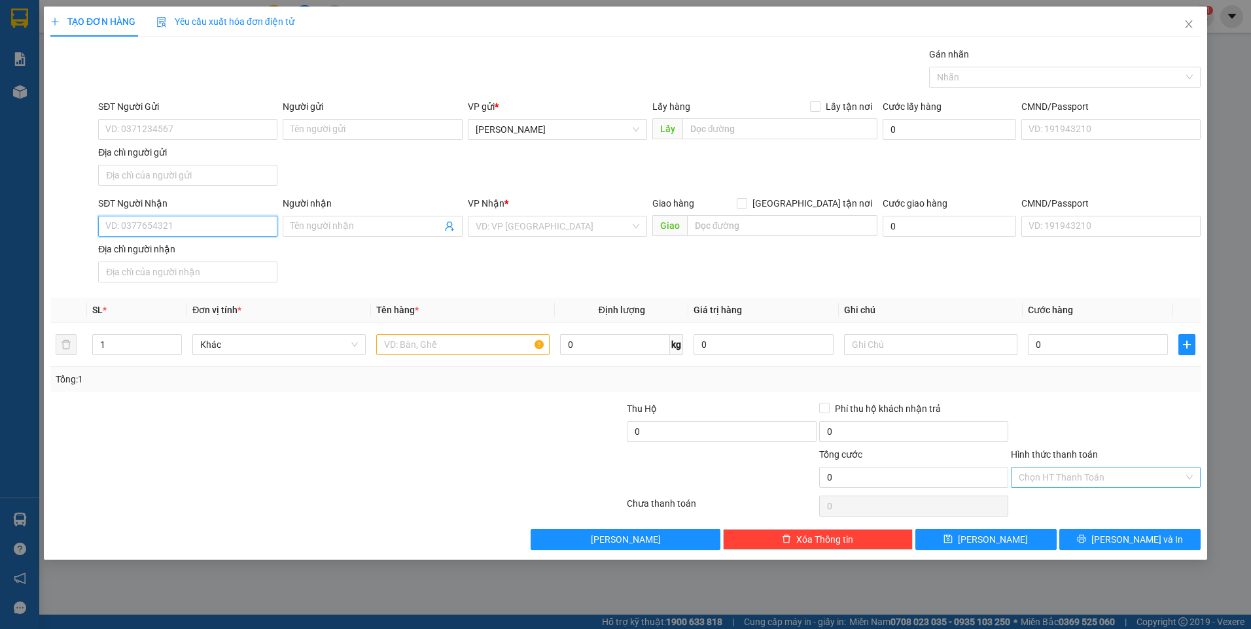
click at [211, 220] on input "SĐT Người Nhận" at bounding box center [187, 226] width 179 height 21
click at [212, 221] on input "0902962497" at bounding box center [187, 226] width 179 height 21
click at [204, 245] on div "0902962497 - LINH" at bounding box center [188, 252] width 164 height 14
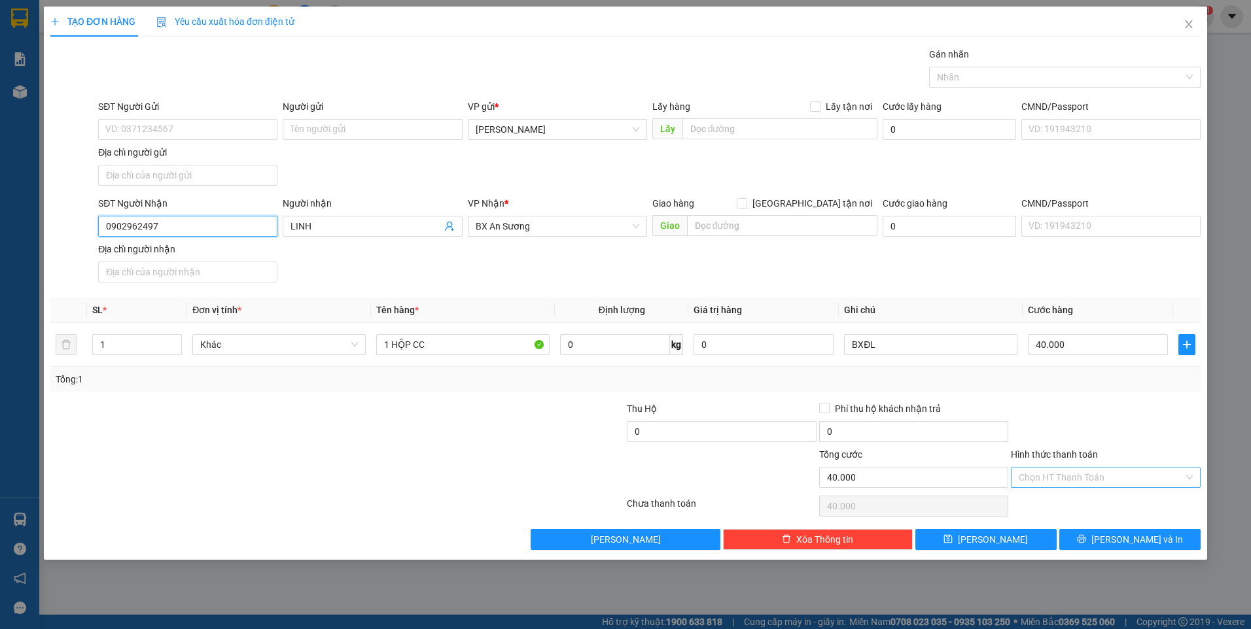
click at [224, 233] on input "0902962497" at bounding box center [187, 226] width 179 height 21
click at [987, 534] on span "[PERSON_NAME]" at bounding box center [993, 540] width 70 height 14
click at [232, 220] on input "SĐT Người Nhận" at bounding box center [187, 226] width 179 height 21
click at [1133, 436] on div at bounding box center [1106, 425] width 192 height 46
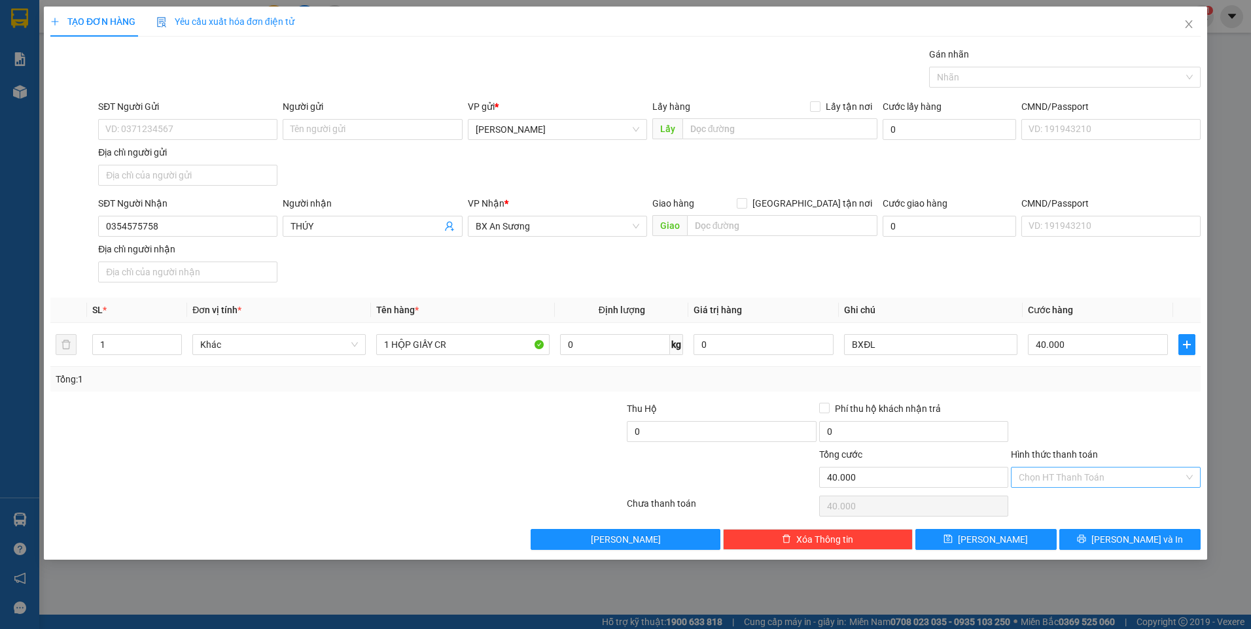
click at [1113, 482] on input "Hình thức thanh toán" at bounding box center [1101, 478] width 165 height 20
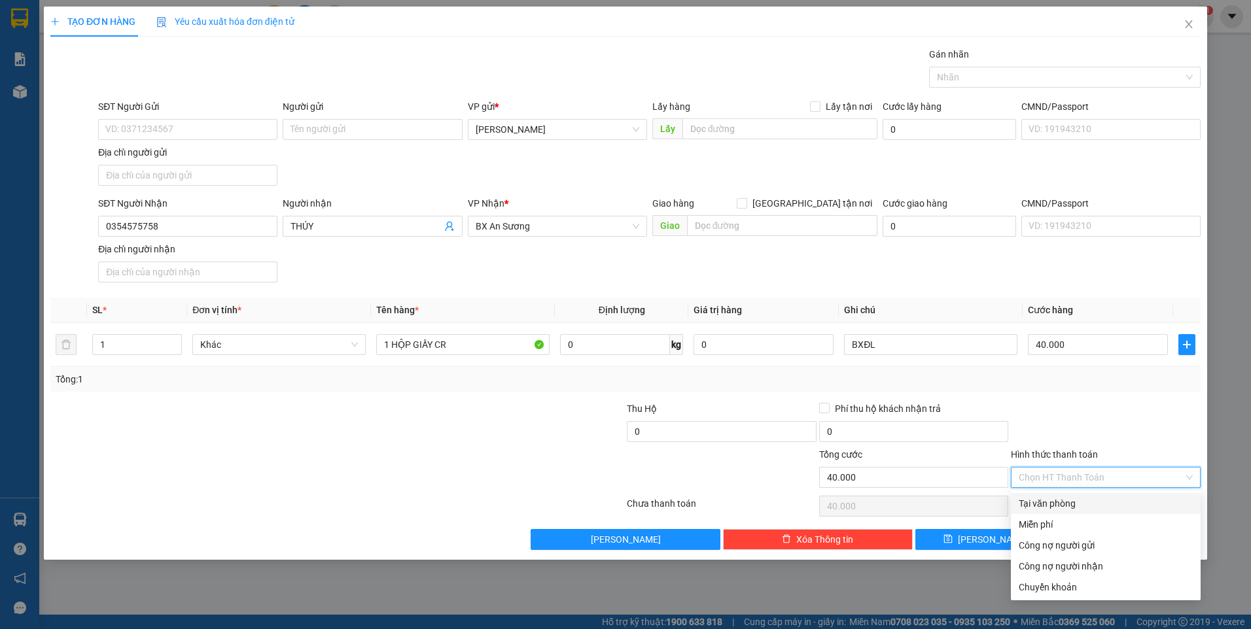
click at [1083, 500] on div "Tại văn phòng" at bounding box center [1106, 504] width 174 height 14
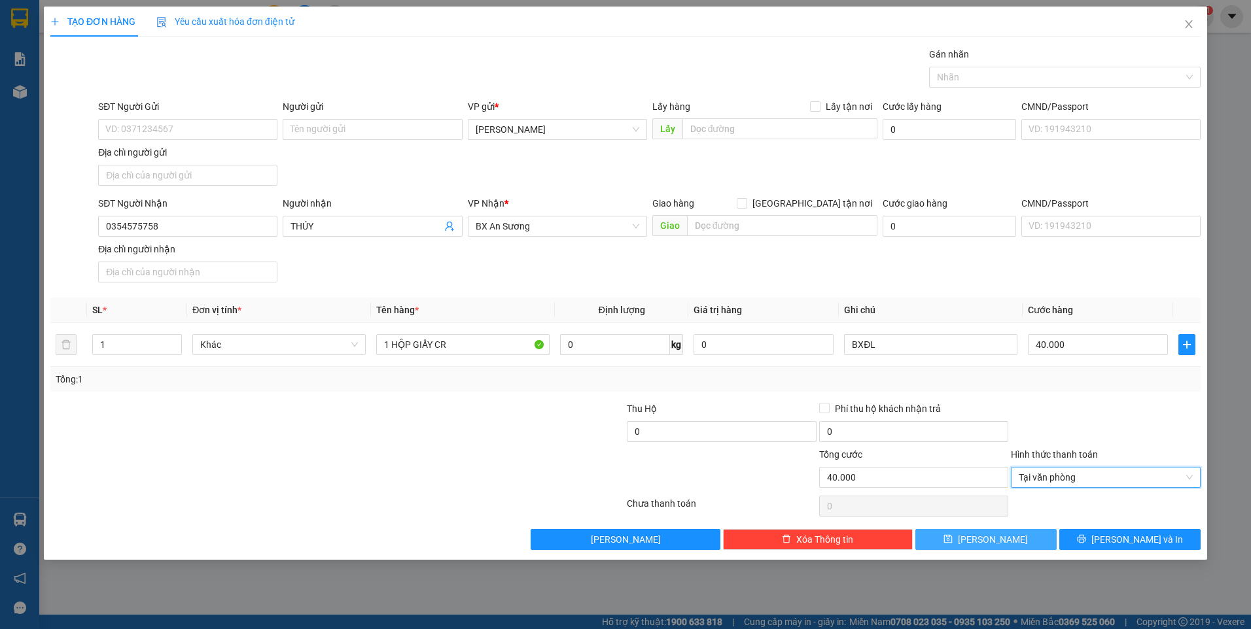
click at [1006, 532] on button "[PERSON_NAME]" at bounding box center [985, 539] width 141 height 21
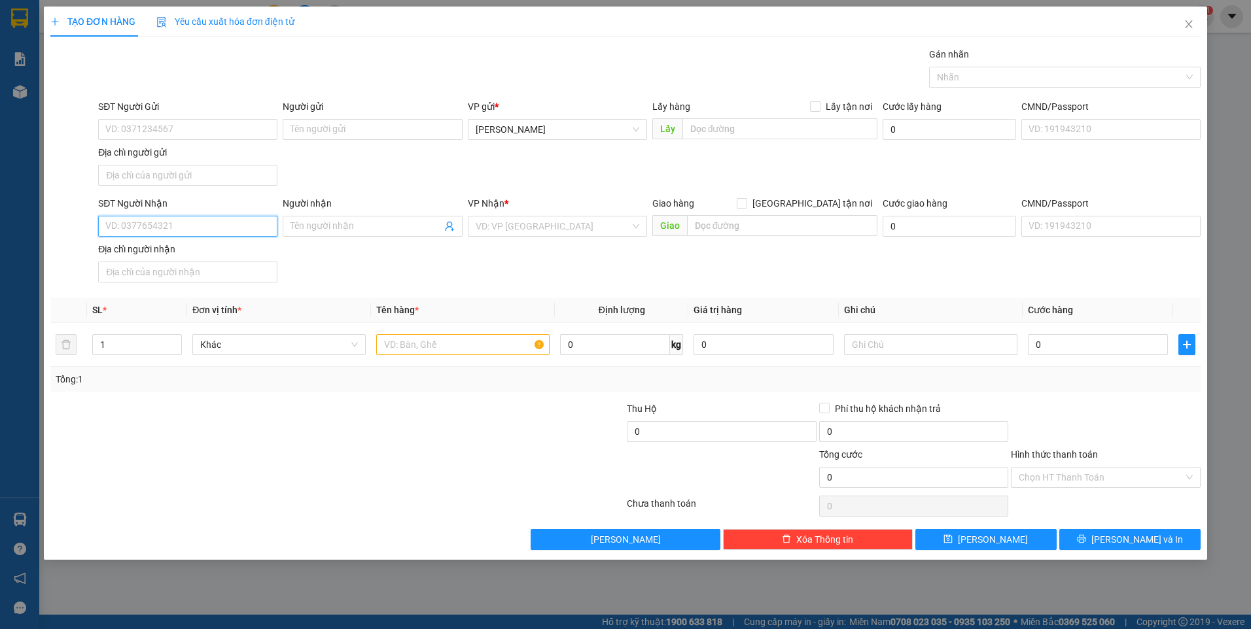
click at [230, 220] on input "SĐT Người Nhận" at bounding box center [187, 226] width 179 height 21
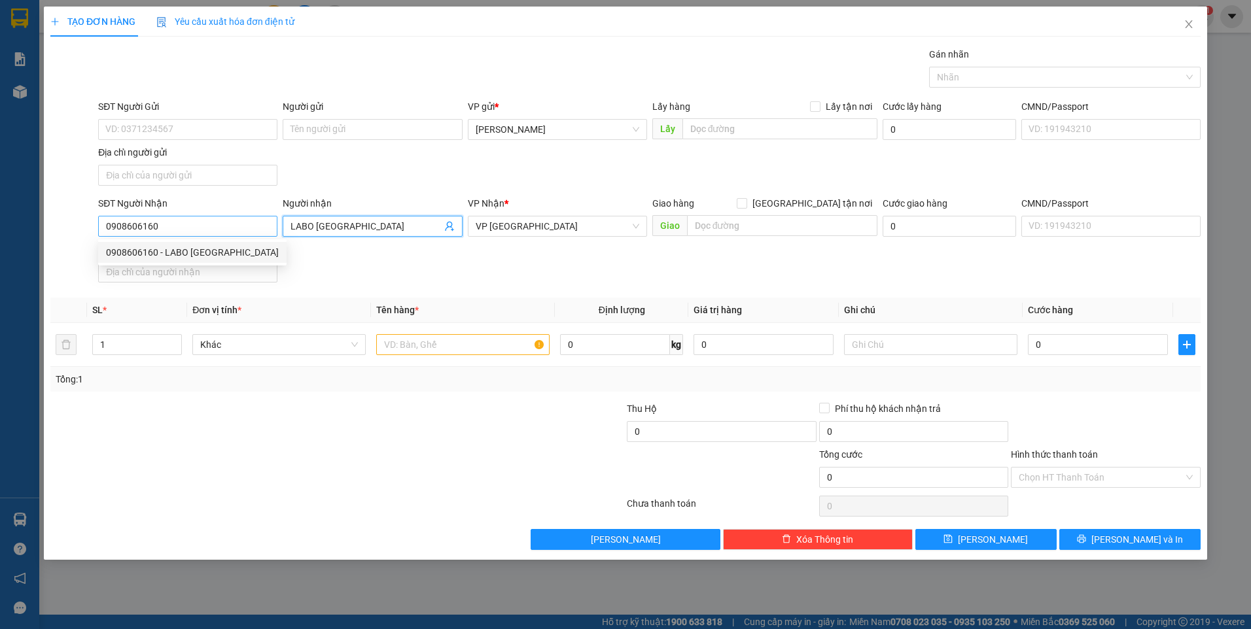
scroll to position [251, 0]
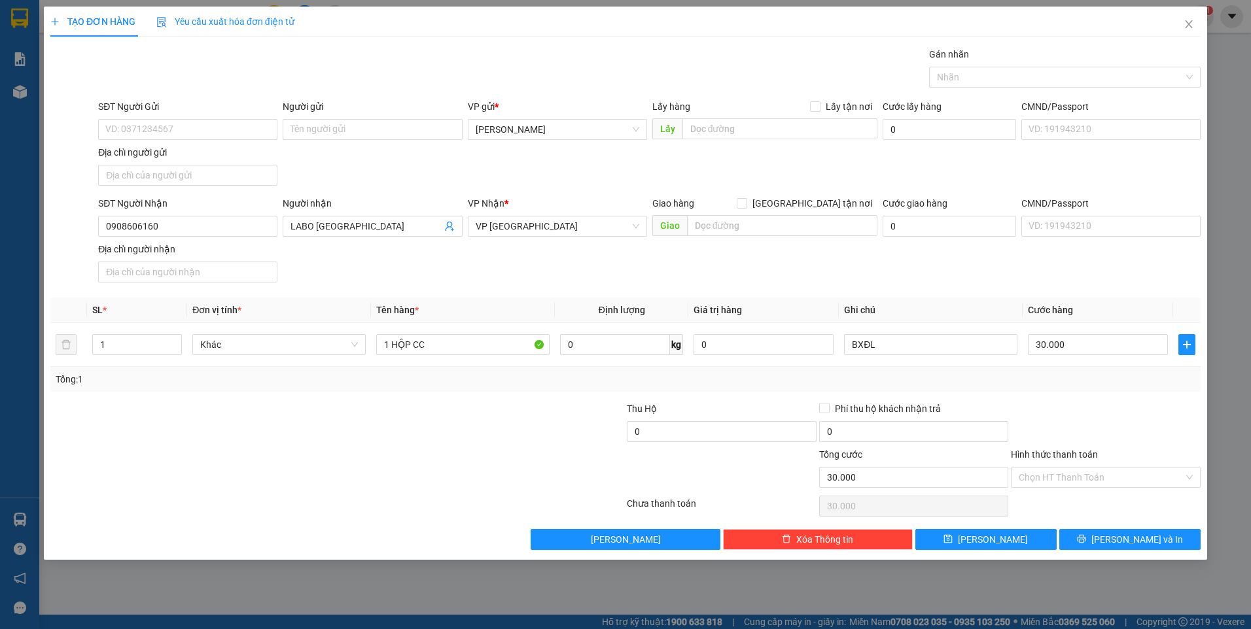
click at [1164, 400] on div "Transit Pickup Surcharge Ids Transit Deliver Surcharge Ids Transit Deliver Surc…" at bounding box center [625, 298] width 1150 height 503
click at [1100, 478] on input "Hình thức thanh toán" at bounding box center [1101, 478] width 165 height 20
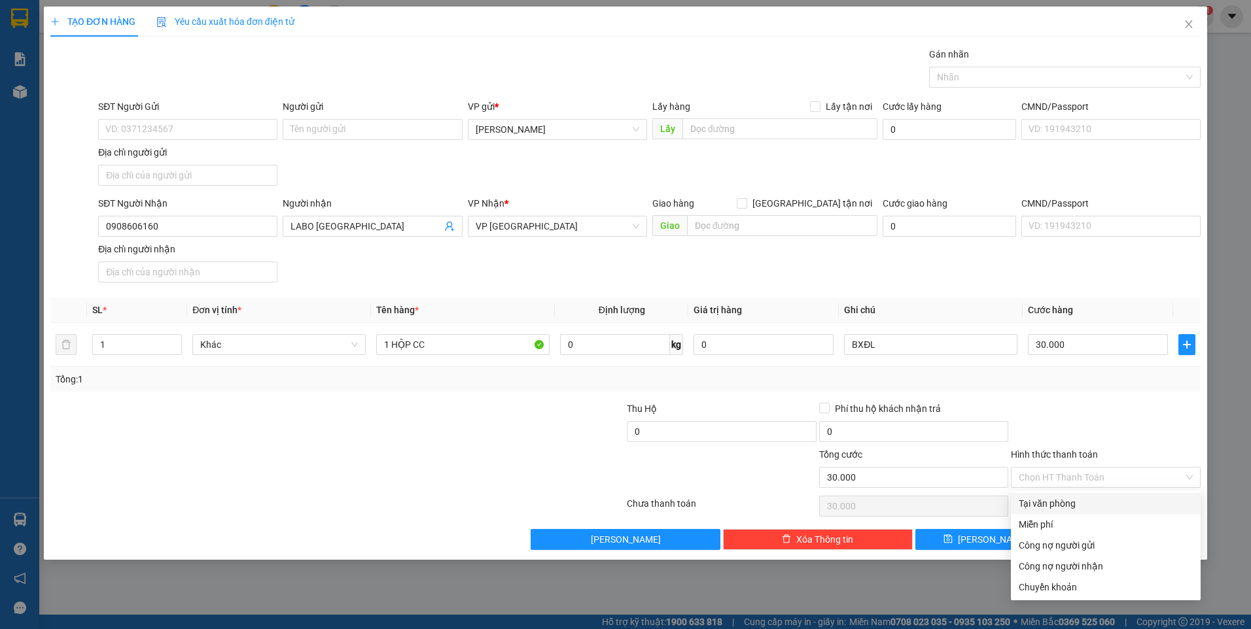
drag, startPoint x: 1058, startPoint y: 419, endPoint x: 554, endPoint y: 293, distance: 520.0
click at [1058, 419] on div at bounding box center [1106, 425] width 192 height 46
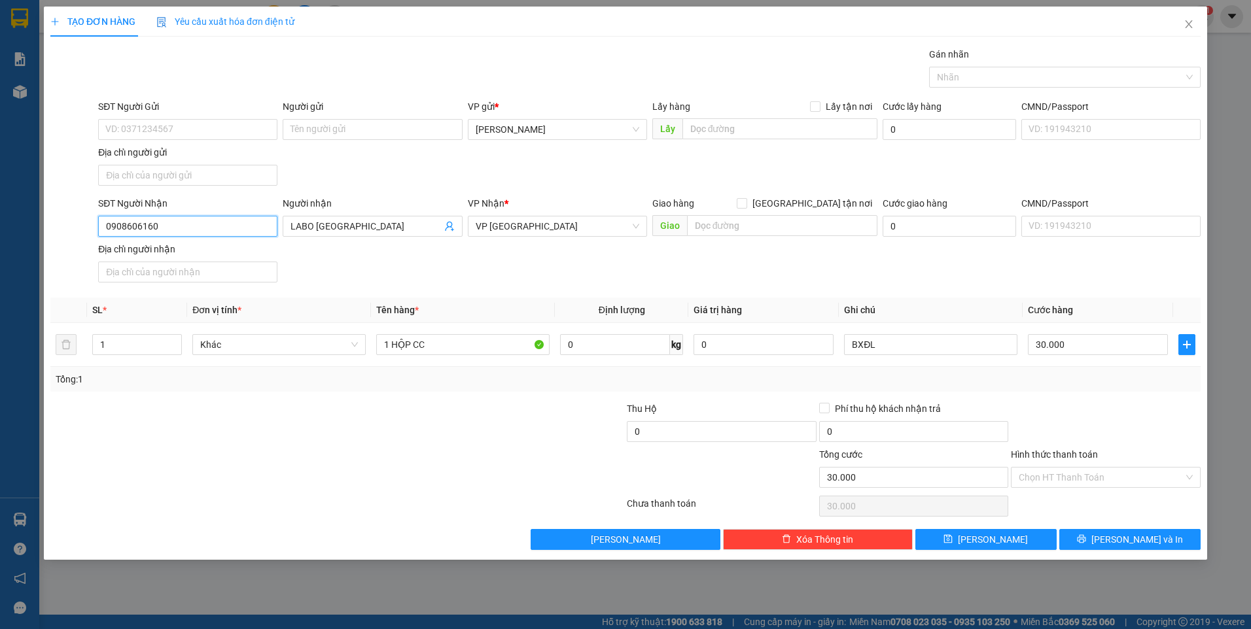
click at [179, 223] on input "0908606160" at bounding box center [187, 226] width 179 height 21
click at [987, 540] on span "[PERSON_NAME]" at bounding box center [993, 540] width 70 height 14
click at [213, 228] on input "SĐT Người Nhận" at bounding box center [187, 226] width 179 height 21
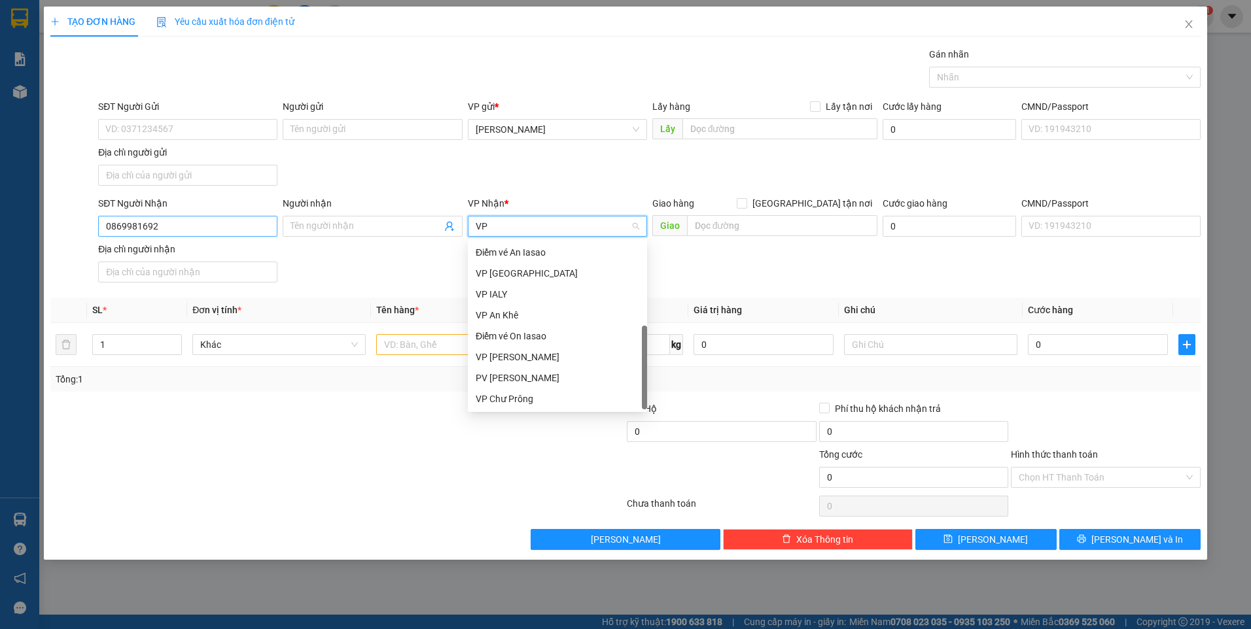
scroll to position [0, 0]
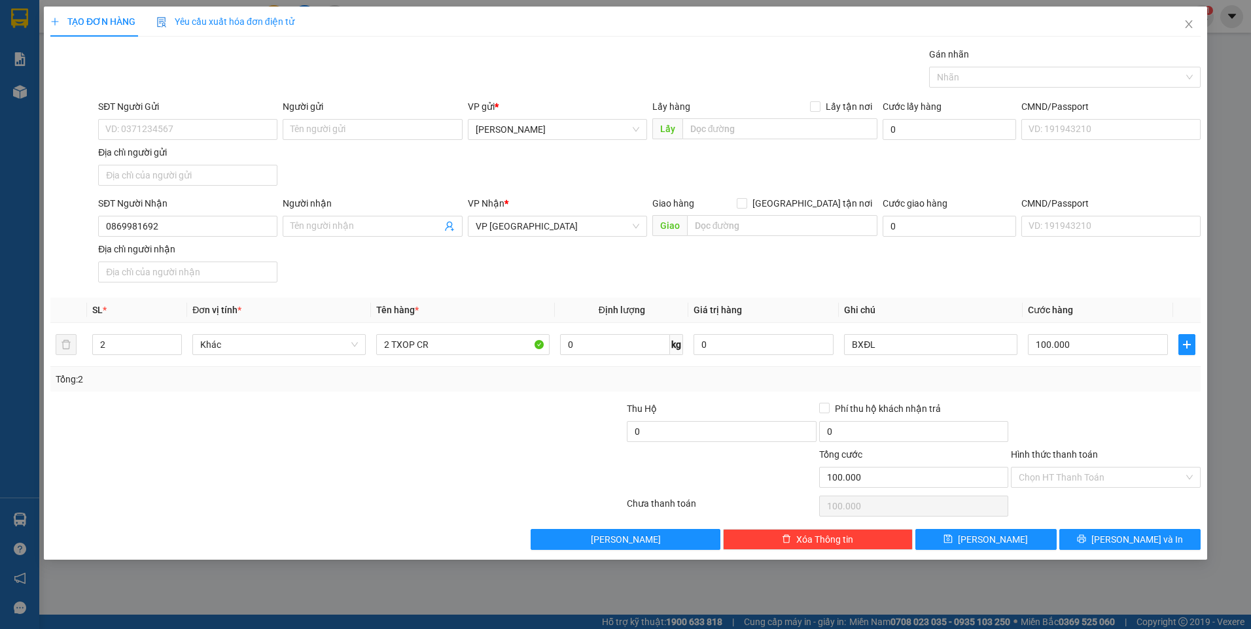
click at [1168, 407] on div at bounding box center [1106, 425] width 192 height 46
click at [1137, 474] on input "Hình thức thanh toán" at bounding box center [1101, 478] width 165 height 20
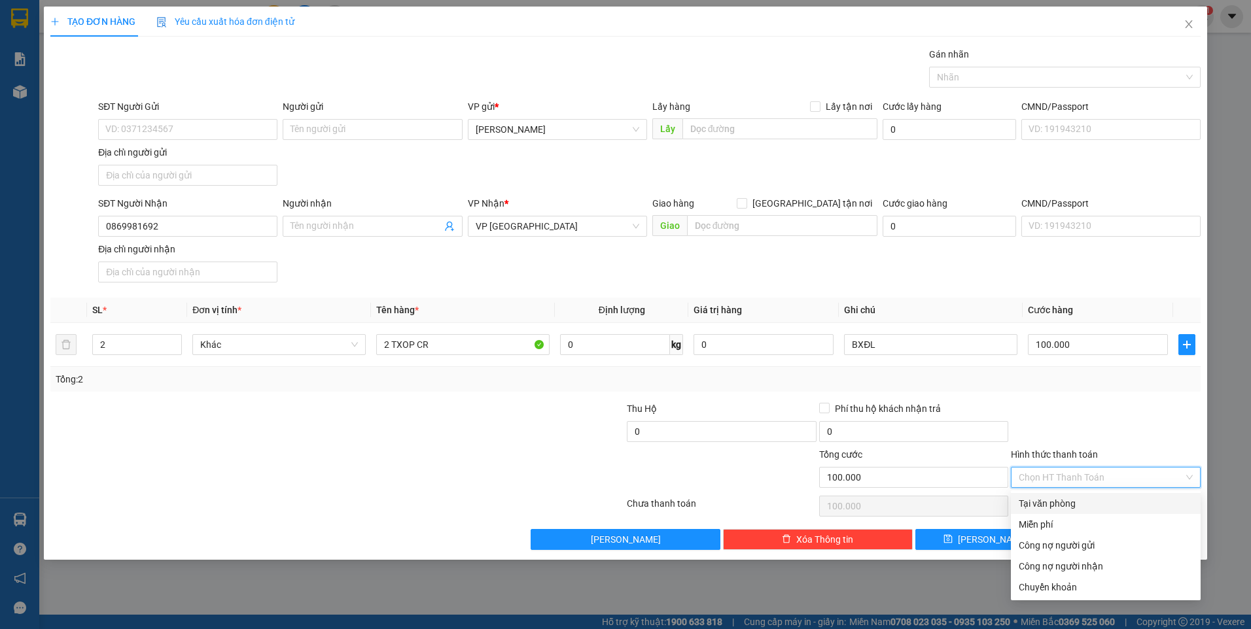
click at [1086, 497] on div "Tại văn phòng" at bounding box center [1106, 504] width 174 height 14
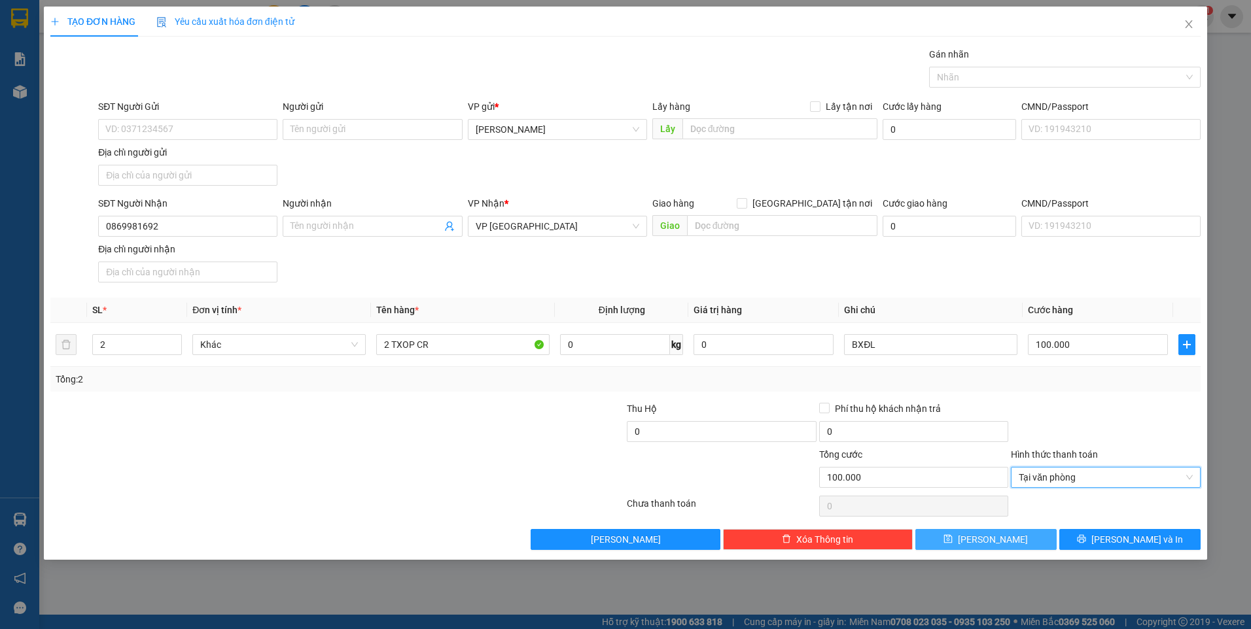
click at [1017, 535] on button "[PERSON_NAME]" at bounding box center [985, 539] width 141 height 21
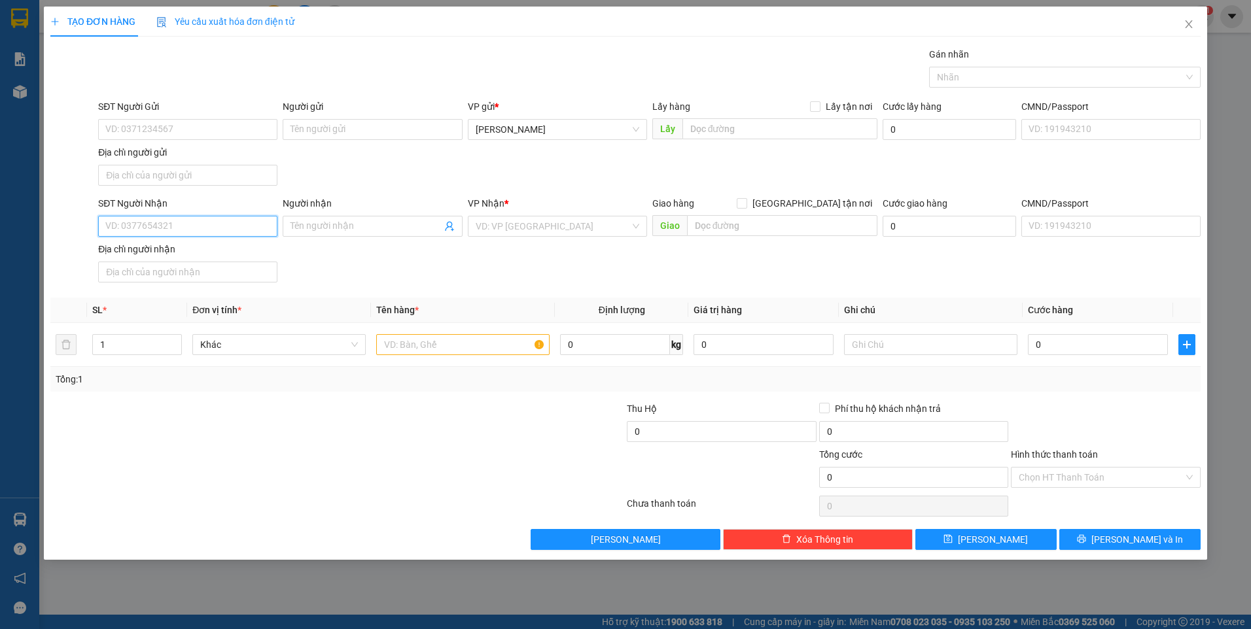
click at [220, 230] on input "SĐT Người Nhận" at bounding box center [187, 226] width 179 height 21
click at [1163, 436] on div at bounding box center [1106, 425] width 192 height 46
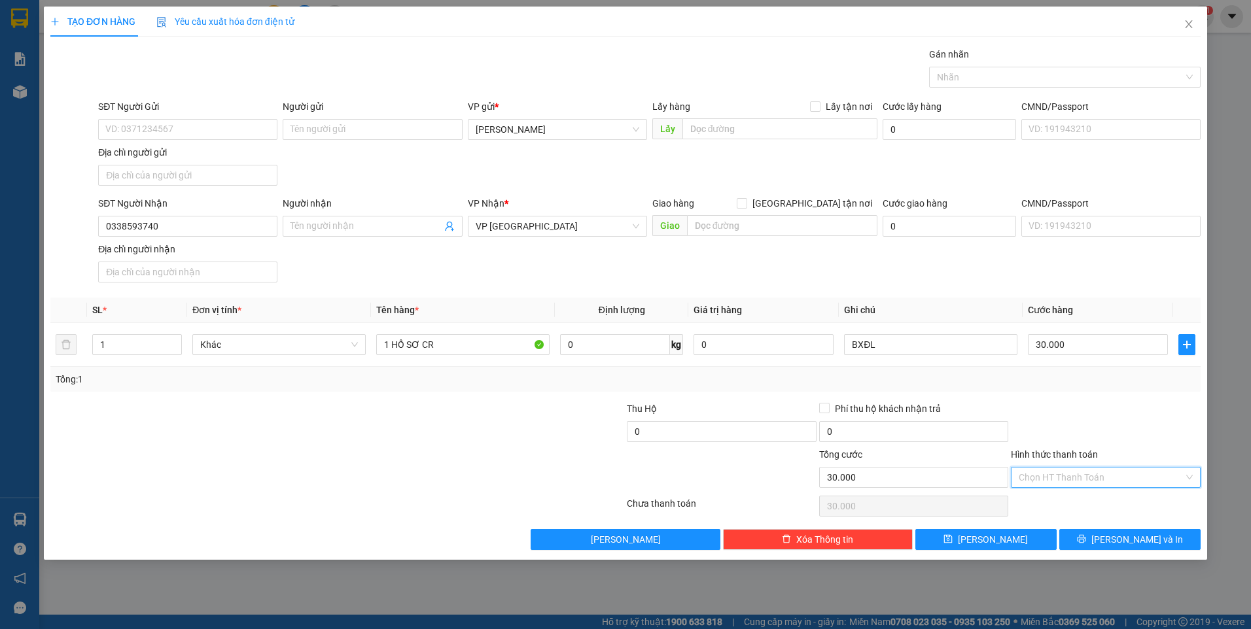
click at [1139, 478] on input "Hình thức thanh toán" at bounding box center [1101, 478] width 165 height 20
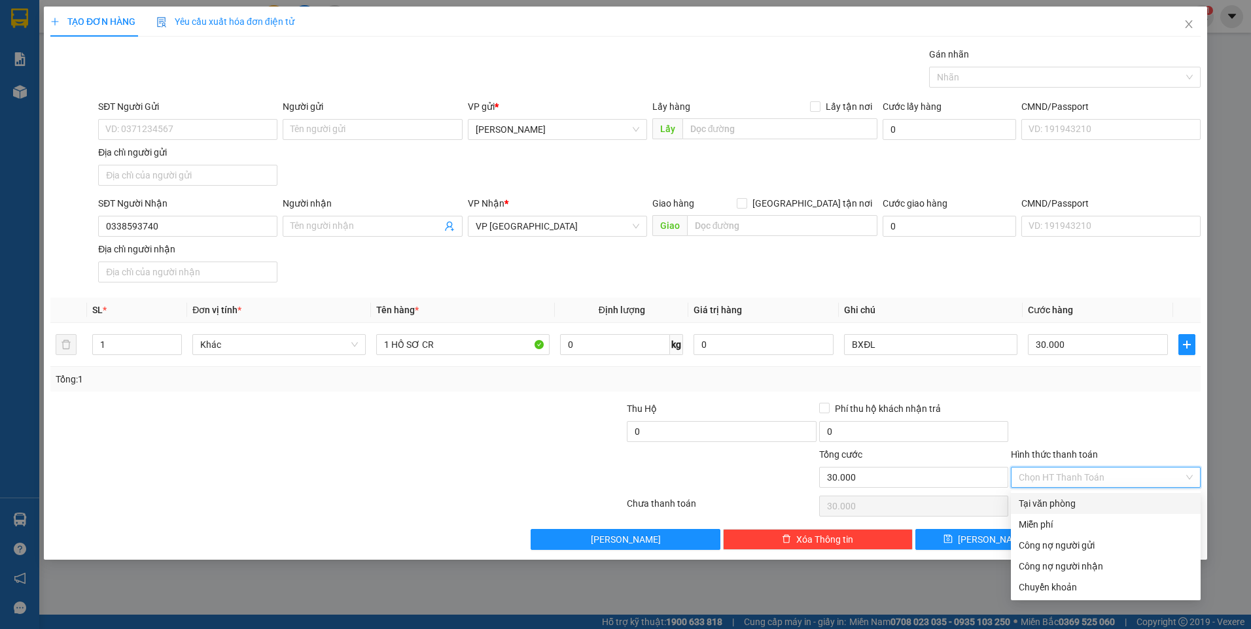
click at [1099, 500] on div "Tại văn phòng" at bounding box center [1106, 504] width 174 height 14
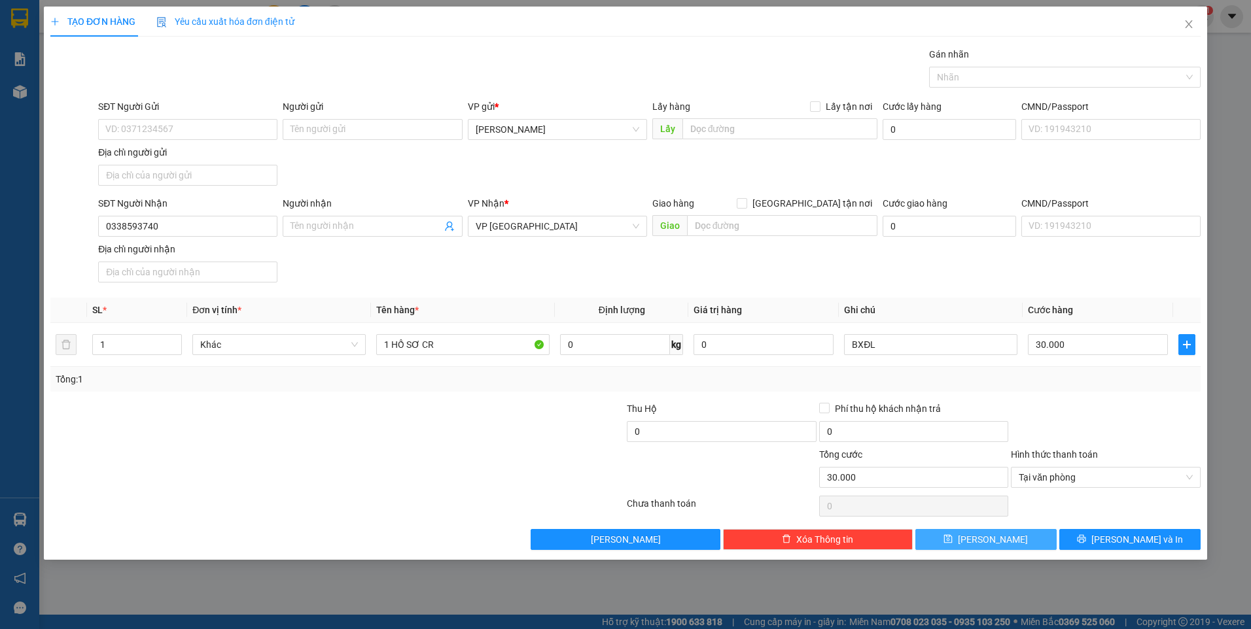
click at [1006, 539] on button "[PERSON_NAME]" at bounding box center [985, 539] width 141 height 21
click at [1194, 24] on icon "close" at bounding box center [1189, 24] width 10 height 10
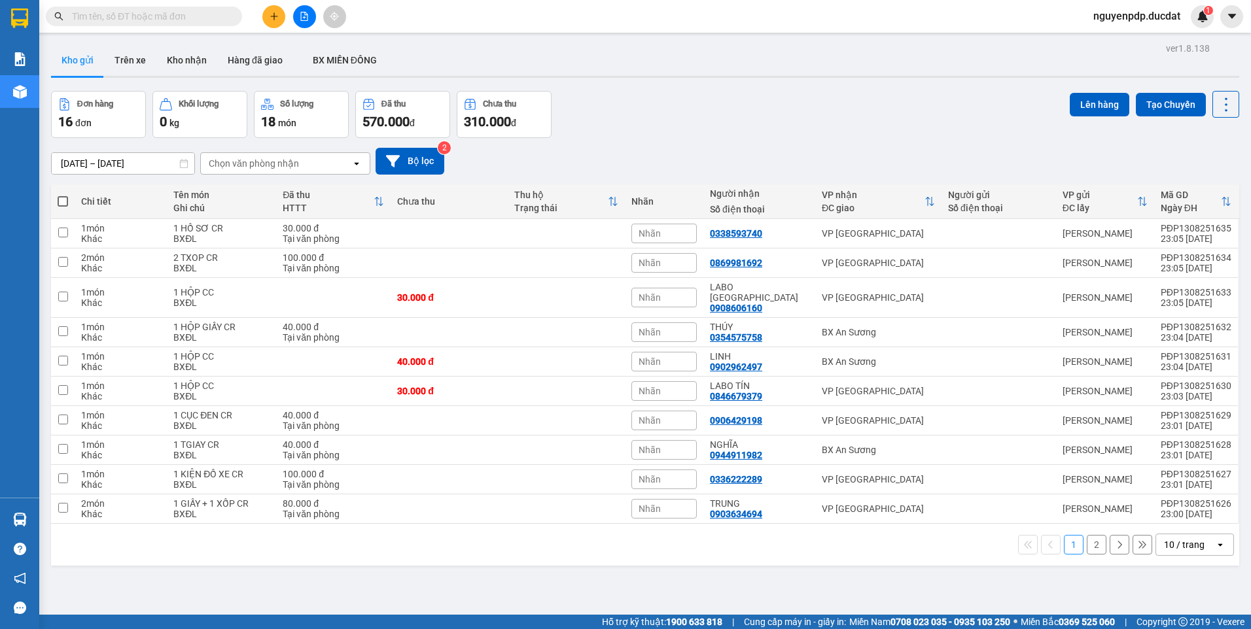
click at [1190, 539] on div "10 / trang" at bounding box center [1184, 545] width 41 height 13
click at [1170, 504] on span "100 / trang" at bounding box center [1179, 505] width 47 height 13
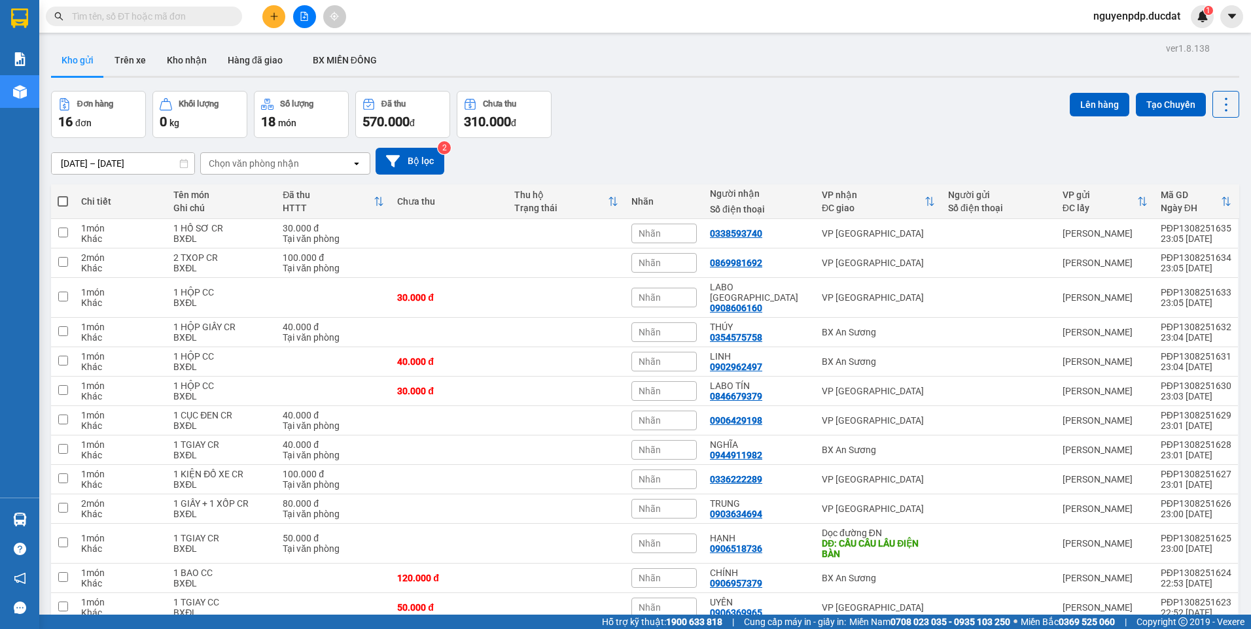
click at [273, 10] on button at bounding box center [273, 16] width 23 height 23
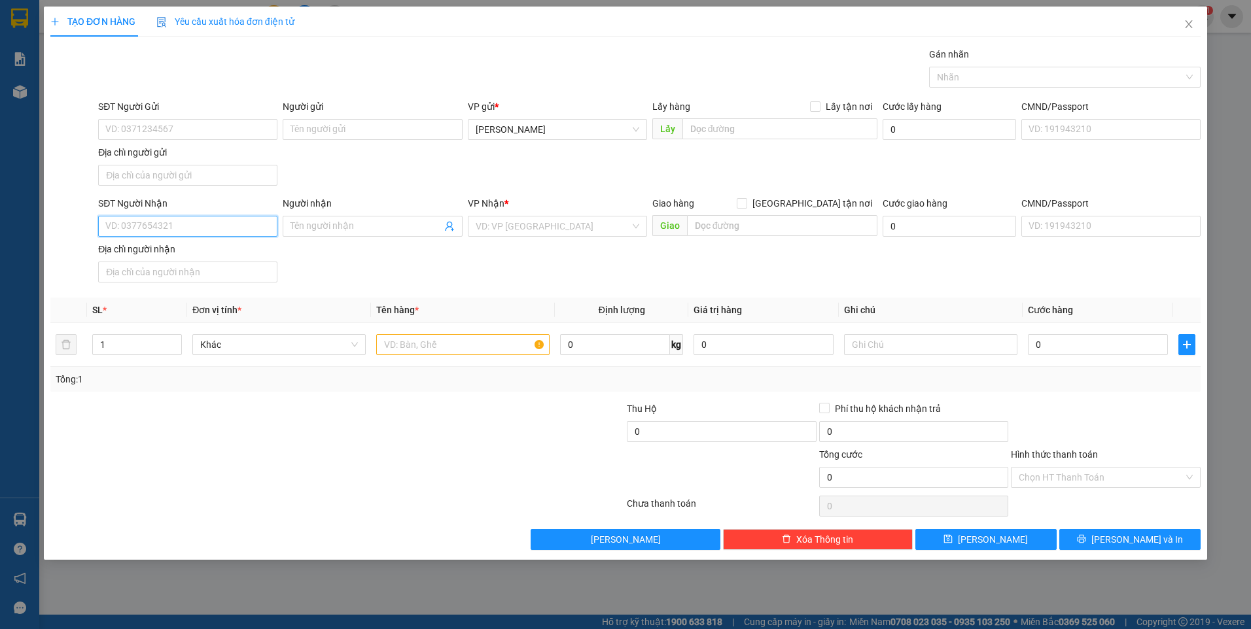
click at [216, 230] on input "SĐT Người Nhận" at bounding box center [187, 226] width 179 height 21
click at [1134, 407] on div at bounding box center [1106, 425] width 192 height 46
click at [1125, 470] on input "Hình thức thanh toán" at bounding box center [1101, 478] width 165 height 20
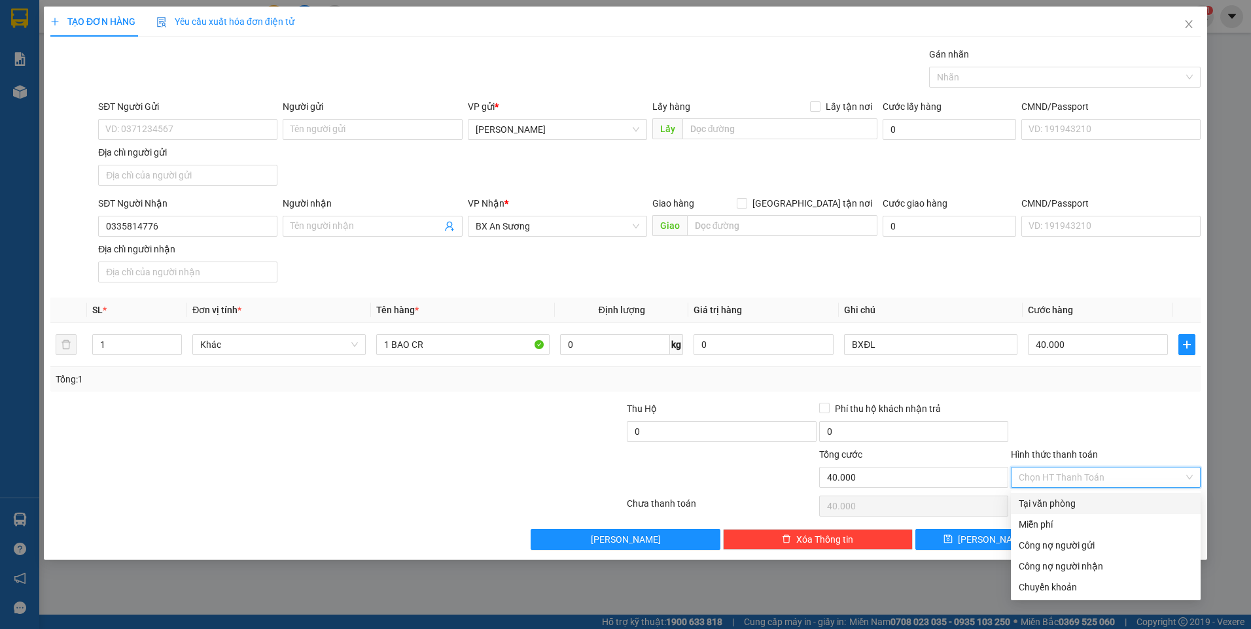
click at [1110, 505] on div "Tại văn phòng" at bounding box center [1106, 504] width 174 height 14
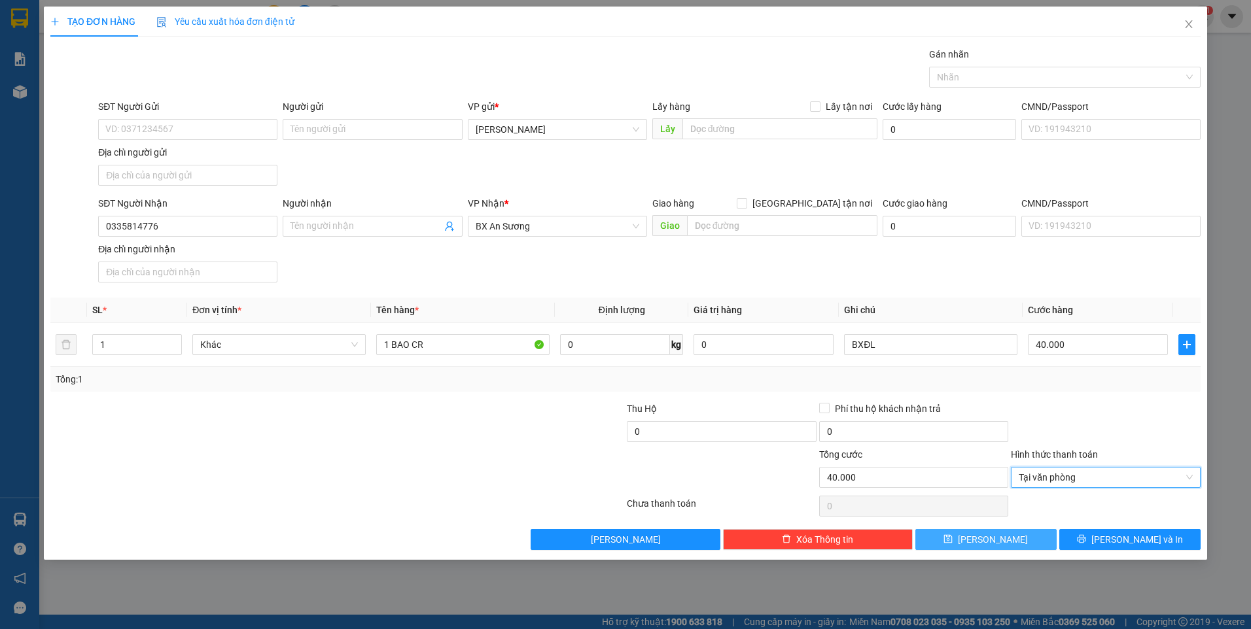
click at [1013, 536] on button "[PERSON_NAME]" at bounding box center [985, 539] width 141 height 21
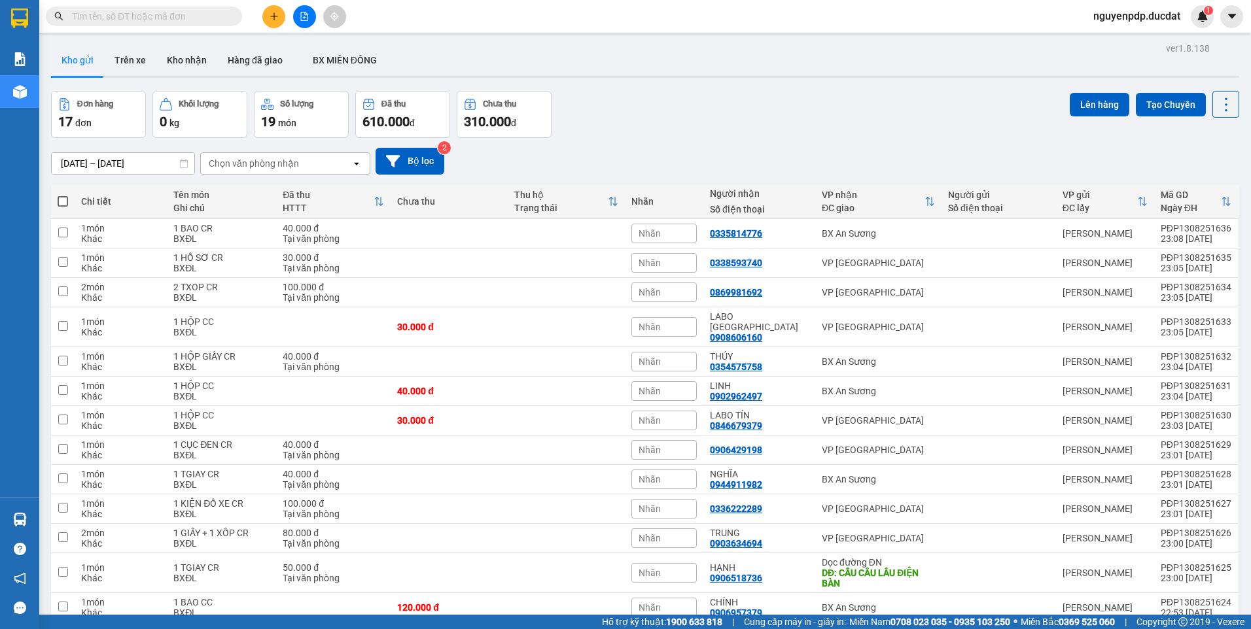
click at [312, 157] on div "Chọn văn phòng nhận" at bounding box center [276, 163] width 150 height 21
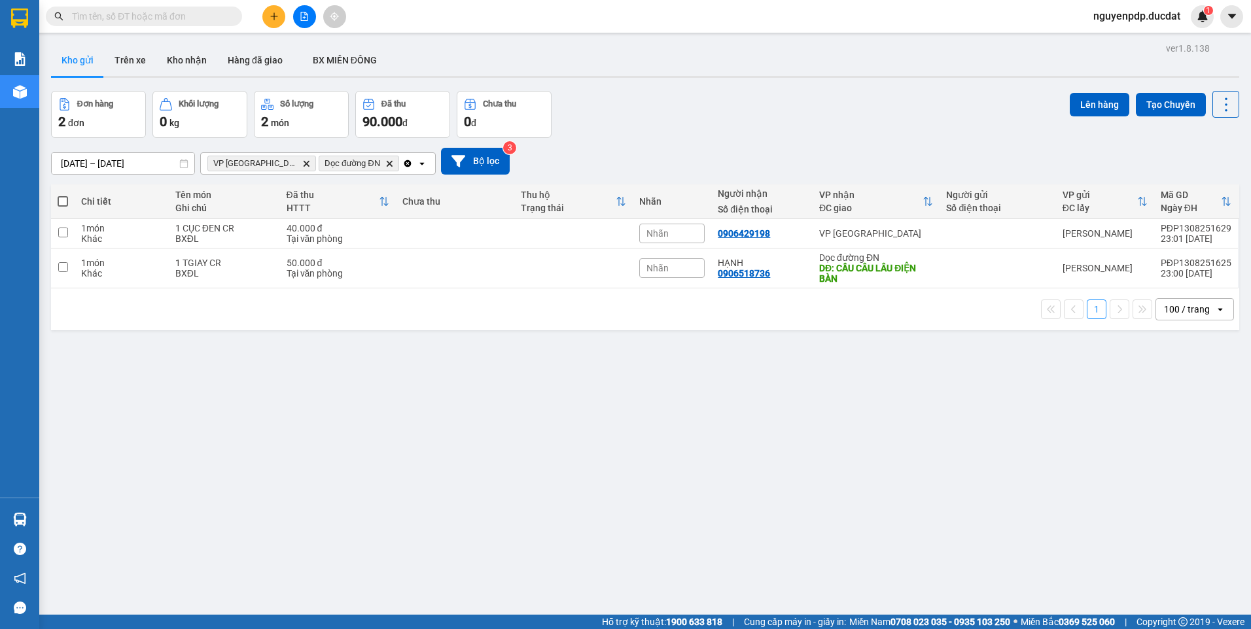
click at [54, 204] on th at bounding box center [63, 202] width 24 height 35
click at [61, 202] on span at bounding box center [63, 201] width 10 height 10
click at [63, 195] on input "checkbox" at bounding box center [63, 195] width 0 height 0
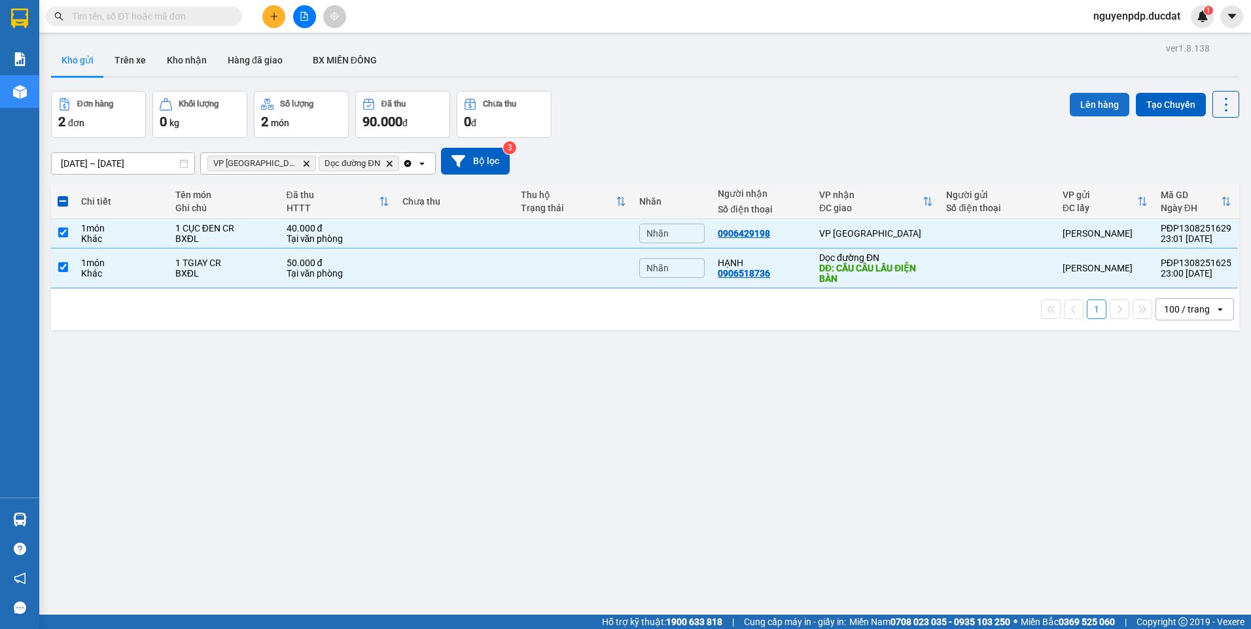
click at [1074, 108] on button "Lên hàng" at bounding box center [1100, 105] width 60 height 24
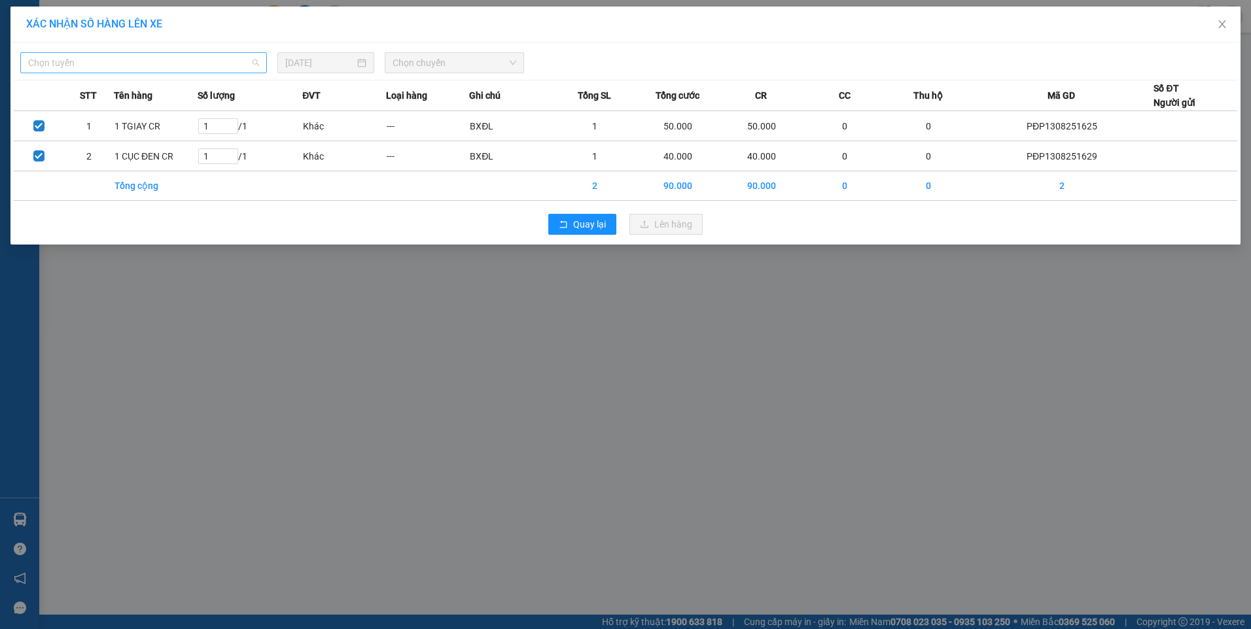
click at [232, 58] on span "Chọn tuyến" at bounding box center [143, 63] width 231 height 20
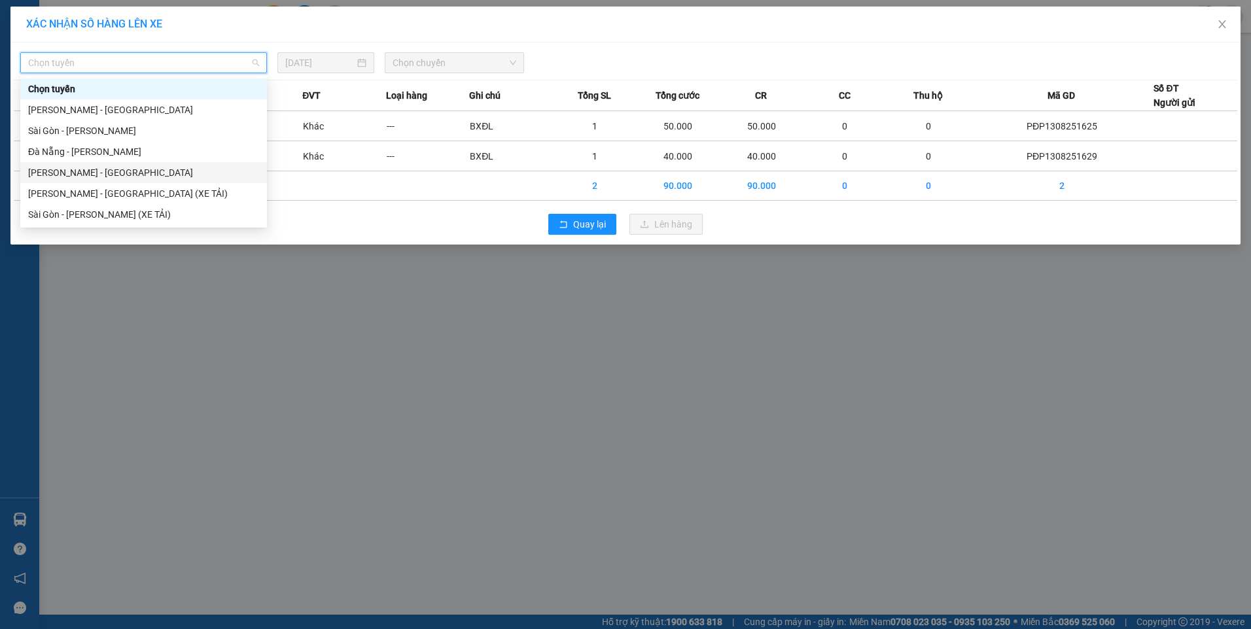
drag, startPoint x: 163, startPoint y: 177, endPoint x: 169, endPoint y: 175, distance: 6.8
click at [163, 177] on div "[PERSON_NAME] - [GEOGRAPHIC_DATA]" at bounding box center [143, 173] width 231 height 14
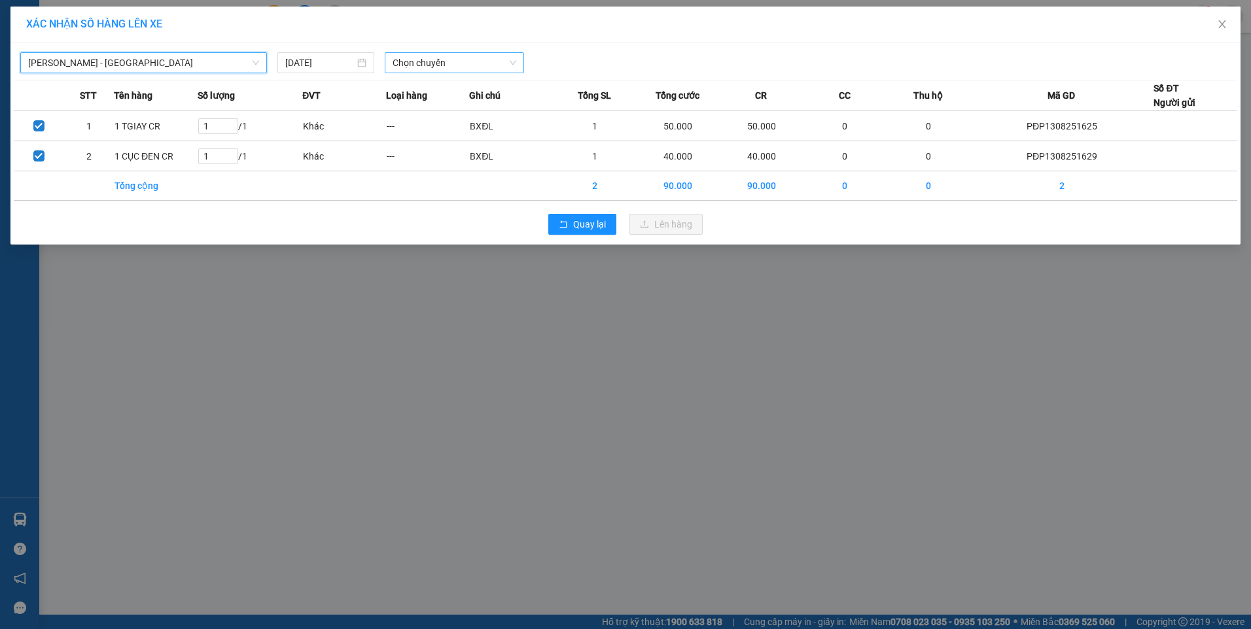
click at [424, 65] on span "Chọn chuyến" at bounding box center [455, 63] width 124 height 20
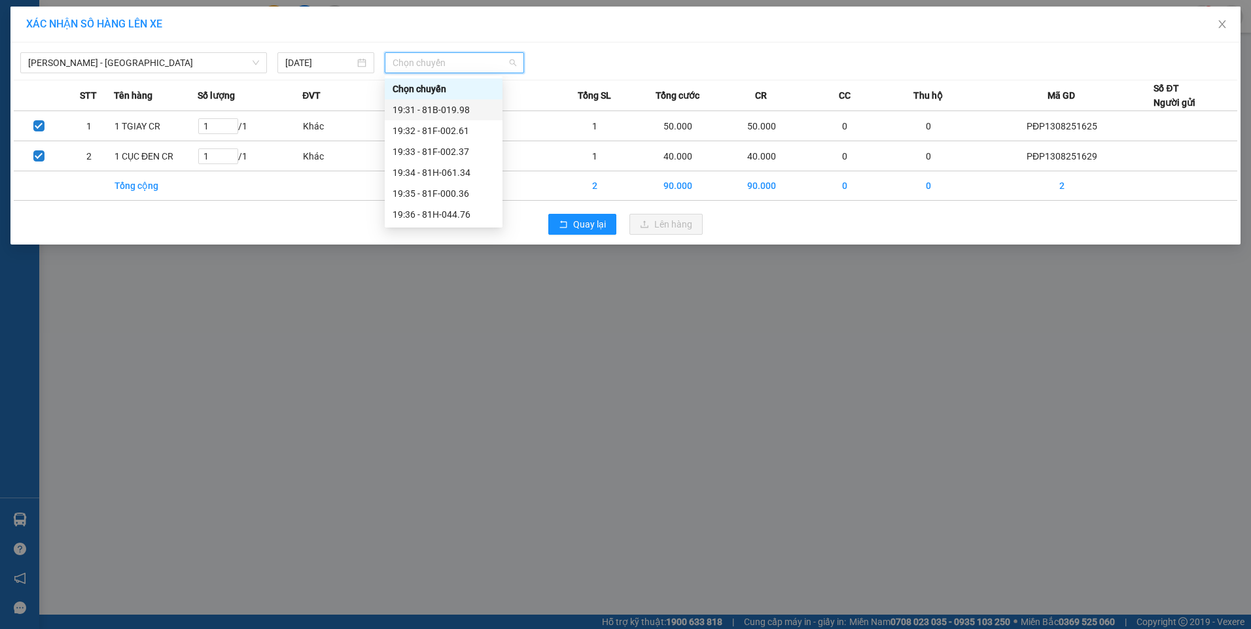
click at [450, 107] on div "19:31 - 81B-019.98" at bounding box center [444, 110] width 102 height 14
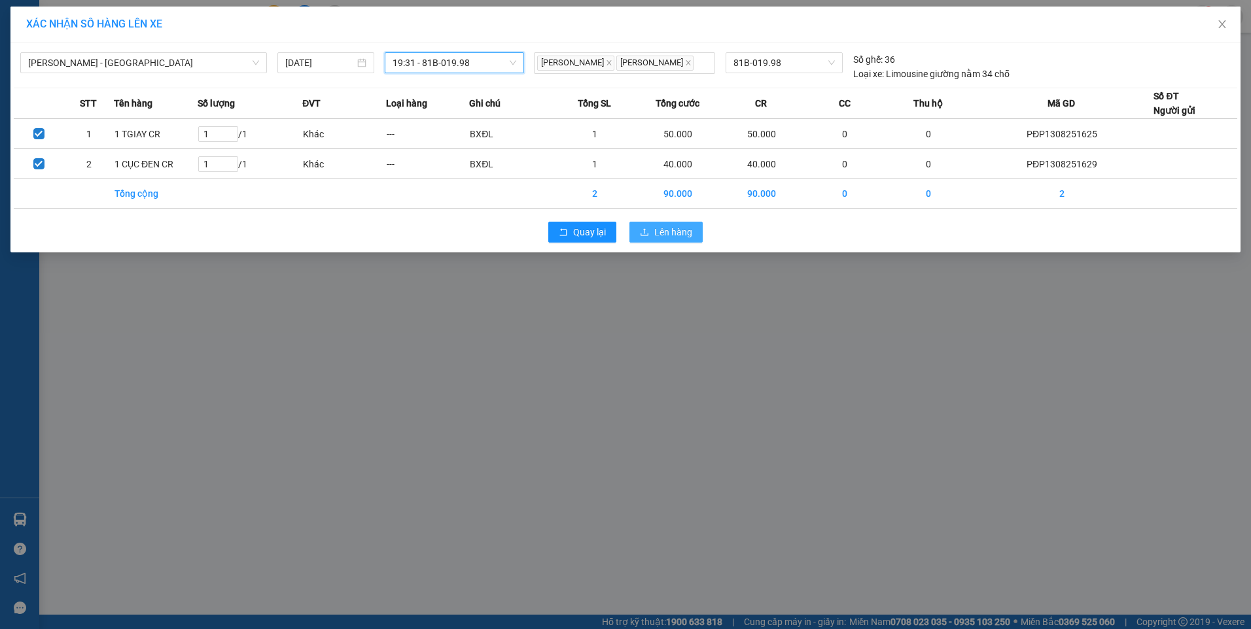
click at [690, 239] on span "Lên hàng" at bounding box center [673, 232] width 38 height 14
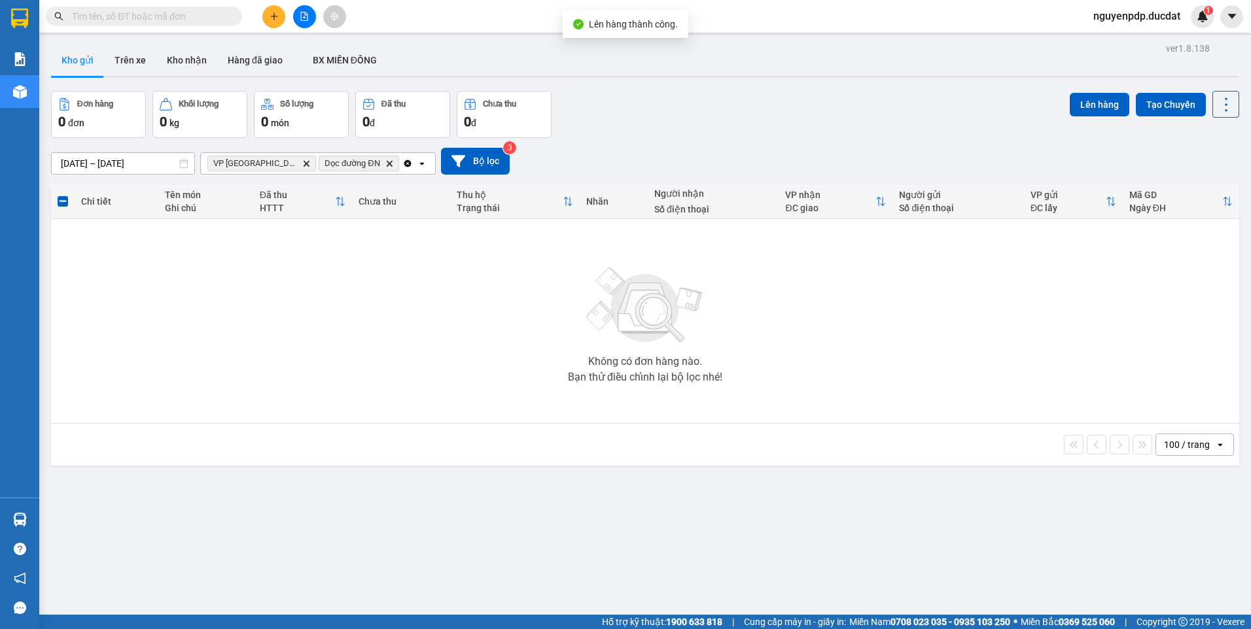
click at [402, 166] on icon "Clear all" at bounding box center [407, 163] width 10 height 10
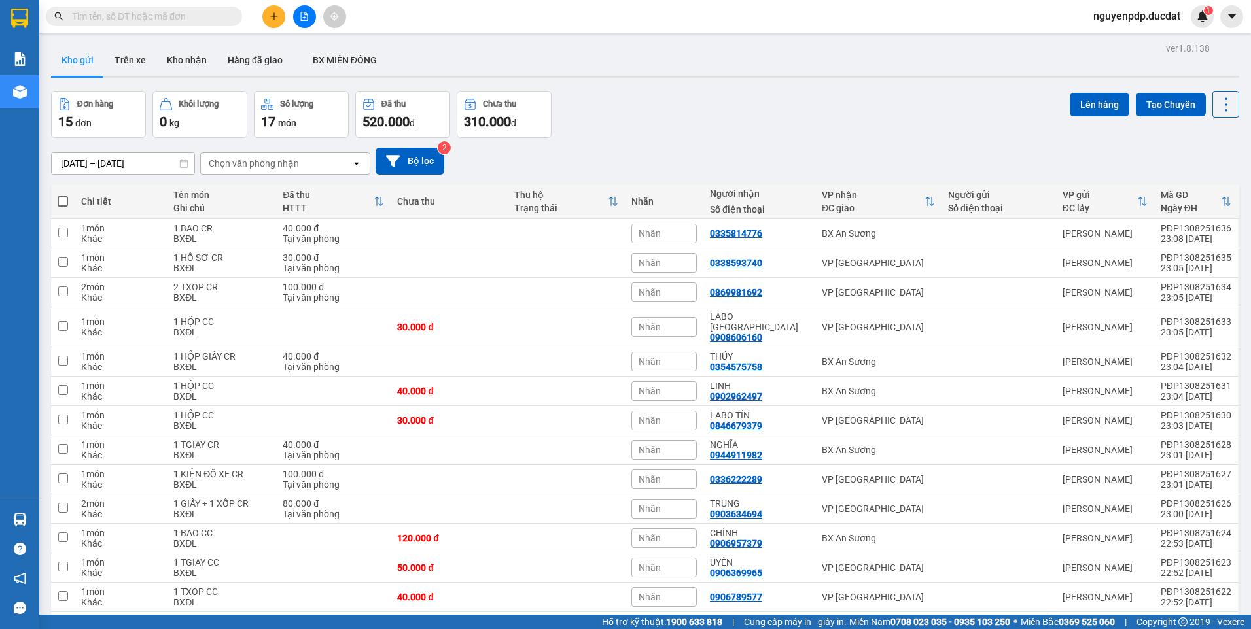
click at [248, 160] on div "Chọn văn phòng nhận" at bounding box center [254, 163] width 90 height 13
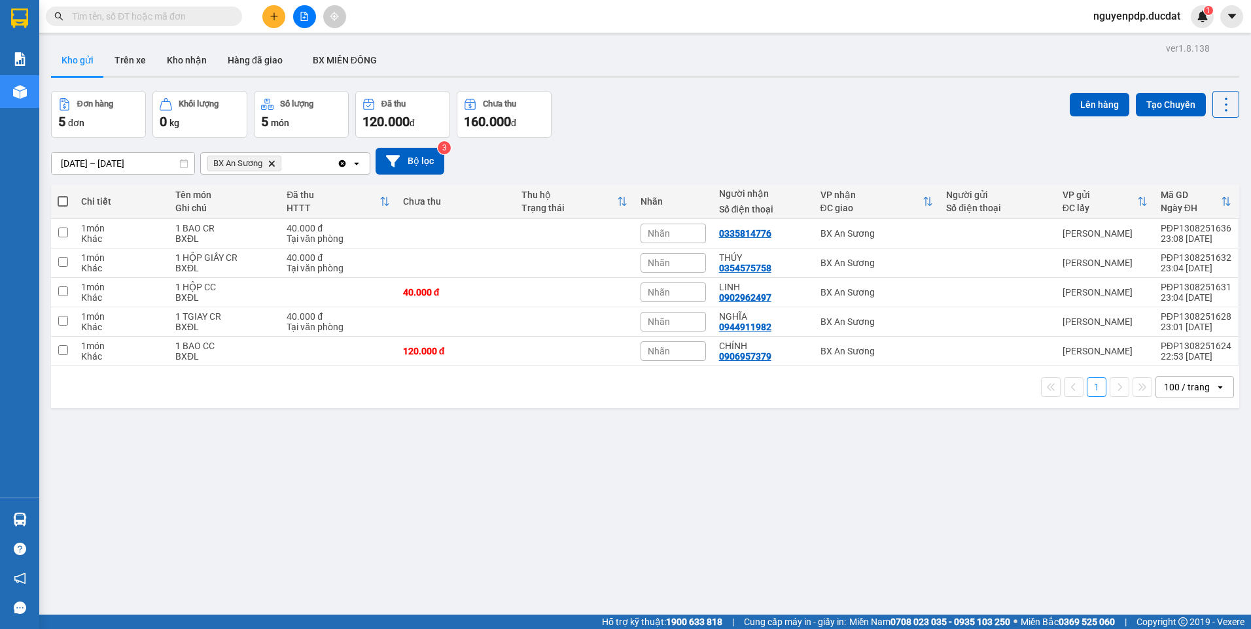
click at [60, 203] on span at bounding box center [63, 201] width 10 height 10
click at [63, 195] on input "checkbox" at bounding box center [63, 195] width 0 height 0
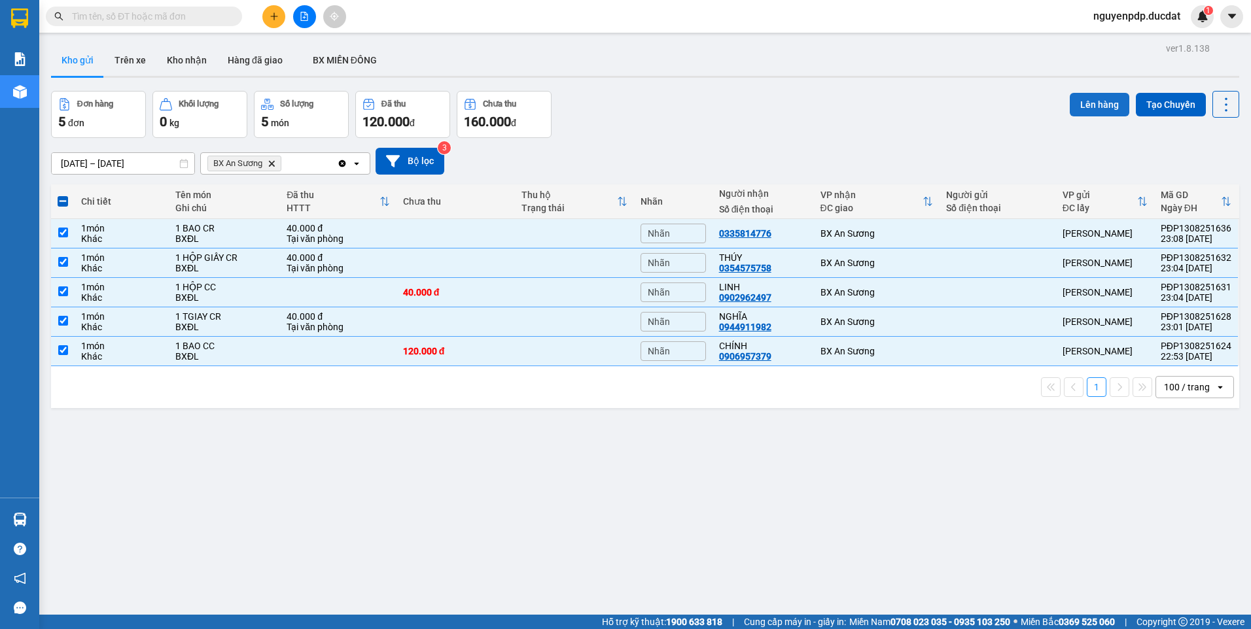
click at [1087, 112] on button "Lên hàng" at bounding box center [1100, 105] width 60 height 24
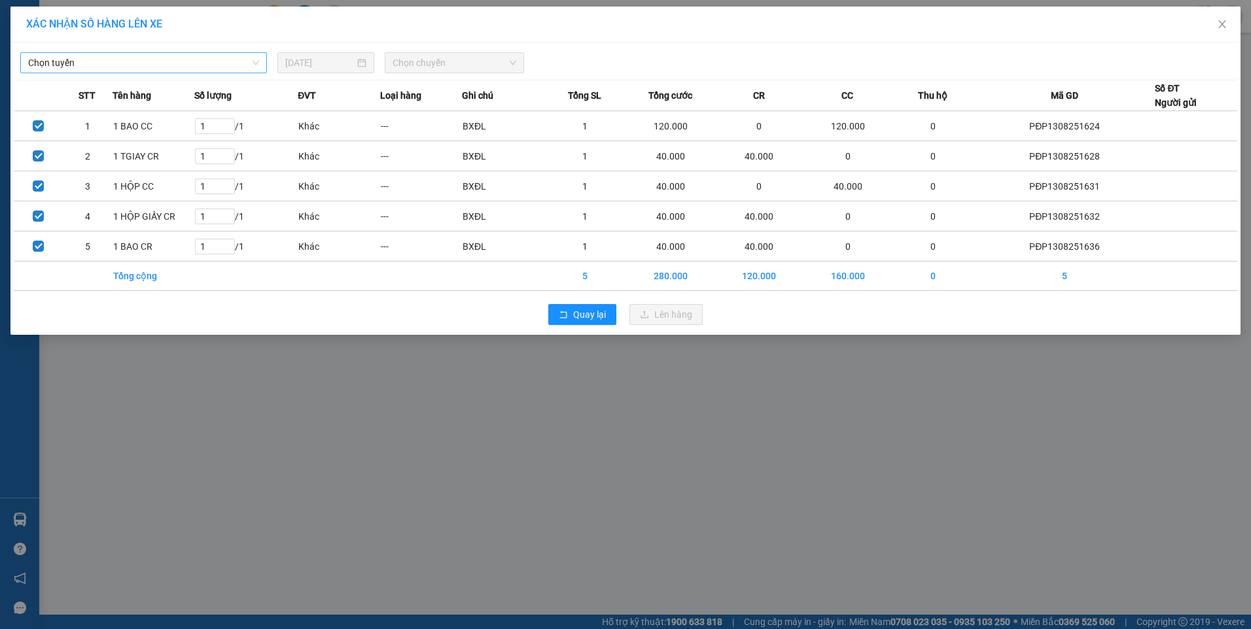
click at [109, 67] on span "Chọn tuyến" at bounding box center [143, 63] width 231 height 20
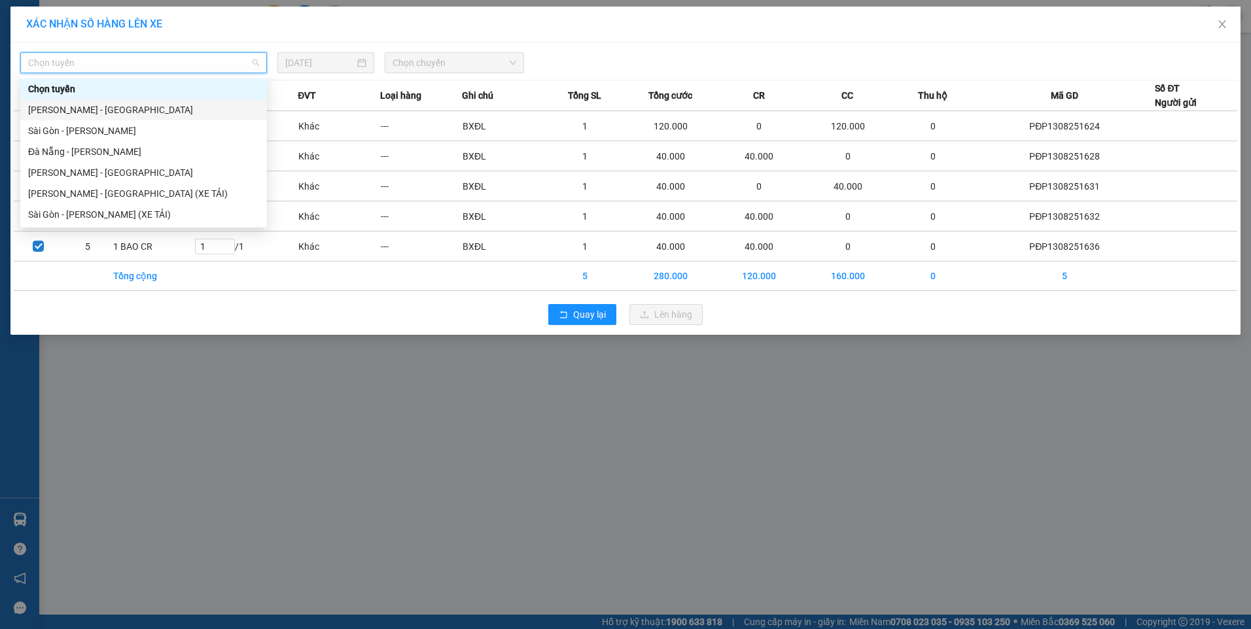
click at [101, 111] on div "[PERSON_NAME] - [GEOGRAPHIC_DATA]" at bounding box center [143, 110] width 231 height 14
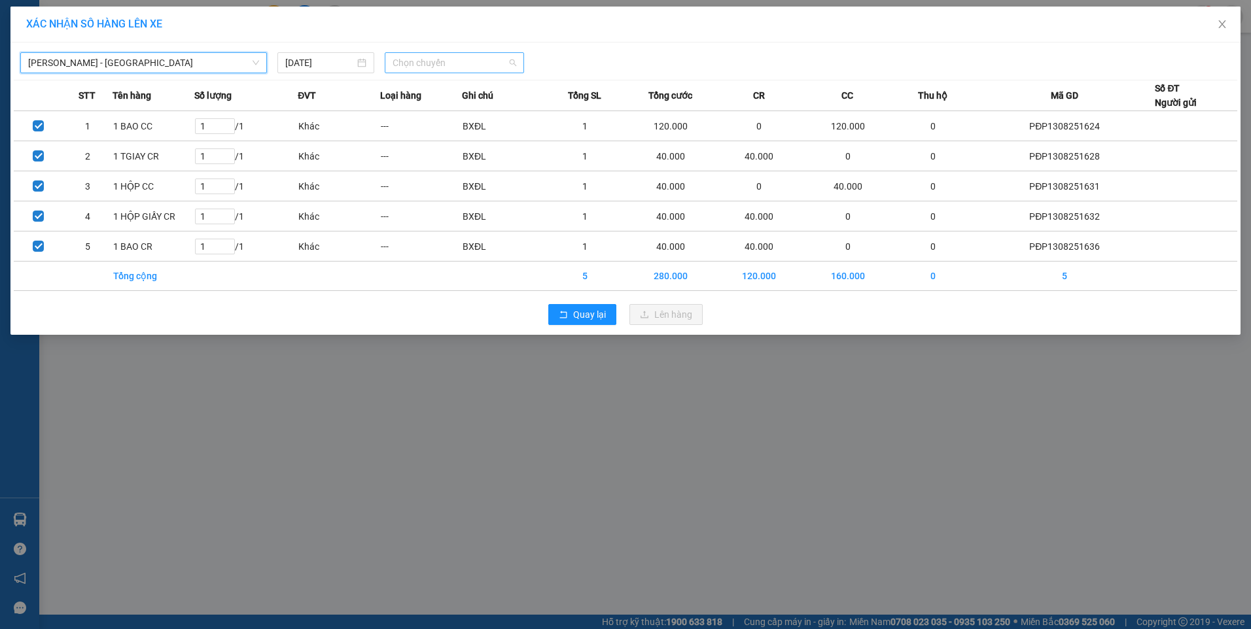
click at [451, 65] on span "Chọn chuyến" at bounding box center [455, 63] width 124 height 20
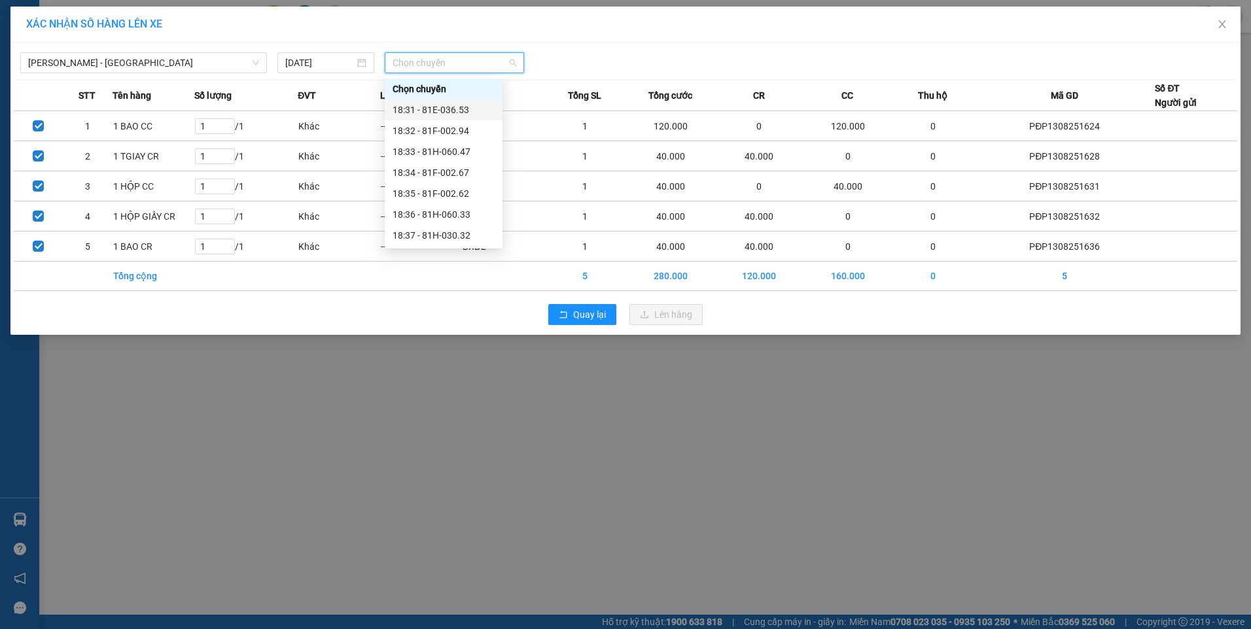
click at [444, 101] on div "18:31 - 81E-036.53" at bounding box center [444, 109] width 118 height 21
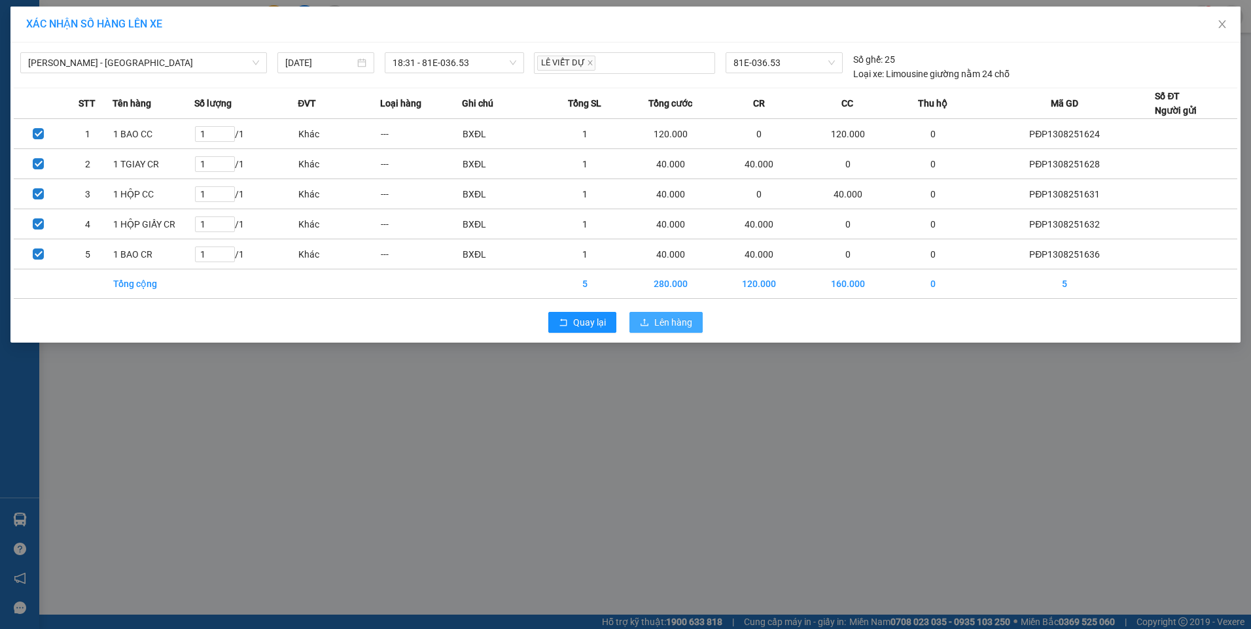
click at [652, 318] on button "Lên hàng" at bounding box center [665, 322] width 73 height 21
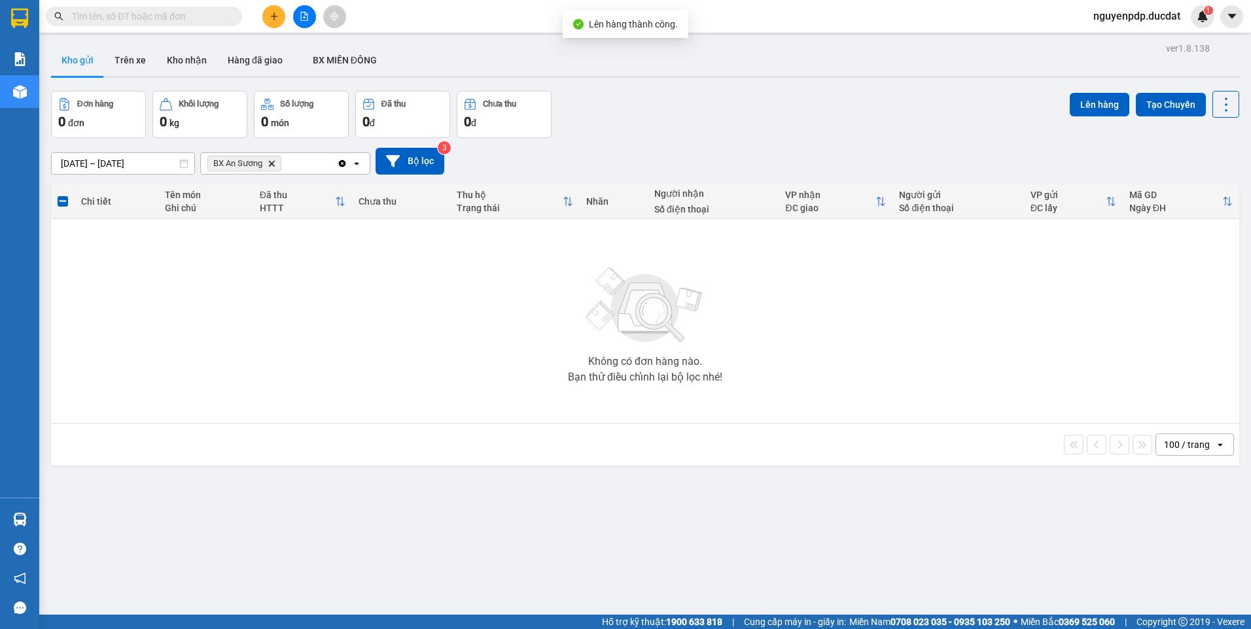
click at [274, 167] on icon "Delete" at bounding box center [272, 164] width 8 height 8
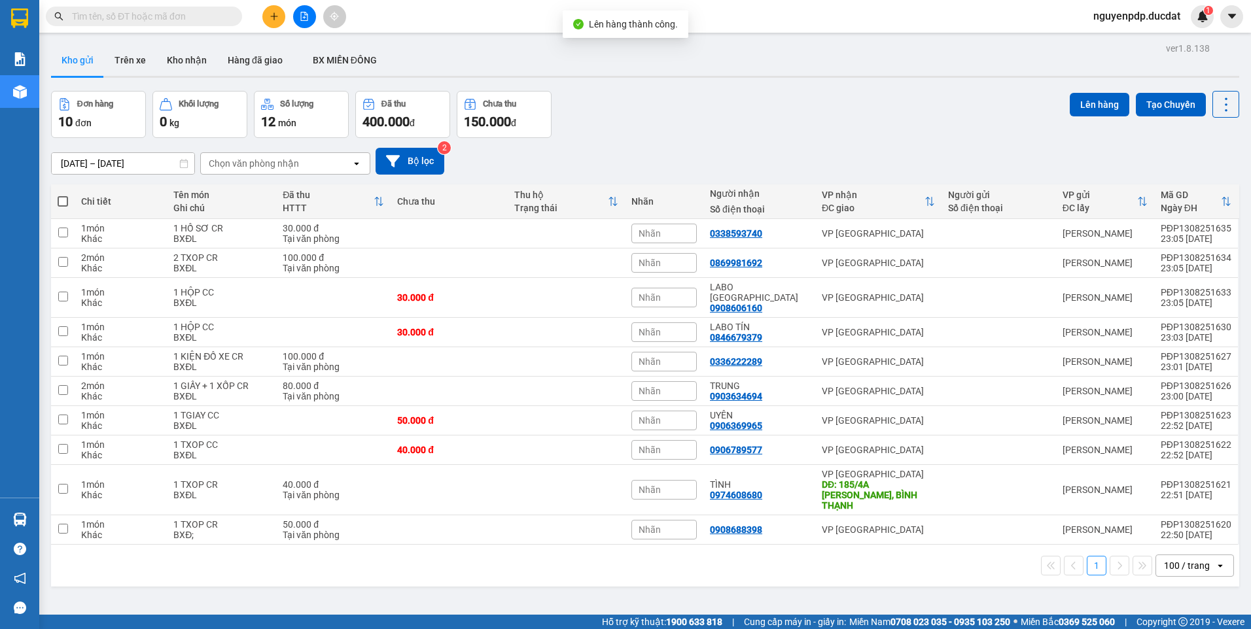
click at [60, 200] on span at bounding box center [63, 201] width 10 height 10
click at [63, 195] on input "checkbox" at bounding box center [63, 195] width 0 height 0
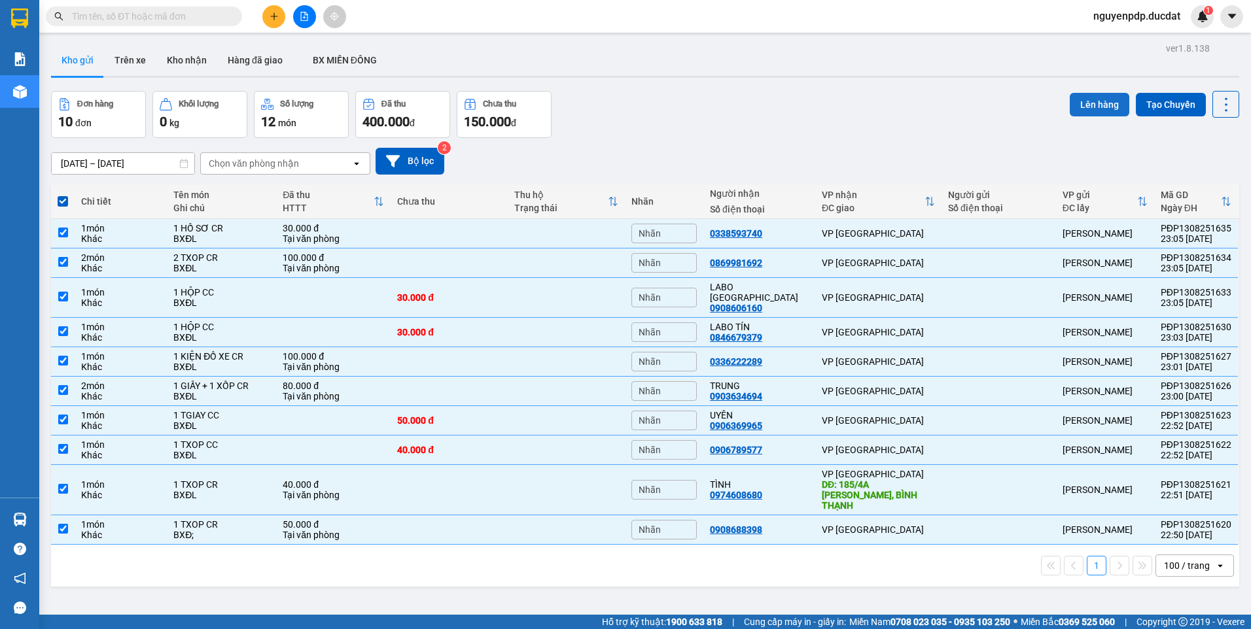
click at [1086, 95] on button "Lên hàng" at bounding box center [1100, 105] width 60 height 24
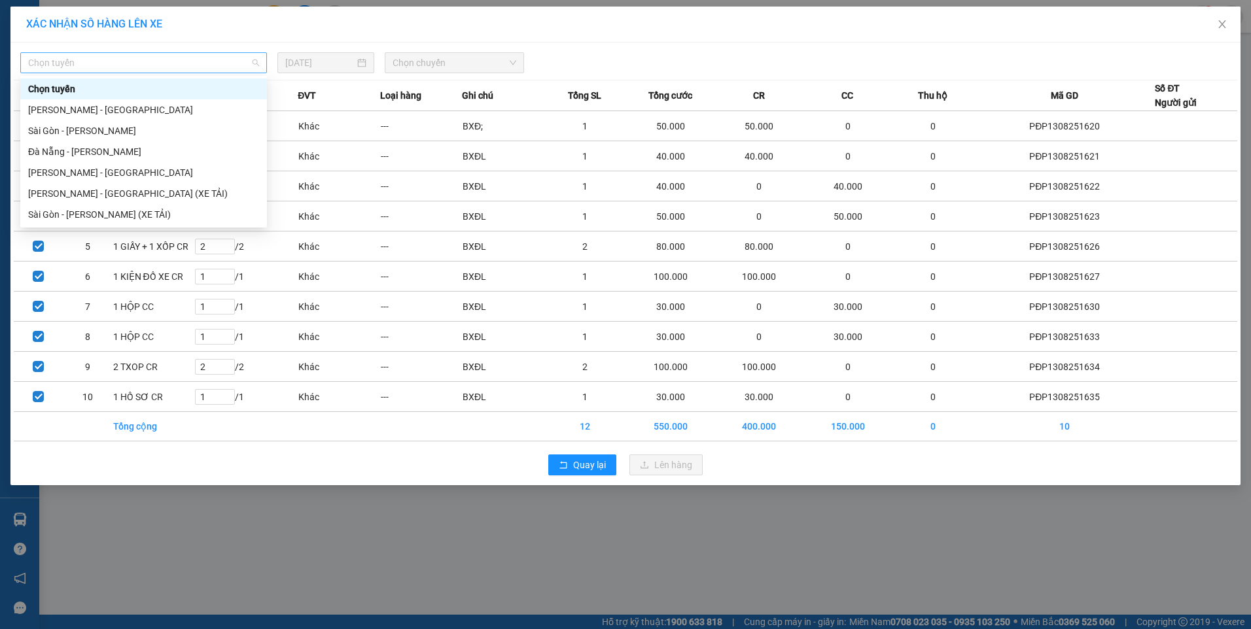
click at [258, 66] on span "Chọn tuyến" at bounding box center [143, 63] width 231 height 20
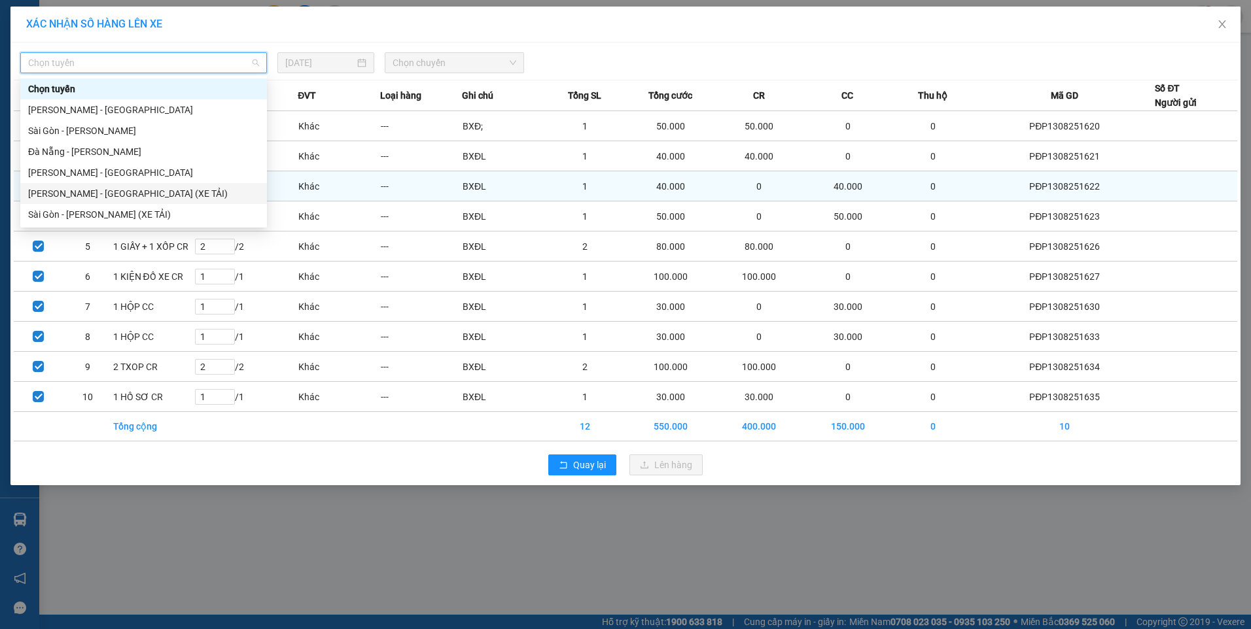
click at [189, 193] on div "[PERSON_NAME] - [GEOGRAPHIC_DATA] (XE TẢI)" at bounding box center [143, 193] width 231 height 14
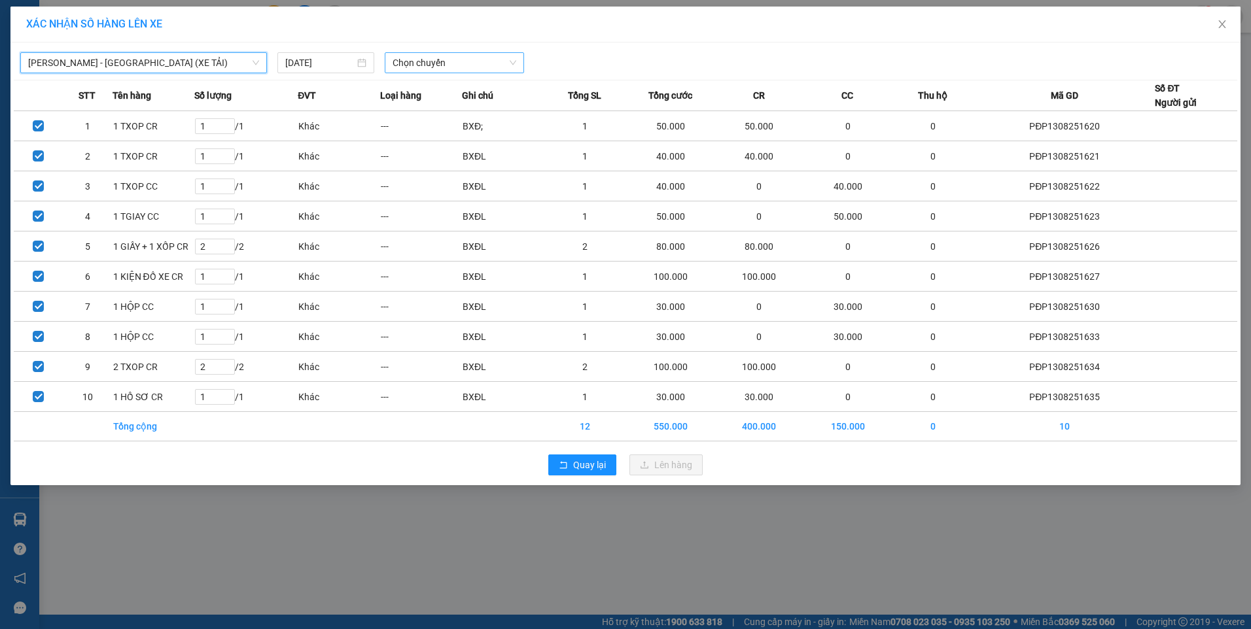
click at [467, 69] on span "Chọn chuyến" at bounding box center [455, 63] width 124 height 20
click at [452, 110] on div "18:00" at bounding box center [444, 110] width 102 height 14
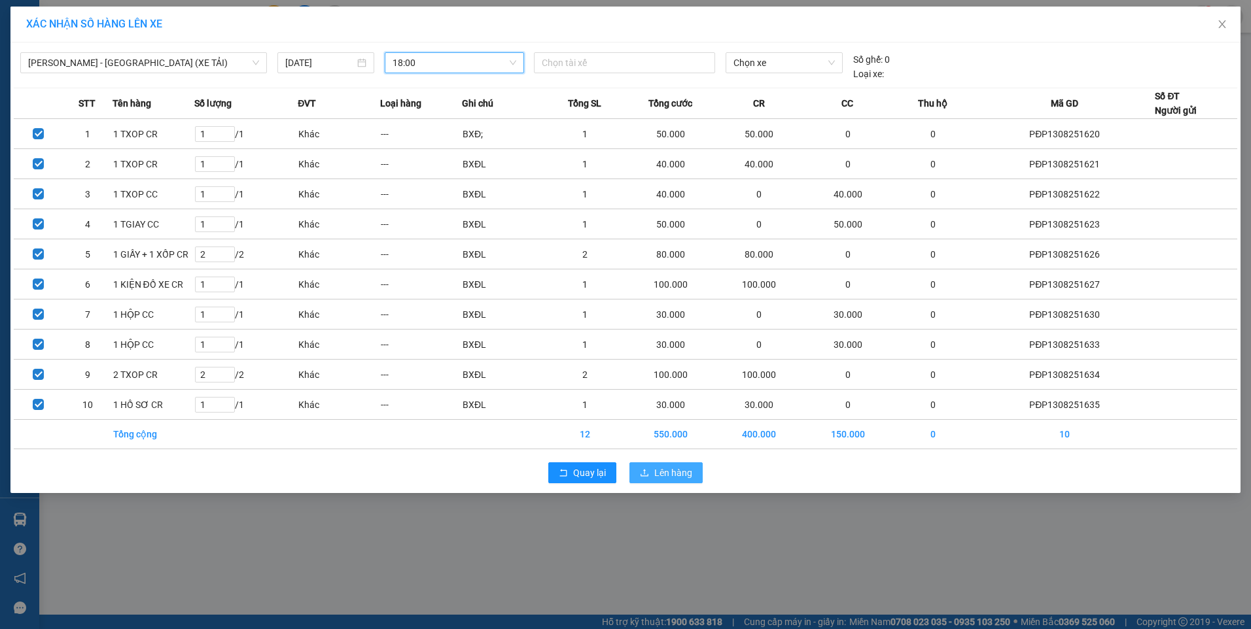
click at [676, 466] on span "Lên hàng" at bounding box center [673, 473] width 38 height 14
